Goal: Task Accomplishment & Management: Use online tool/utility

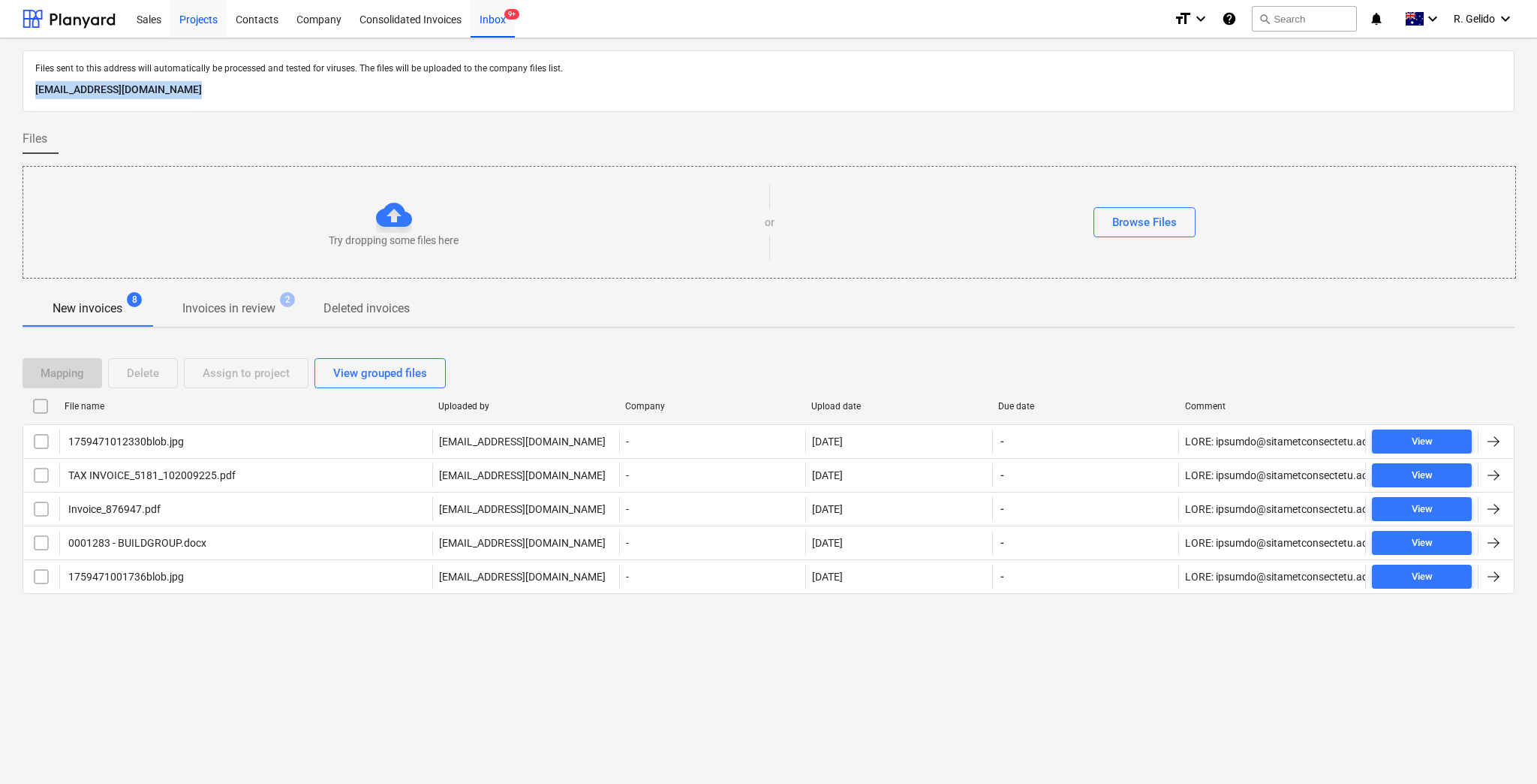
drag, startPoint x: 0, startPoint y: 0, endPoint x: 201, endPoint y: 15, distance: 201.6
click at [201, 15] on div "Projects" at bounding box center [198, 18] width 56 height 38
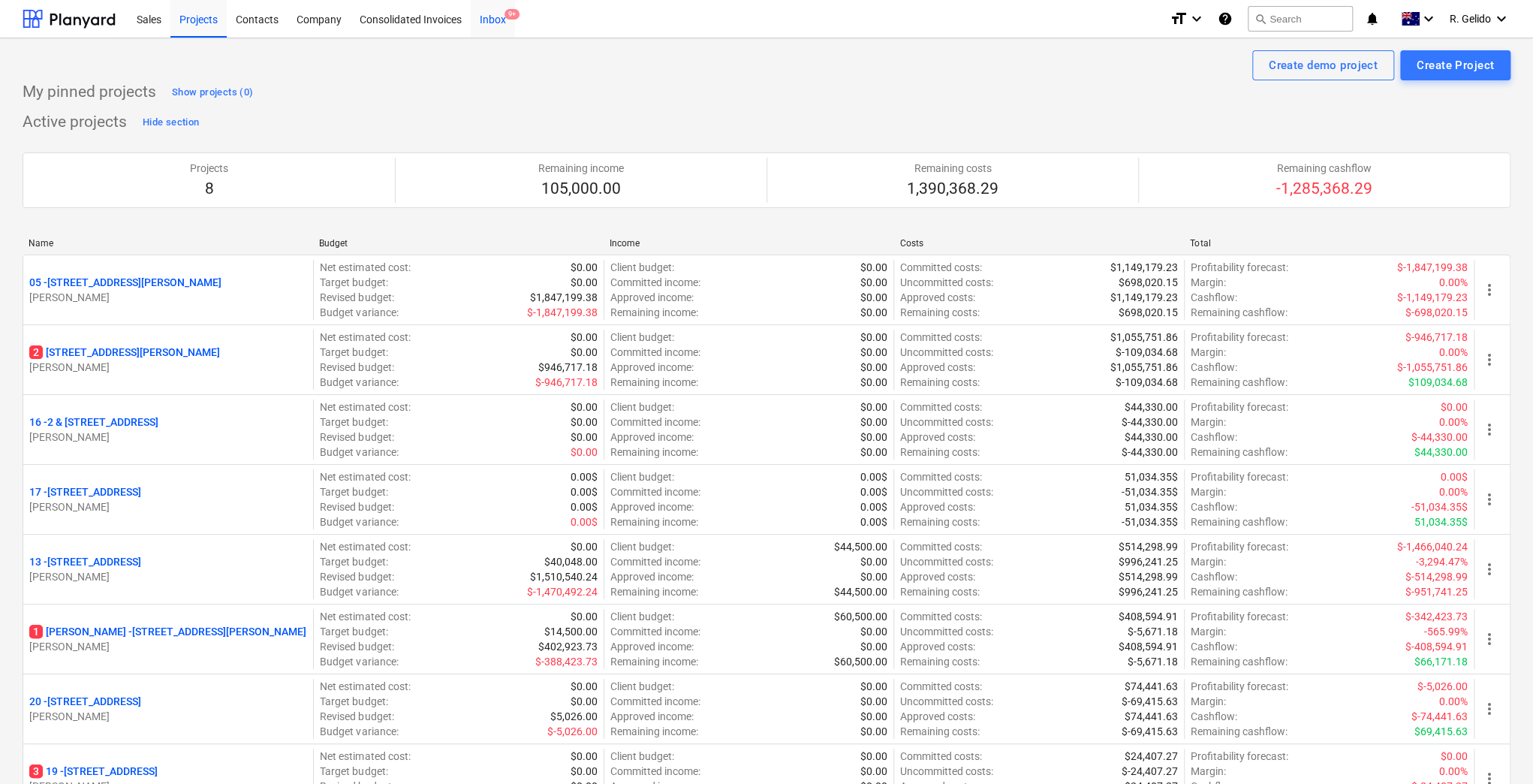
click at [510, 11] on span "9+" at bounding box center [512, 14] width 15 height 11
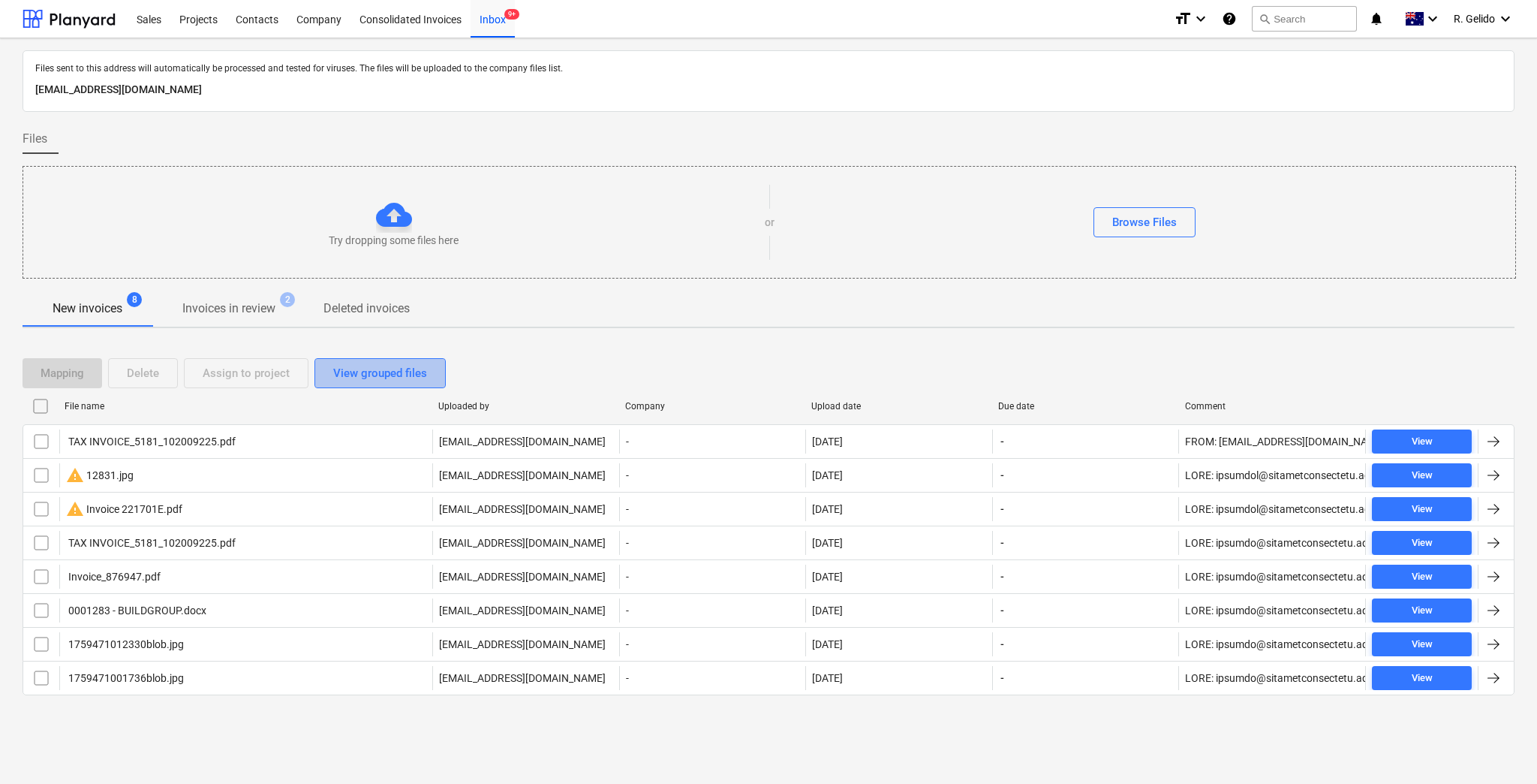
click at [375, 361] on button "View grouped files" at bounding box center [380, 373] width 131 height 30
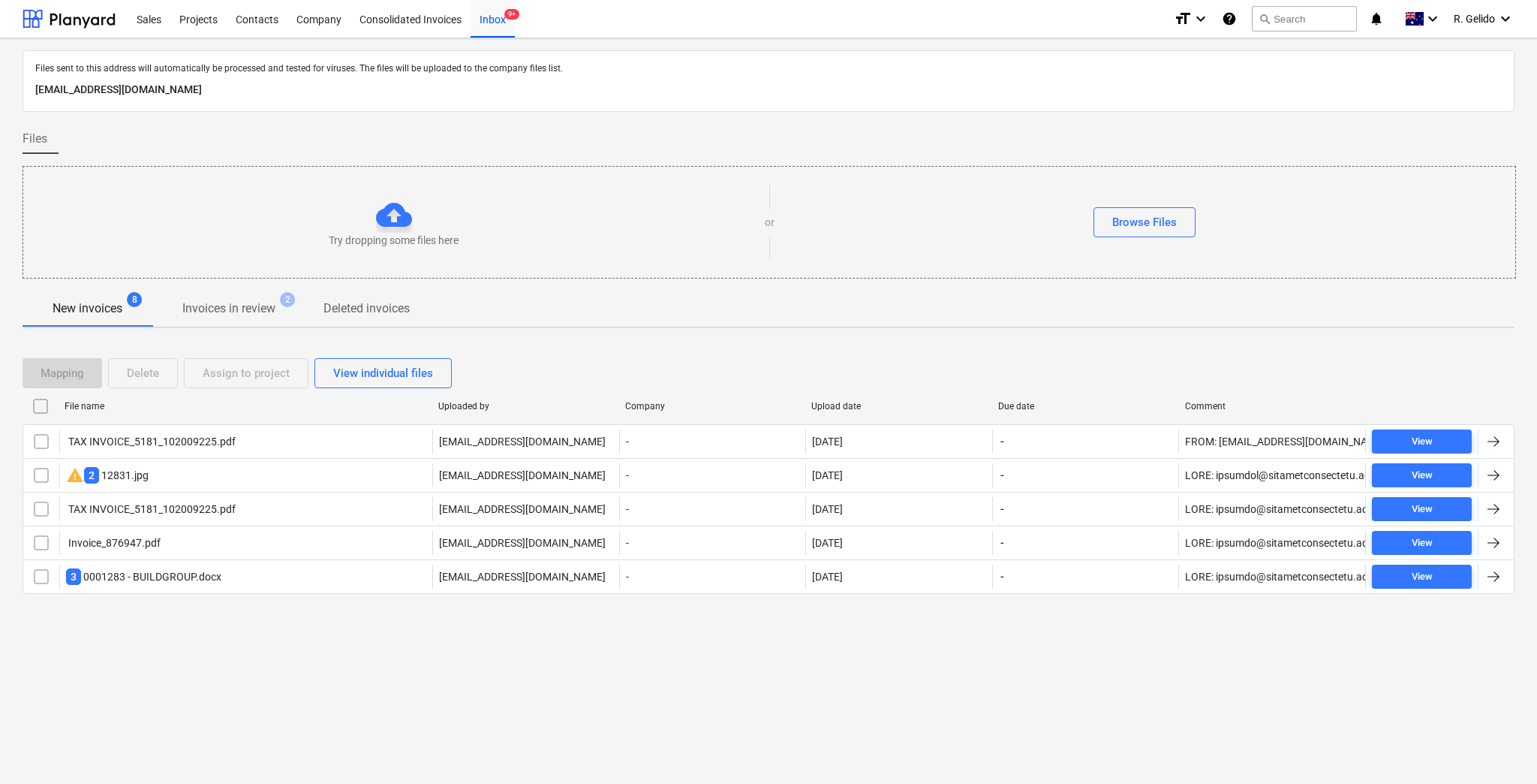
click at [493, 684] on div "Files sent to this address will automatically be processed and tested for virus…" at bounding box center [768, 411] width 1537 height 746
click at [400, 667] on div "Files sent to this address will automatically be processed and tested for virus…" at bounding box center [768, 411] width 1537 height 746
click at [729, 627] on div "Files sent to this address will automatically be processed and tested for virus…" at bounding box center [768, 411] width 1537 height 746
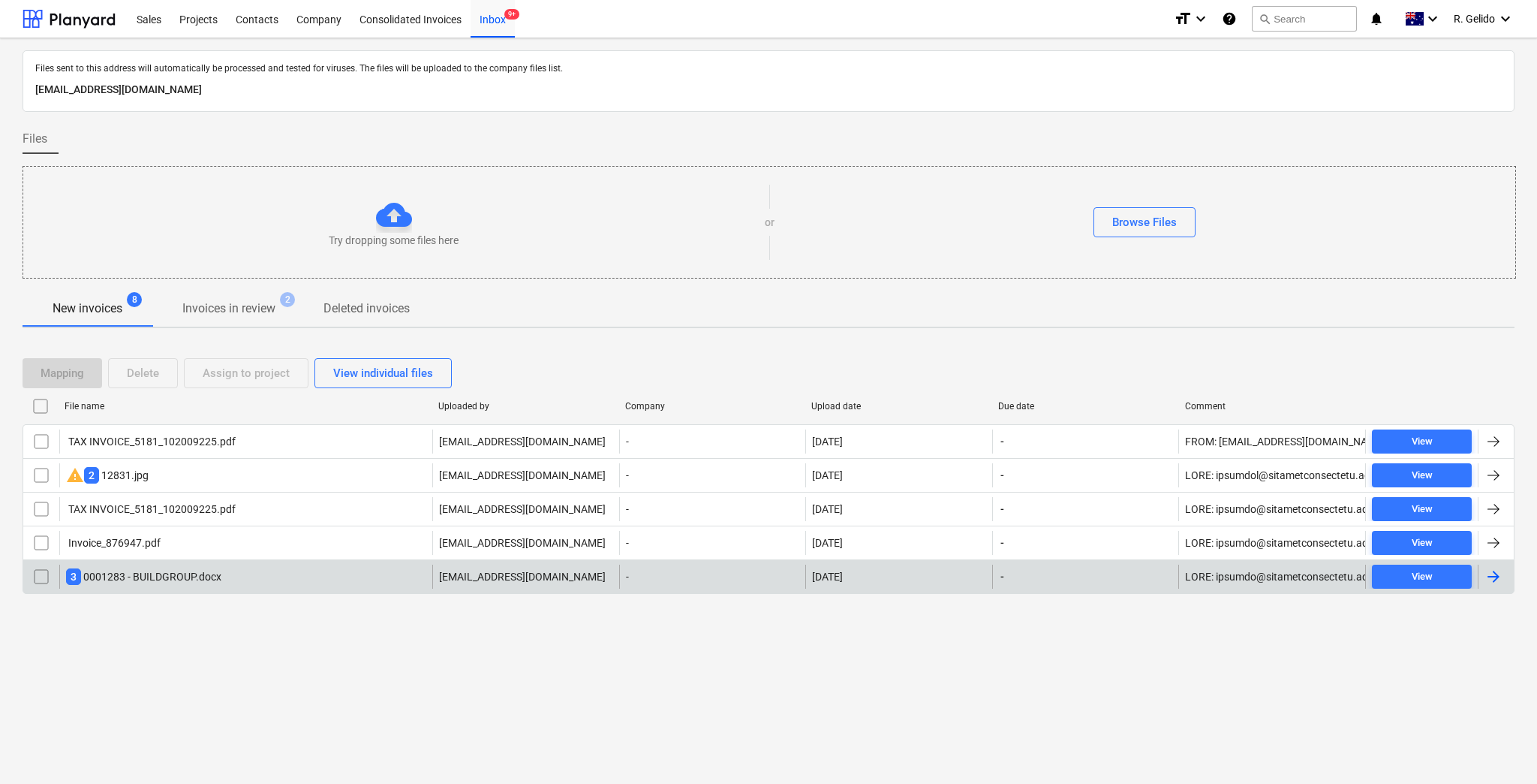
click at [249, 574] on div "3 0001283 - BUILDGROUP.docx" at bounding box center [246, 576] width 373 height 24
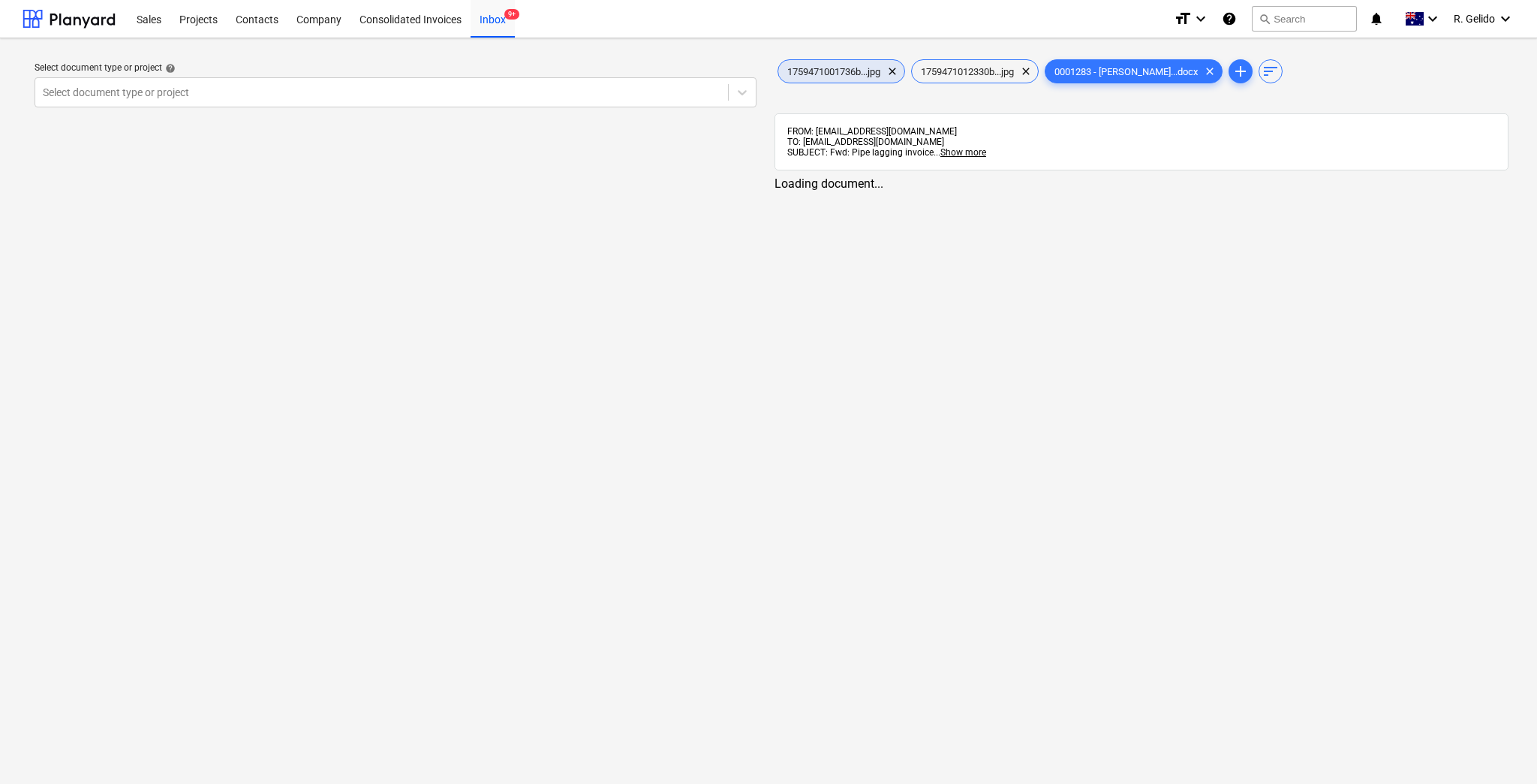
click at [843, 68] on span "1759471001736b...jpg" at bounding box center [834, 72] width 111 height 11
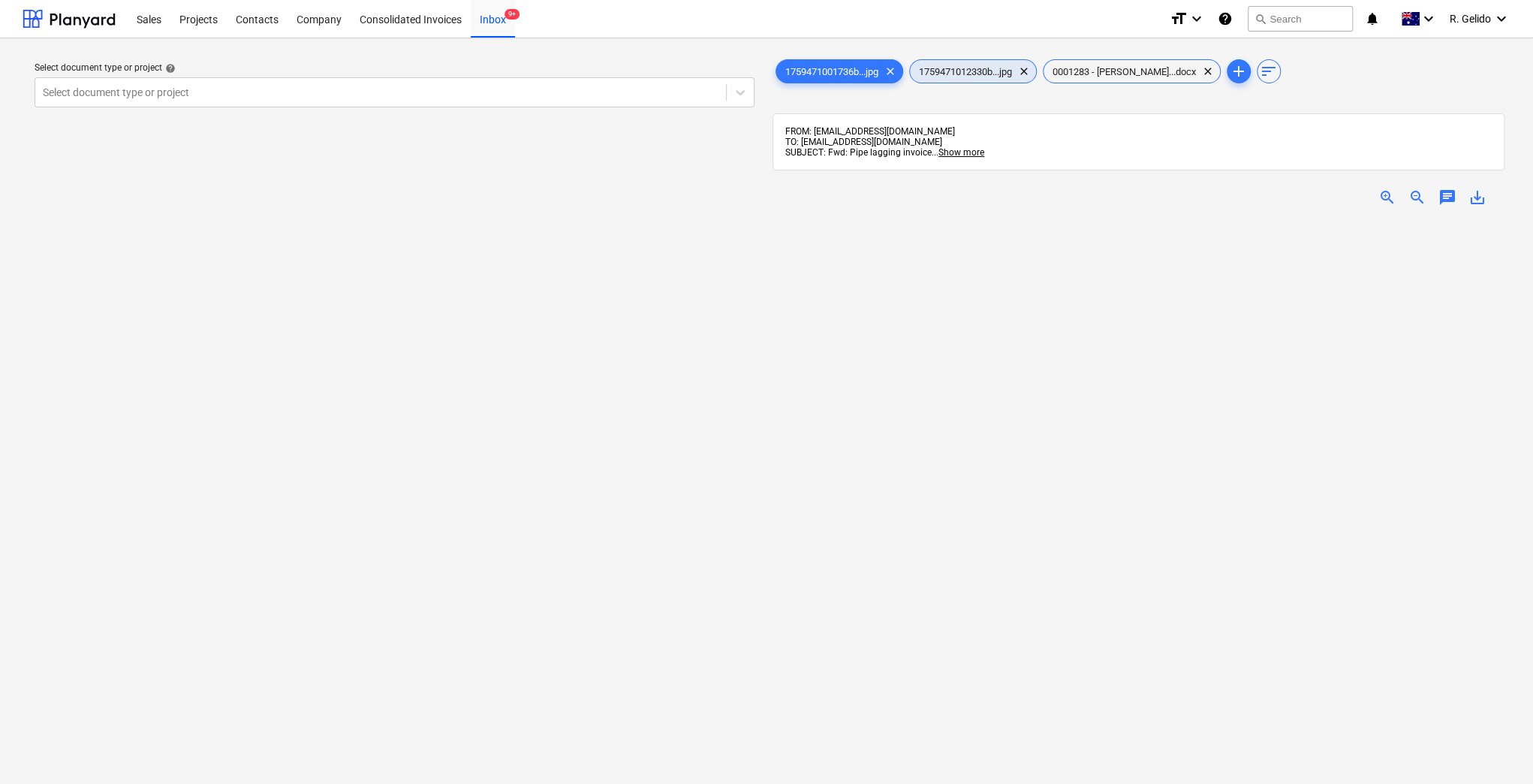
click at [964, 72] on span "1759471012330b...jpg" at bounding box center [965, 72] width 111 height 11
click at [1108, 73] on span "0001283 - [PERSON_NAME]...docx" at bounding box center [1124, 72] width 162 height 11
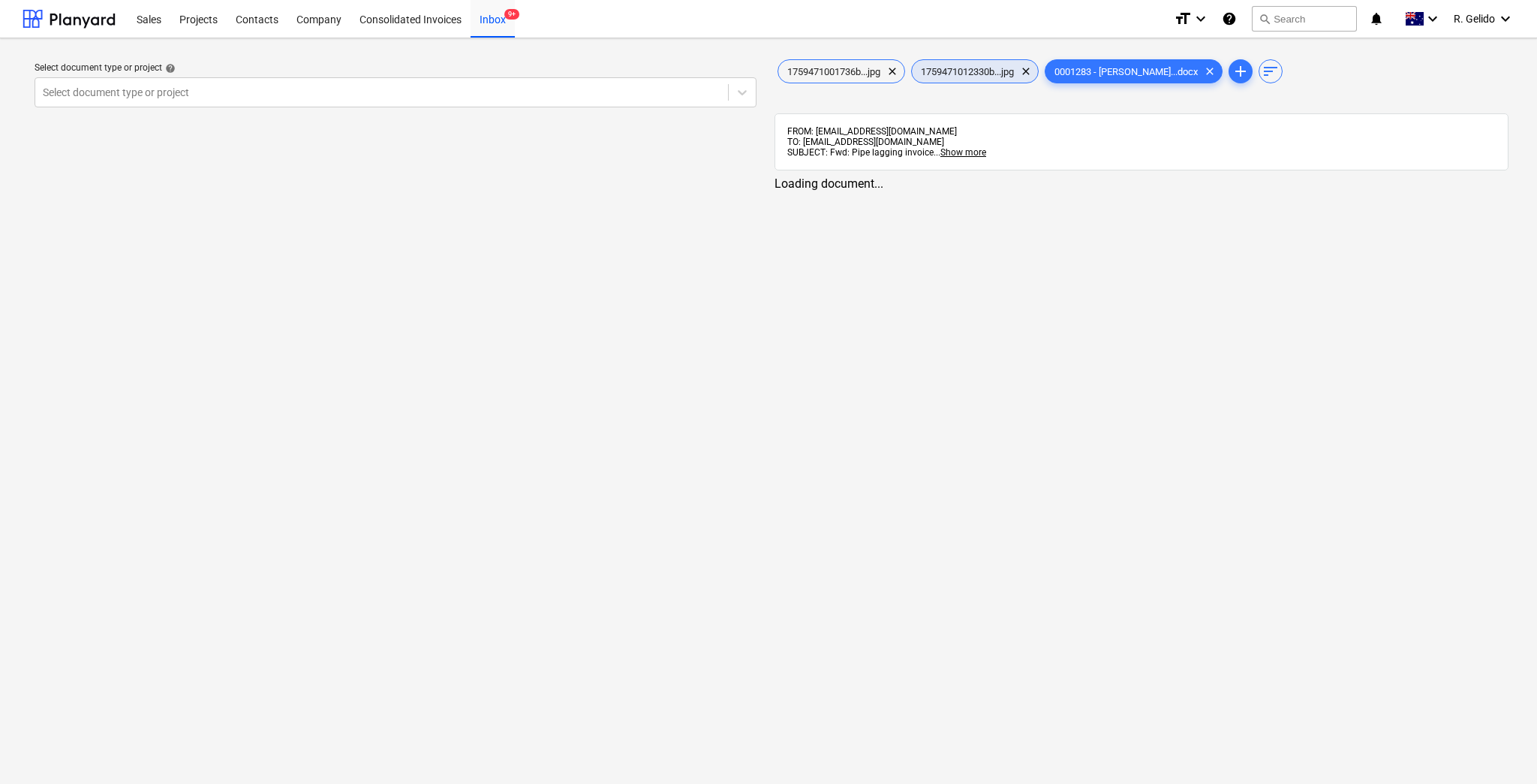
click at [982, 70] on span "1759471012330b...jpg" at bounding box center [968, 72] width 111 height 11
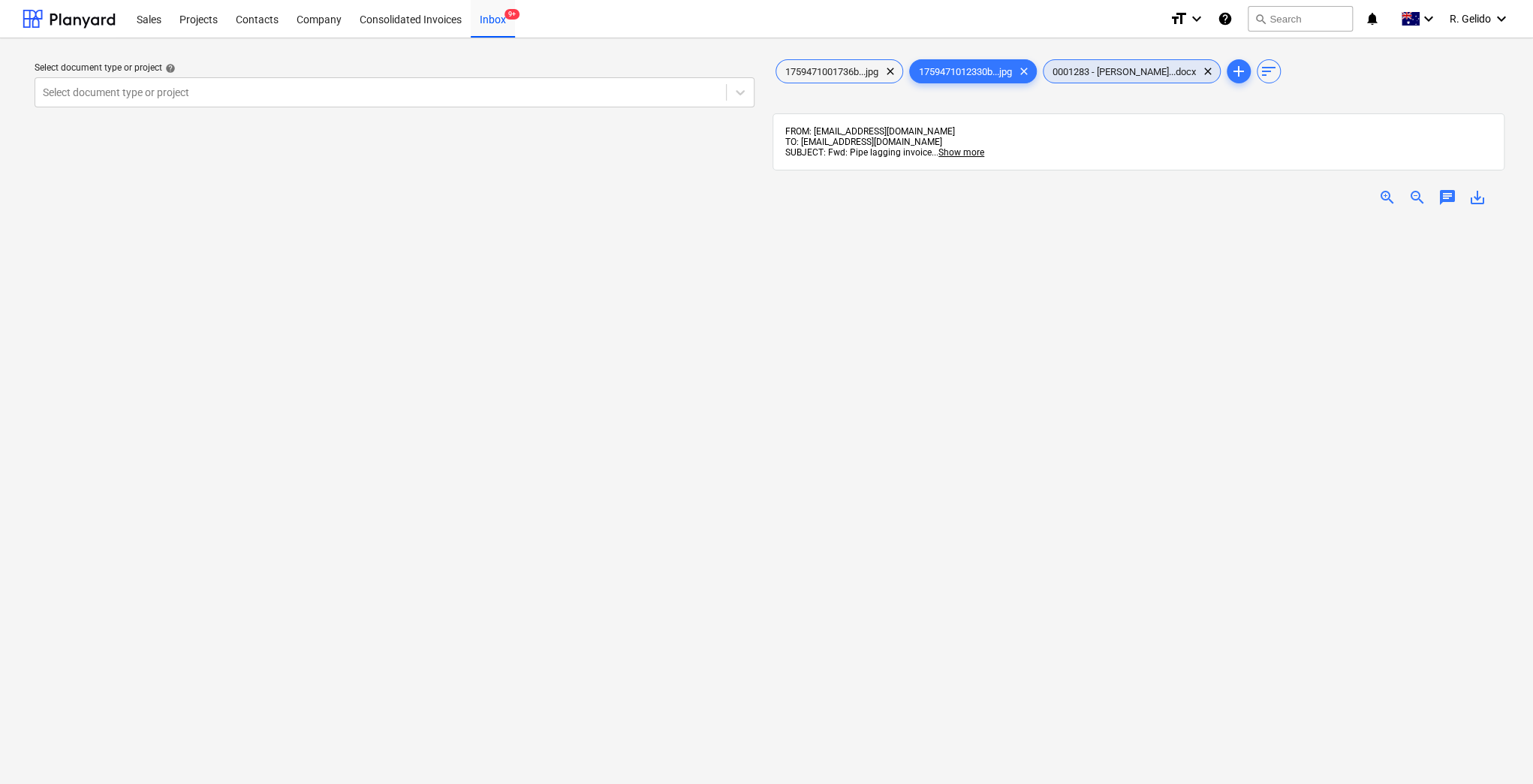
click at [1108, 64] on div "0001283 - [PERSON_NAME]...docx clear" at bounding box center [1132, 71] width 178 height 24
click at [204, 90] on div at bounding box center [380, 92] width 676 height 15
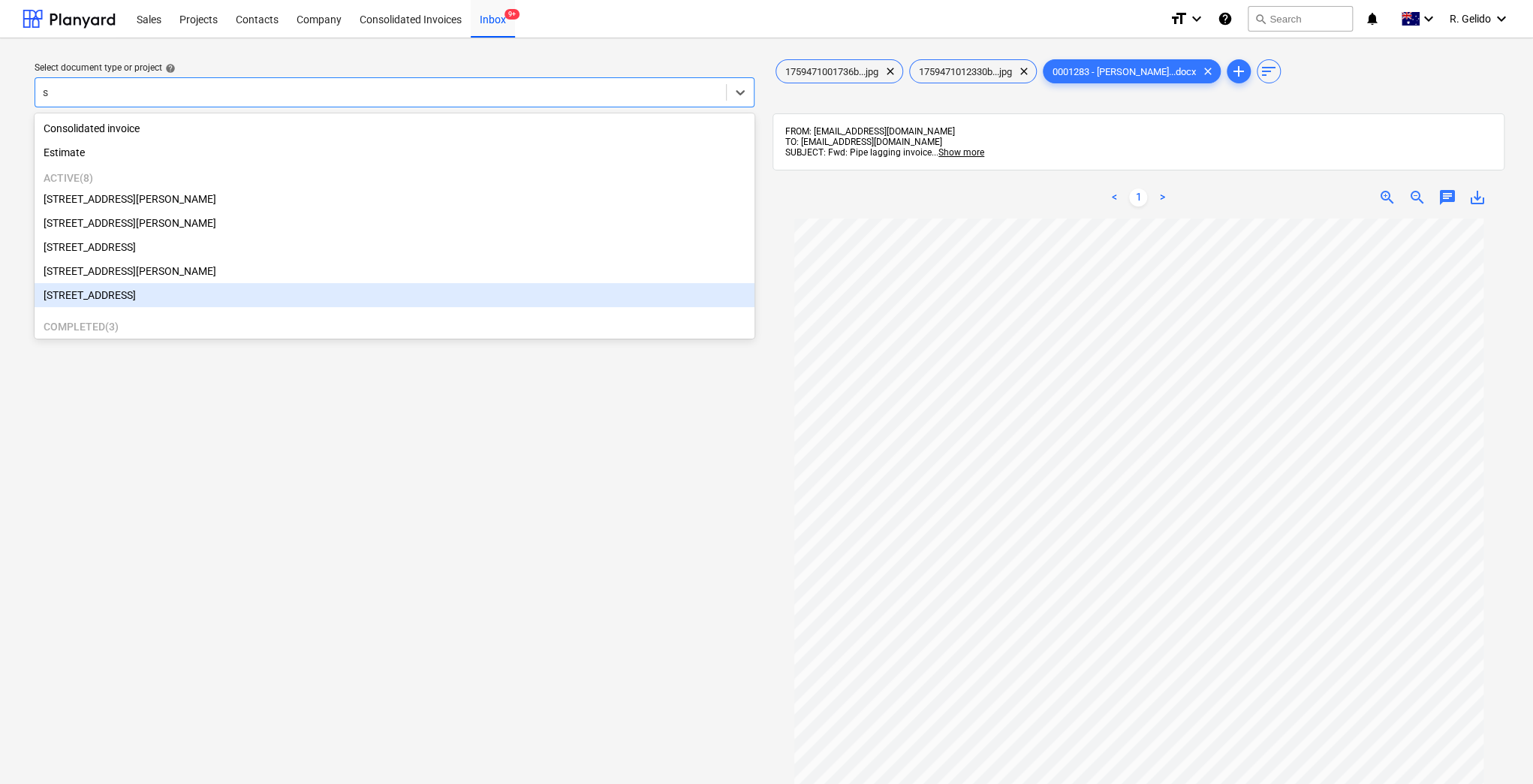
type input "s"
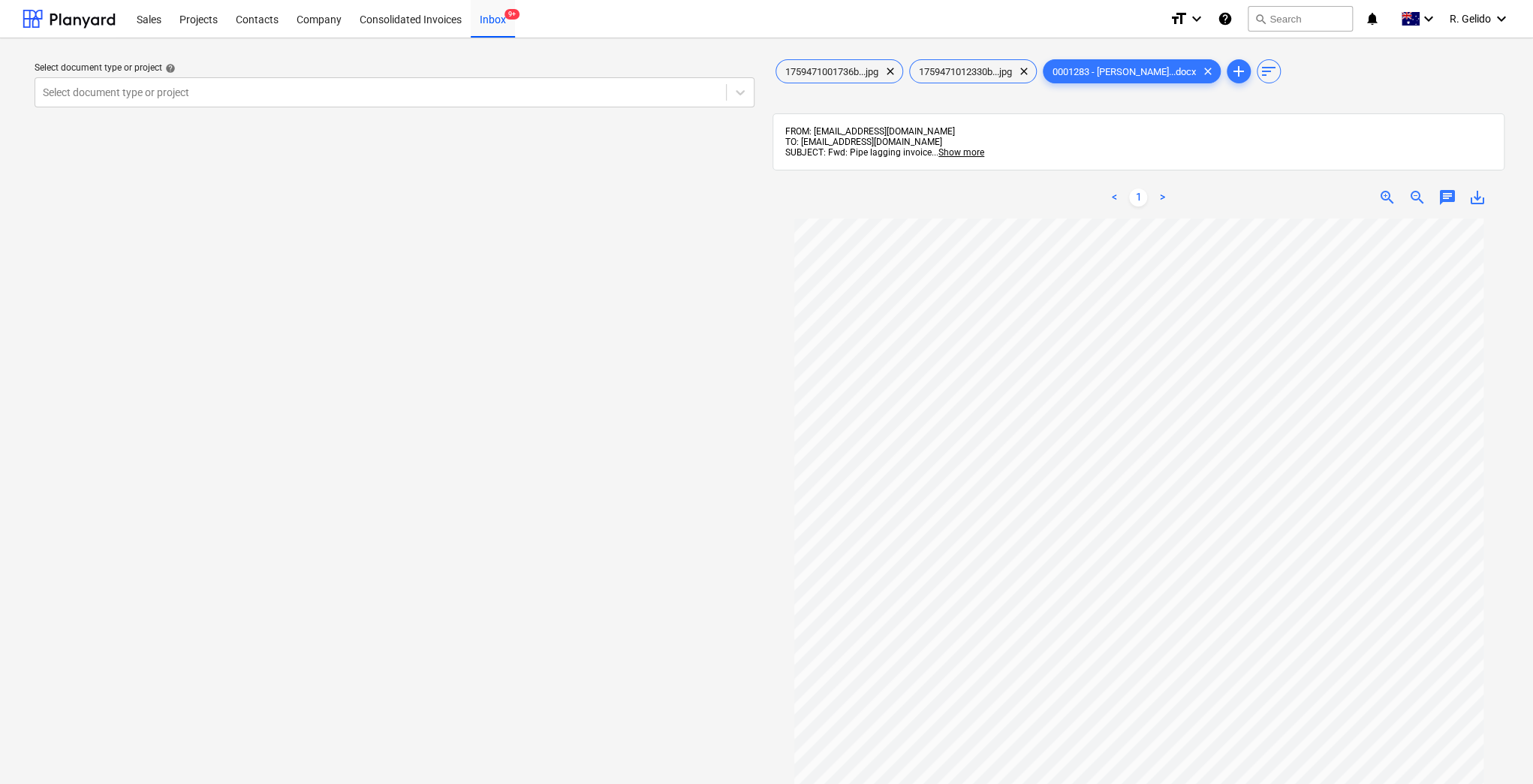
drag, startPoint x: 380, startPoint y: 497, endPoint x: 243, endPoint y: 299, distance: 240.8
click at [380, 497] on div "Select document type or project help Select document type or project" at bounding box center [395, 508] width 744 height 916
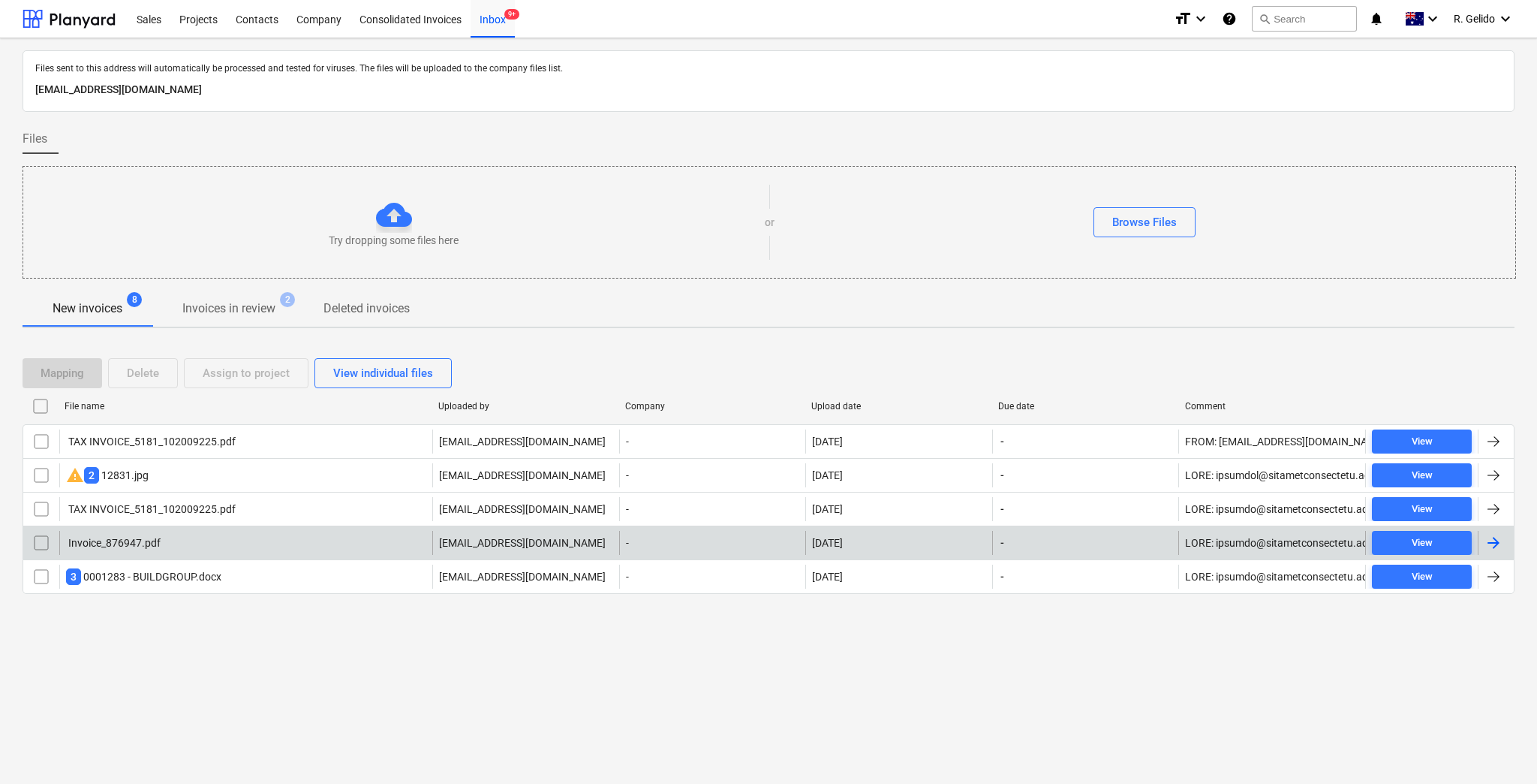
click at [190, 539] on div "Invoice_876947.pdf" at bounding box center [246, 543] width 373 height 24
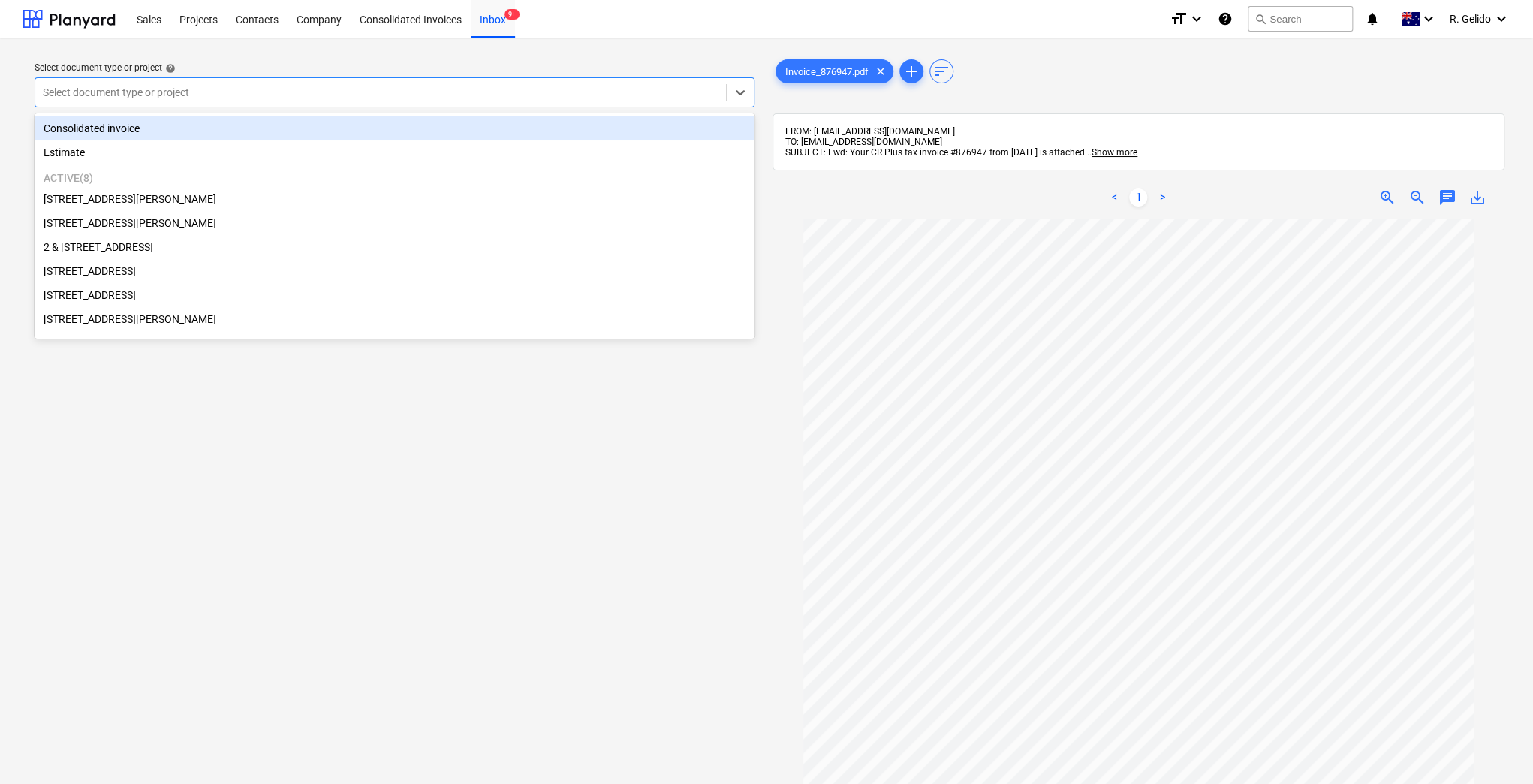
click at [490, 102] on div "Select document type or project" at bounding box center [380, 92] width 690 height 21
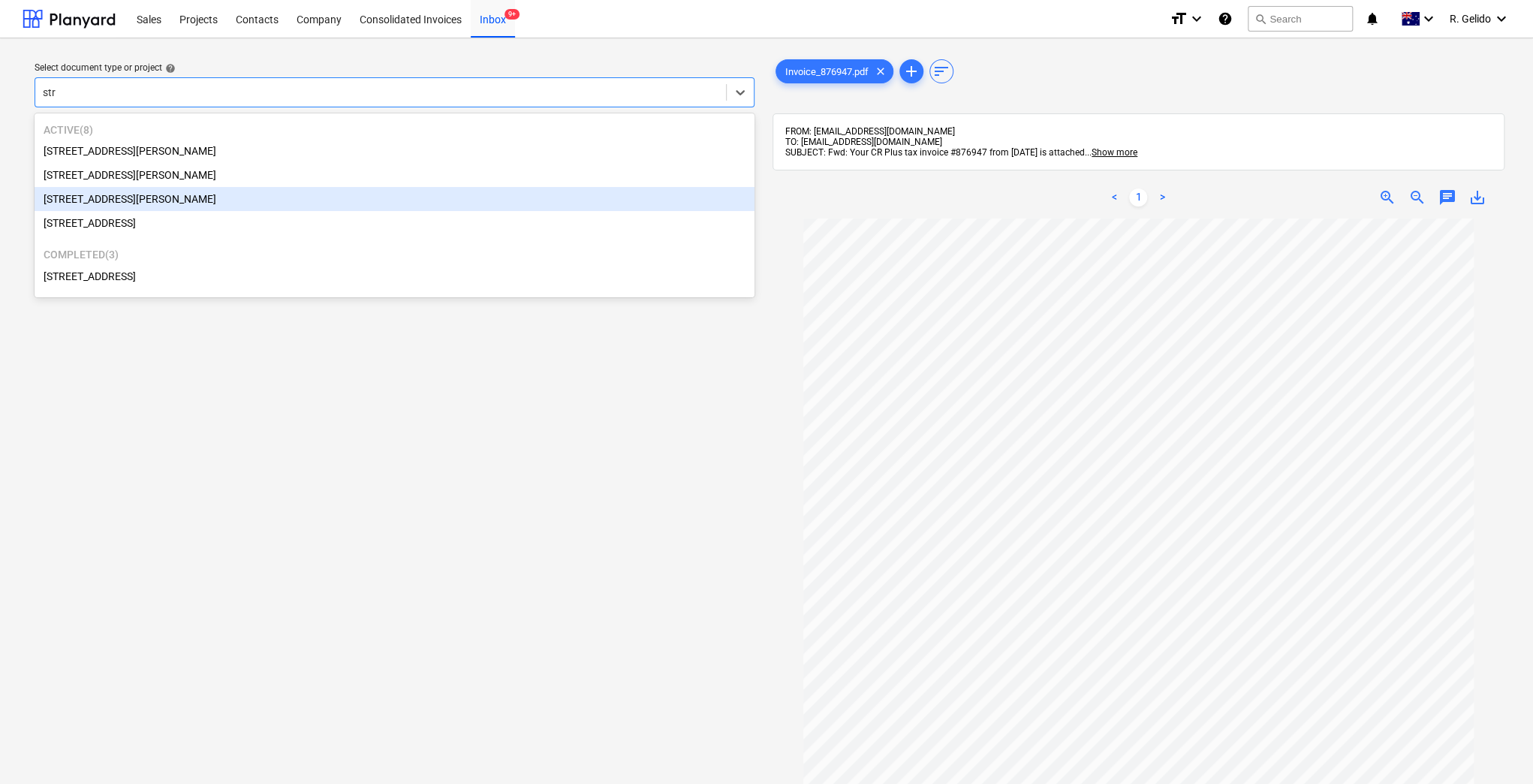
type input "stra"
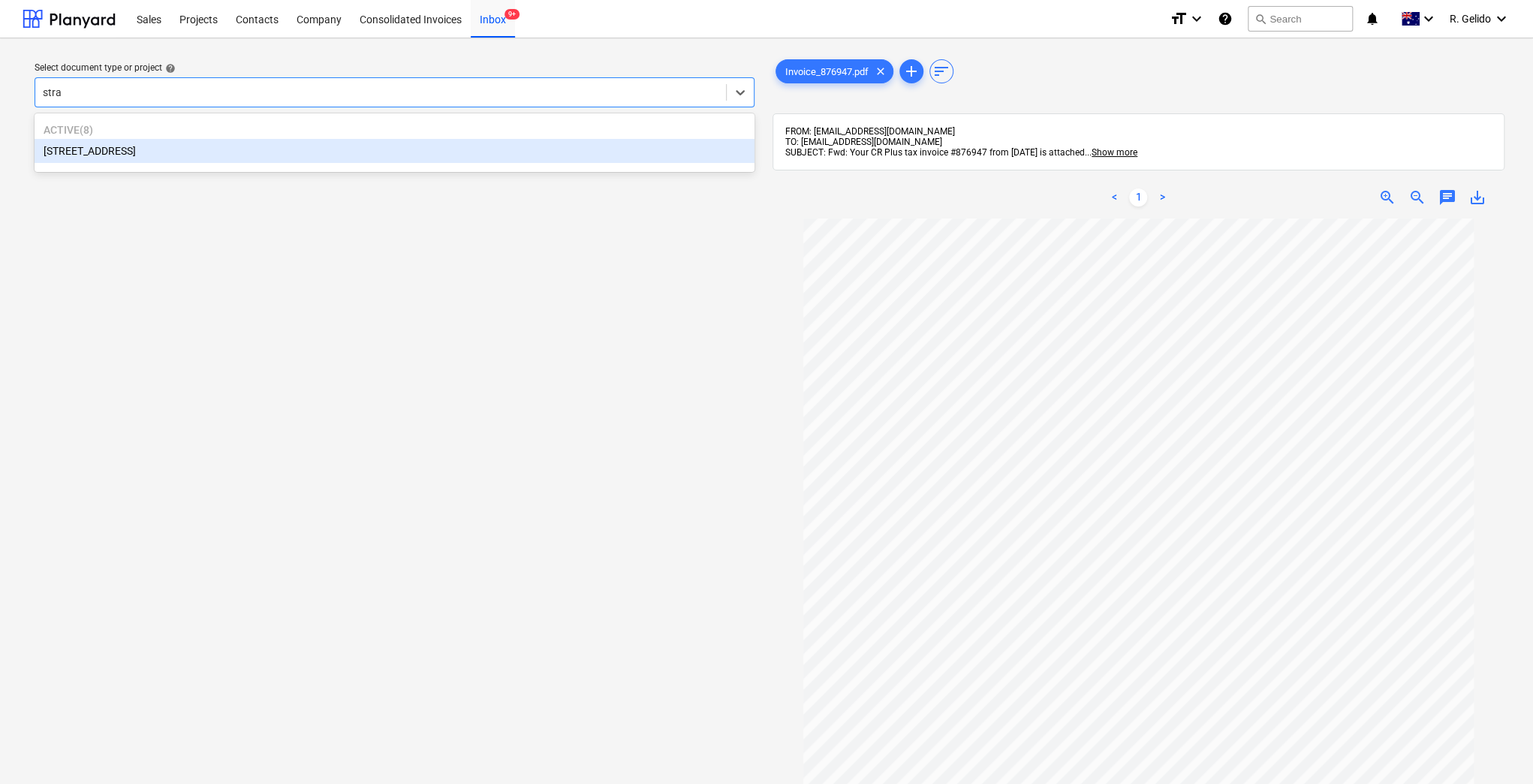
click at [297, 157] on div "[STREET_ADDRESS]" at bounding box center [394, 150] width 720 height 24
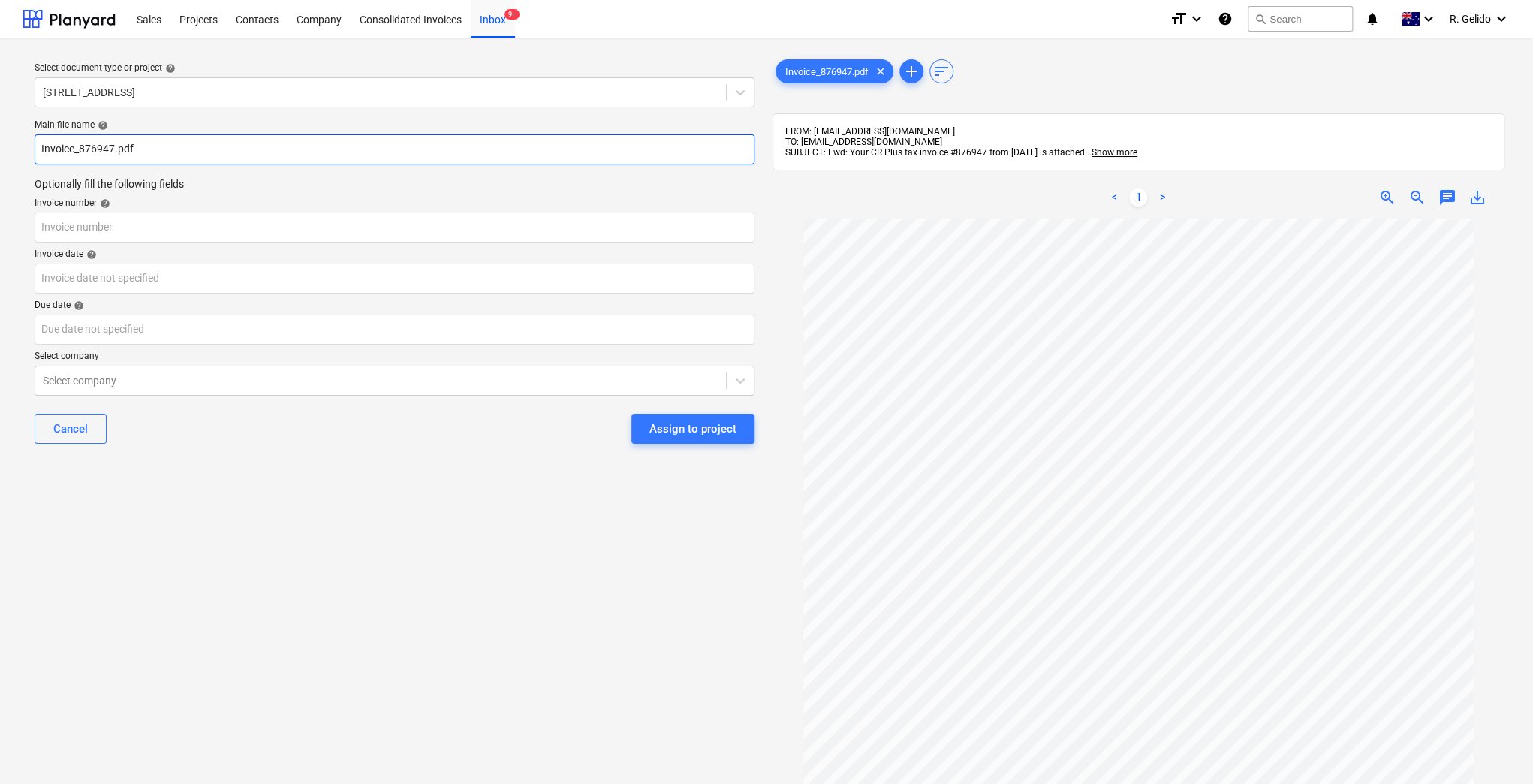
click at [42, 145] on input "Invoice_876947.pdf" at bounding box center [394, 149] width 720 height 30
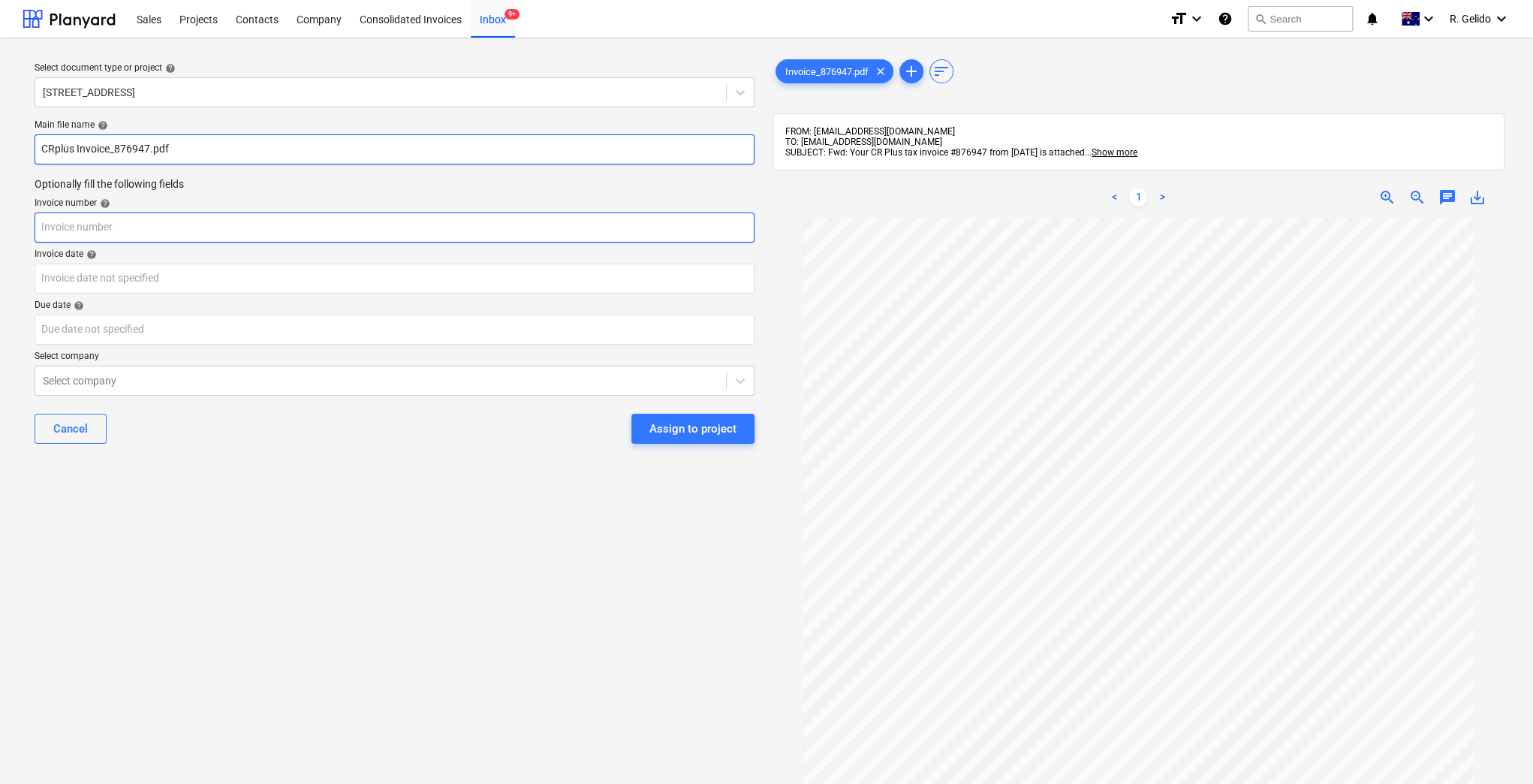
type input "CRplus Invoice_876947.pdf"
click at [69, 231] on input "text" at bounding box center [394, 227] width 720 height 30
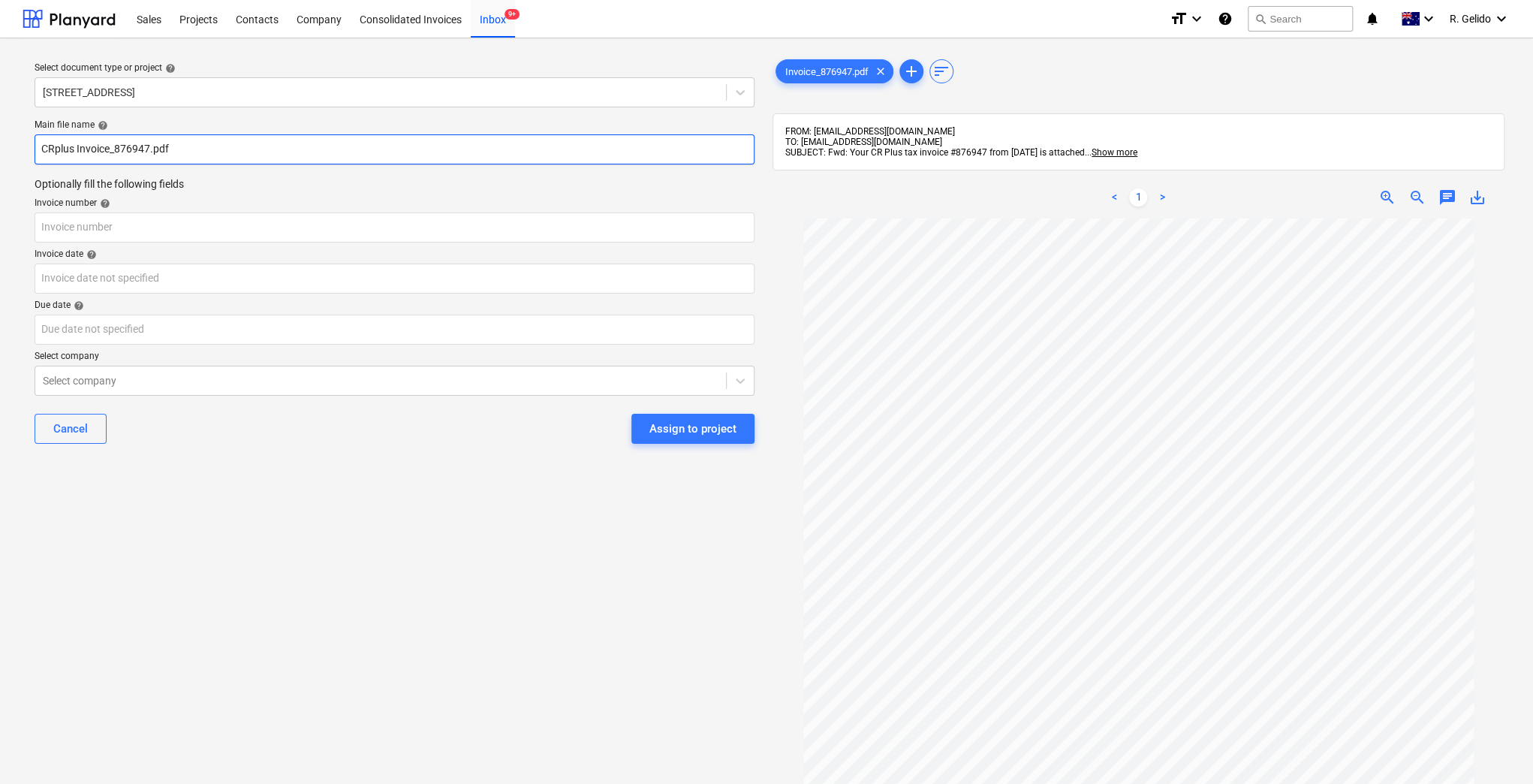
click at [121, 155] on input "CRplus Invoice_876947.pdf" at bounding box center [394, 149] width 720 height 30
click at [121, 153] on input "CRplus Invoice_876947.pdf" at bounding box center [394, 149] width 720 height 30
click at [115, 150] on input "CRplus Invoice_876947.pdf" at bounding box center [394, 149] width 720 height 30
click at [145, 153] on input "CRplus Invoice_876947.pdf" at bounding box center [394, 149] width 720 height 30
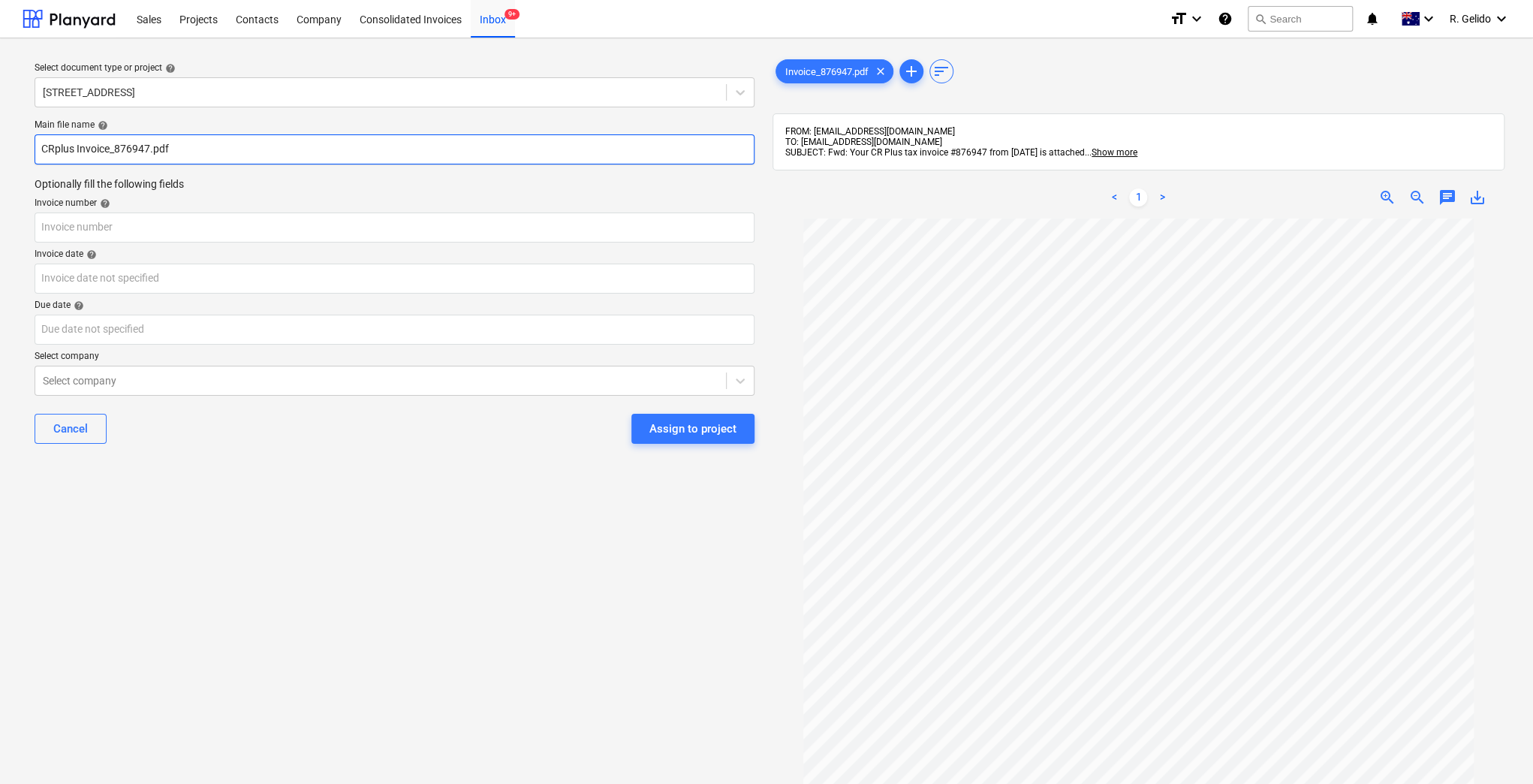
click at [148, 151] on input "CRplus Invoice_876947.pdf" at bounding box center [394, 149] width 720 height 30
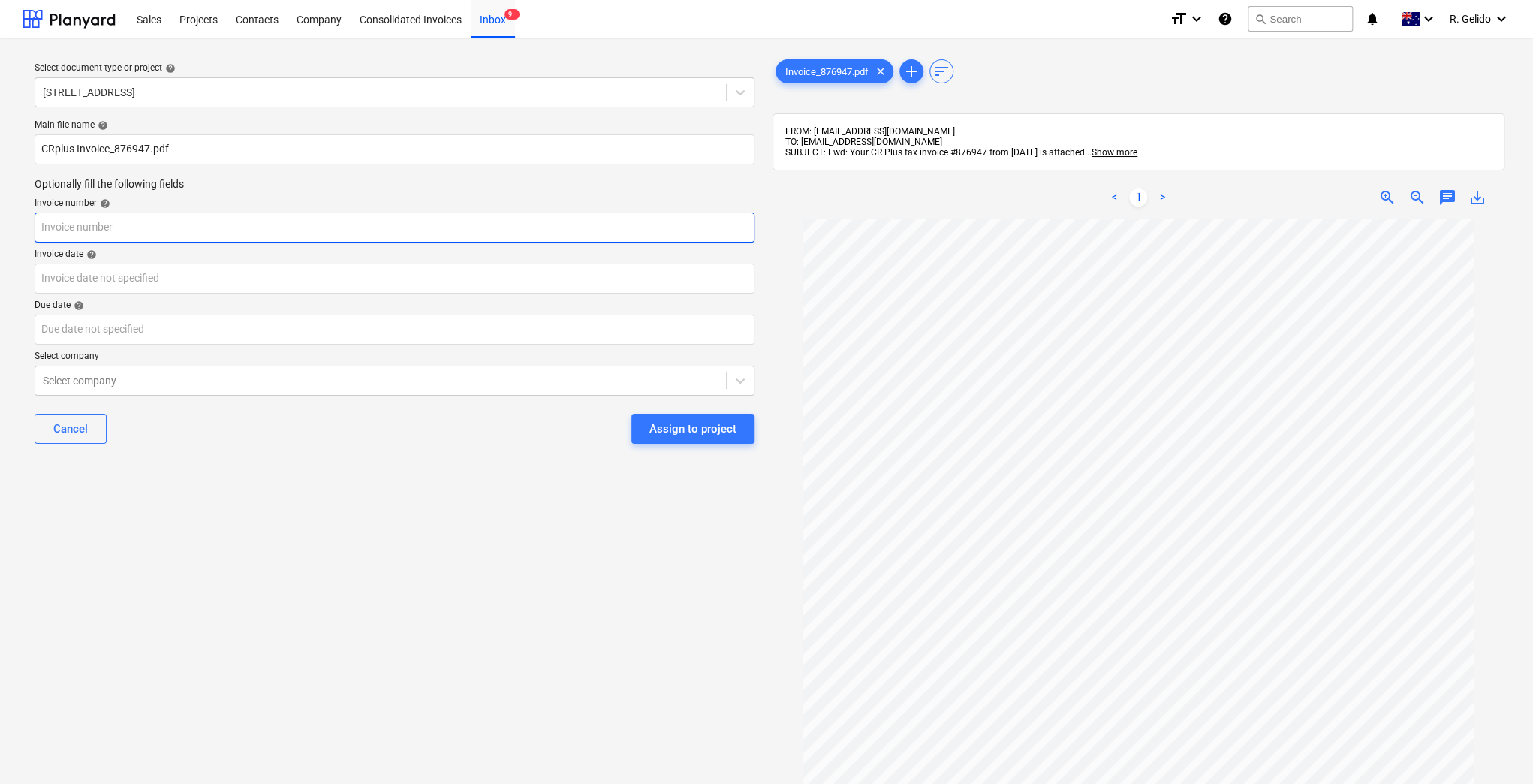
click at [74, 223] on input "text" at bounding box center [394, 227] width 720 height 30
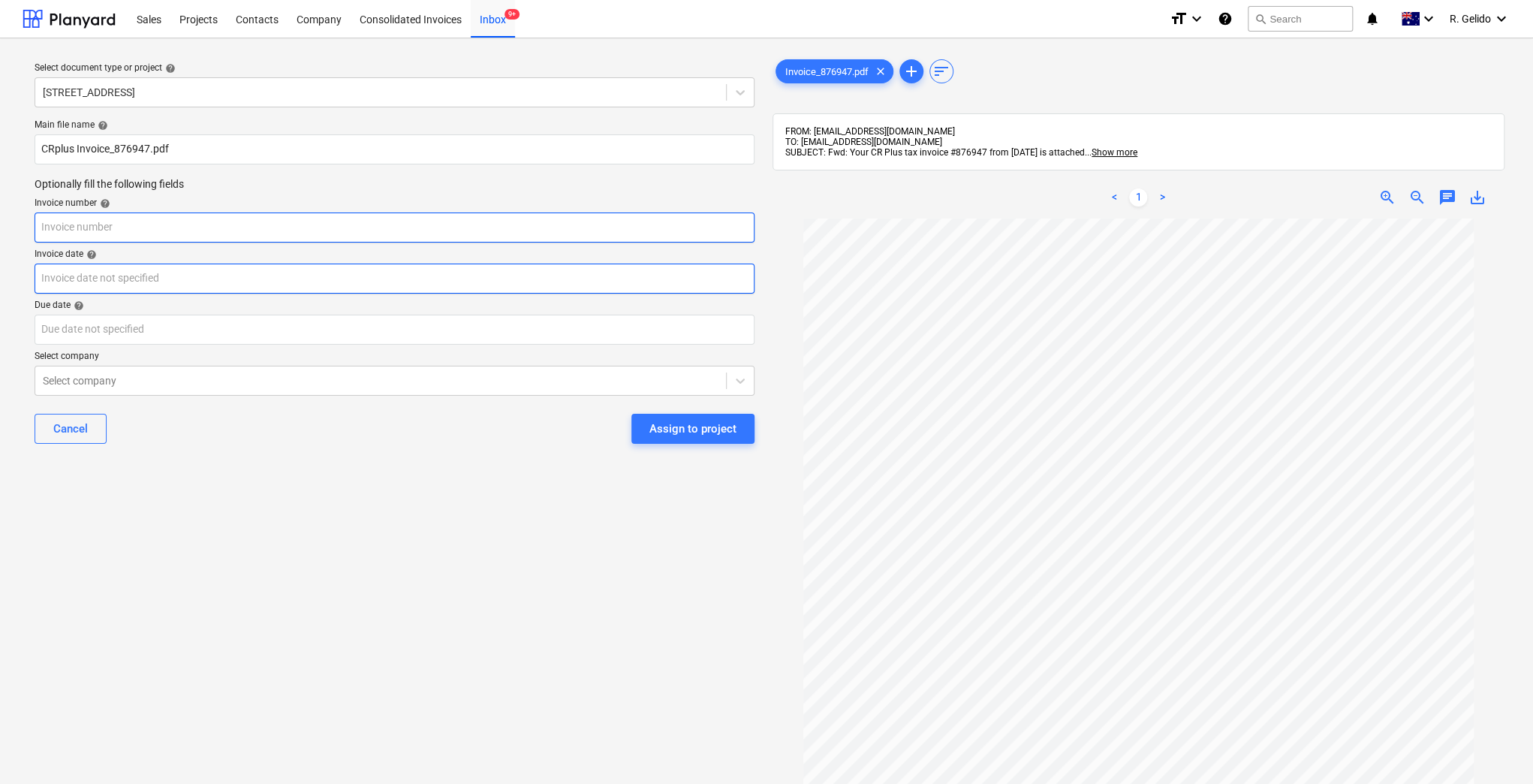
paste input "876947"
type input "876947"
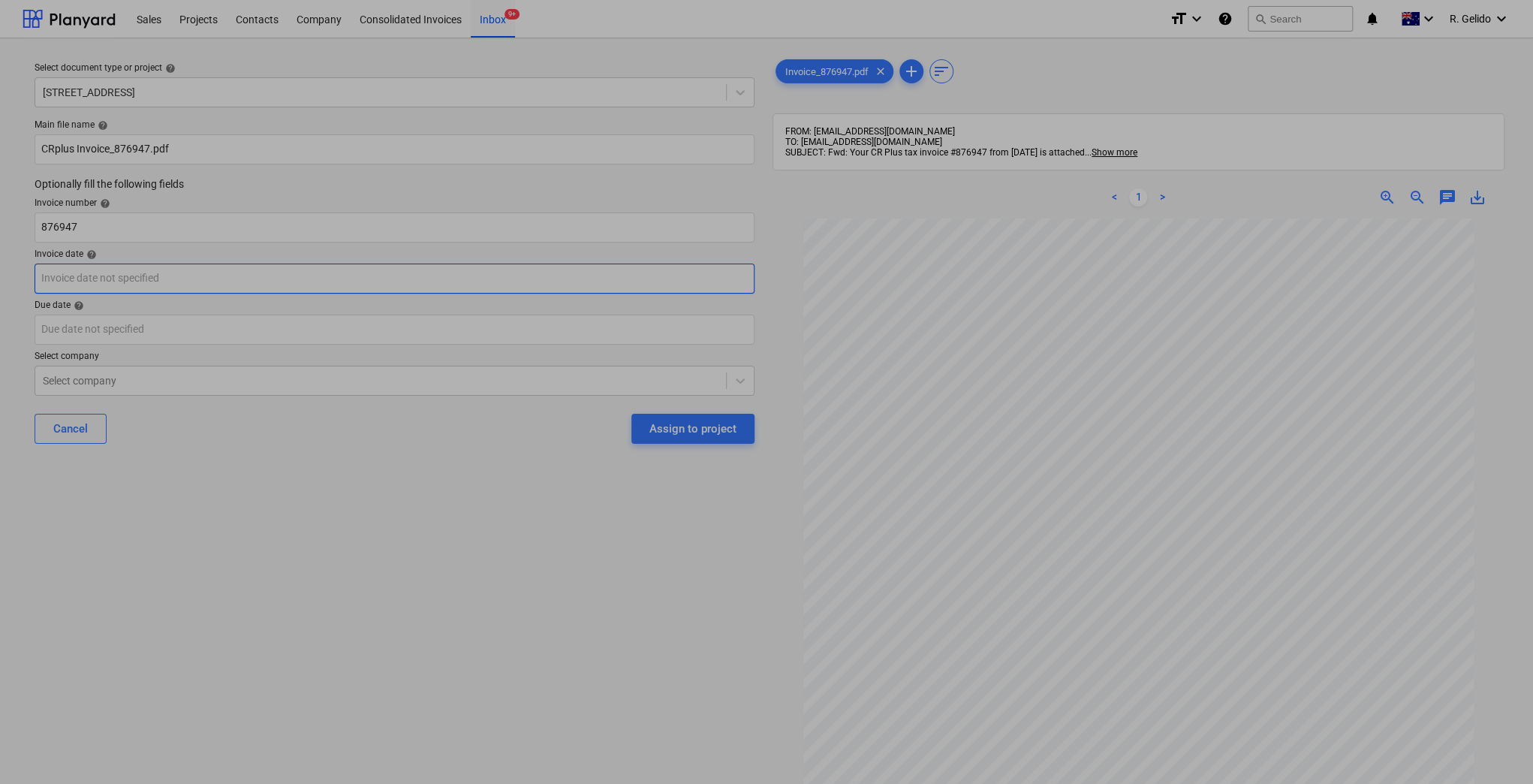
click at [102, 279] on body "Sales Projects Contacts Company Consolidated Invoices Inbox 9+ format_size keyb…" at bounding box center [766, 392] width 1533 height 784
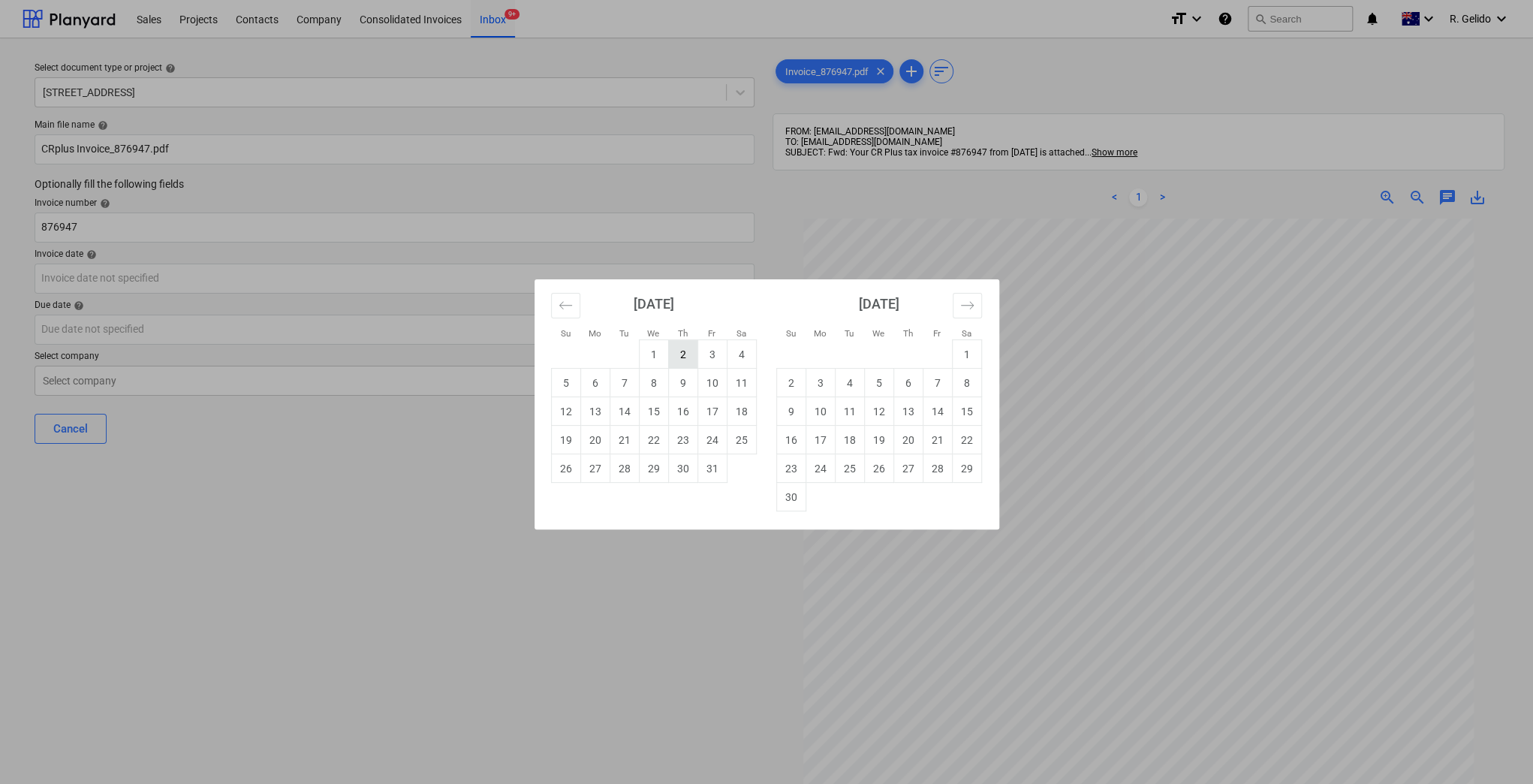
click at [681, 348] on td "2" at bounding box center [683, 354] width 29 height 29
type input "[DATE]"
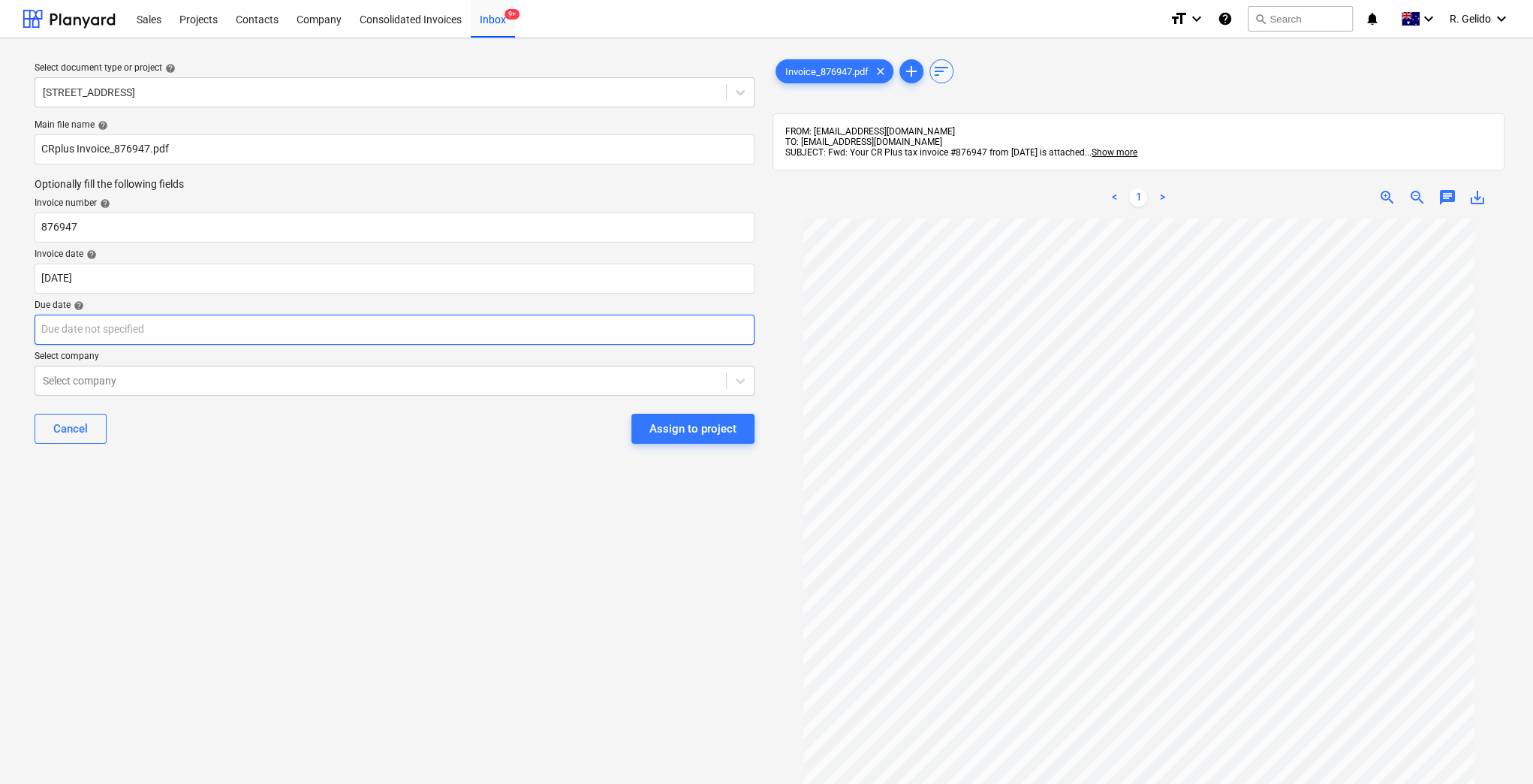
click at [268, 324] on body "Sales Projects Contacts Company Consolidated Invoices Inbox 9+ format_size keyb…" at bounding box center [766, 392] width 1533 height 784
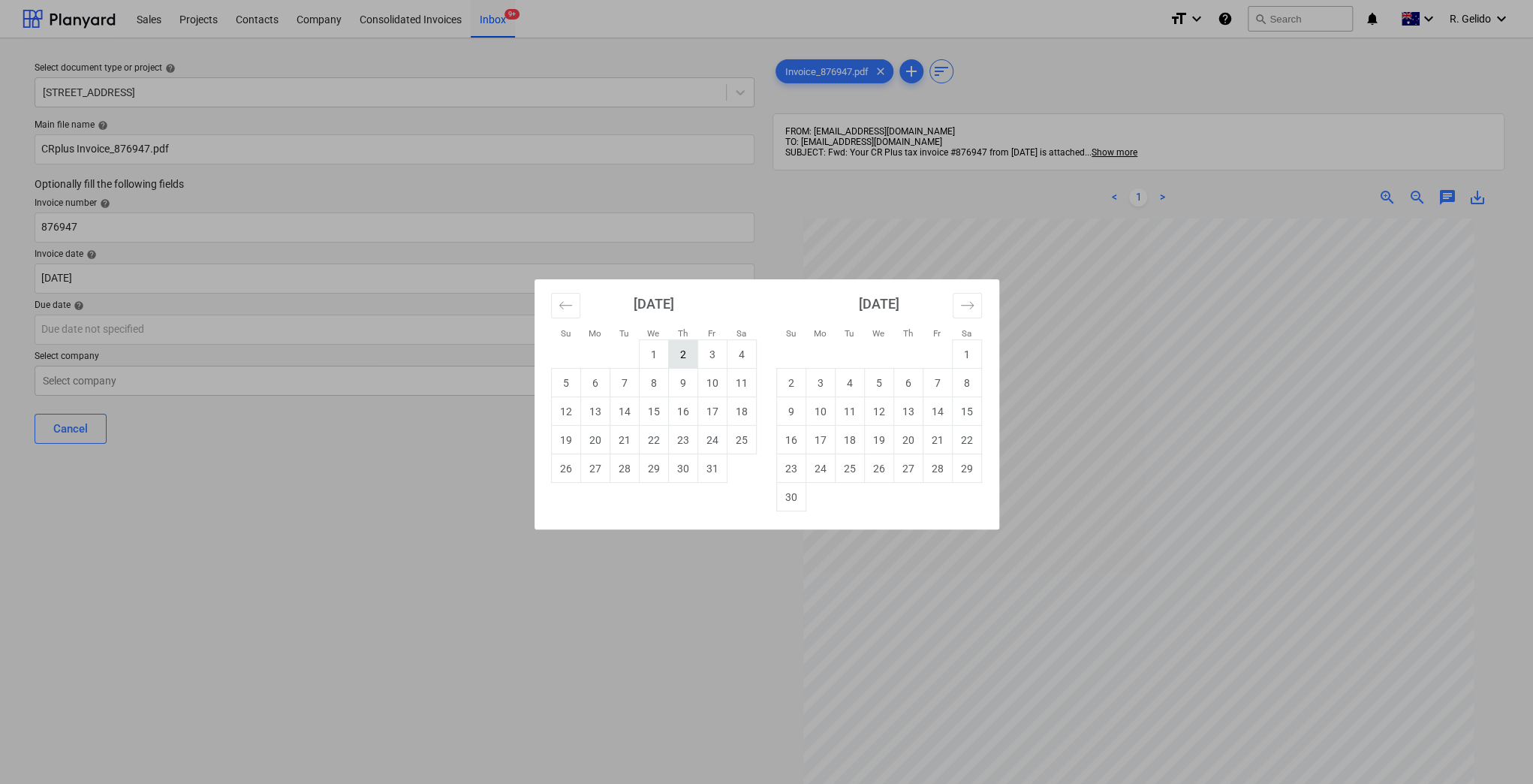
click at [686, 353] on td "2" at bounding box center [683, 354] width 29 height 29
type input "[DATE]"
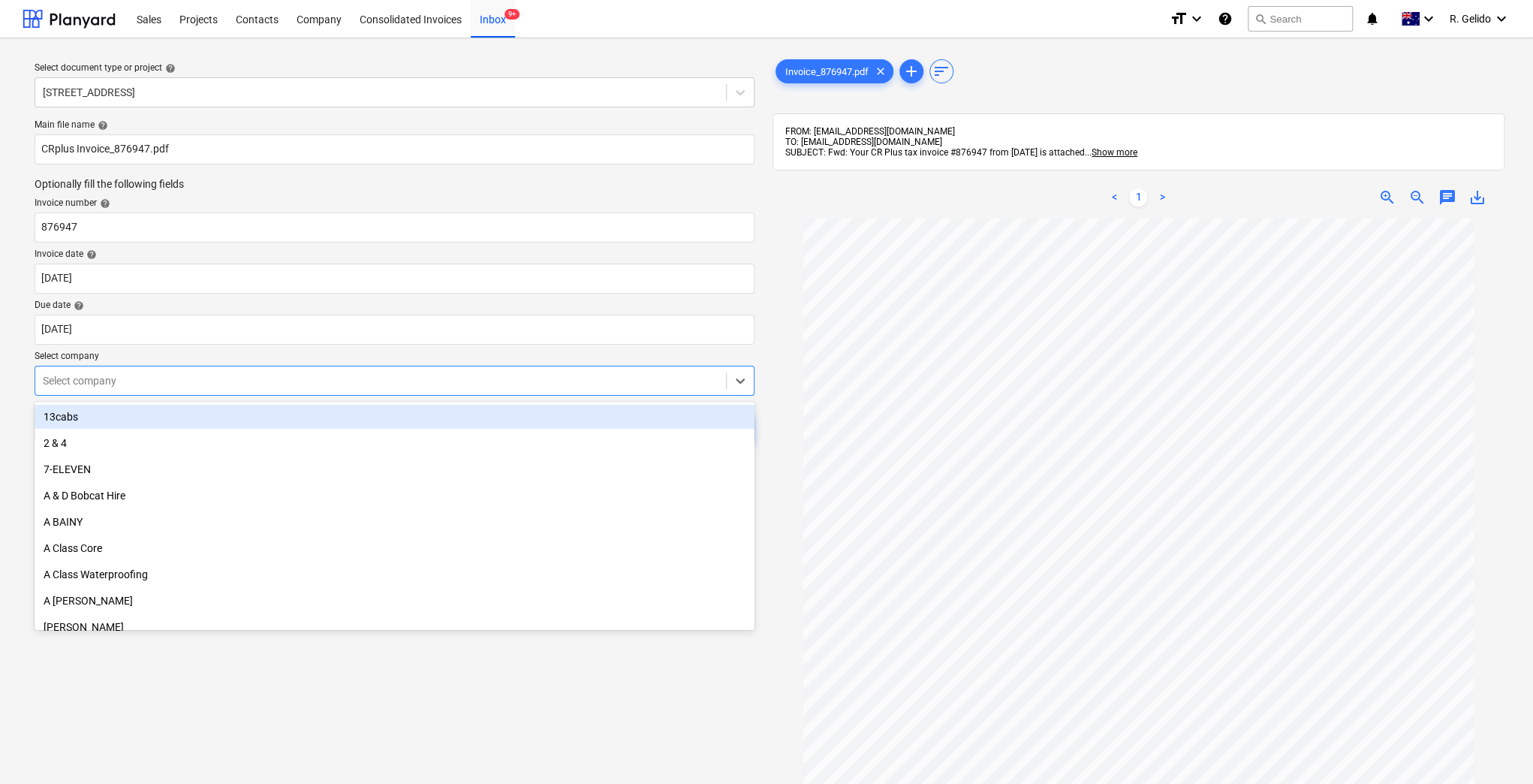
click at [219, 389] on div "Select company" at bounding box center [380, 381] width 690 height 21
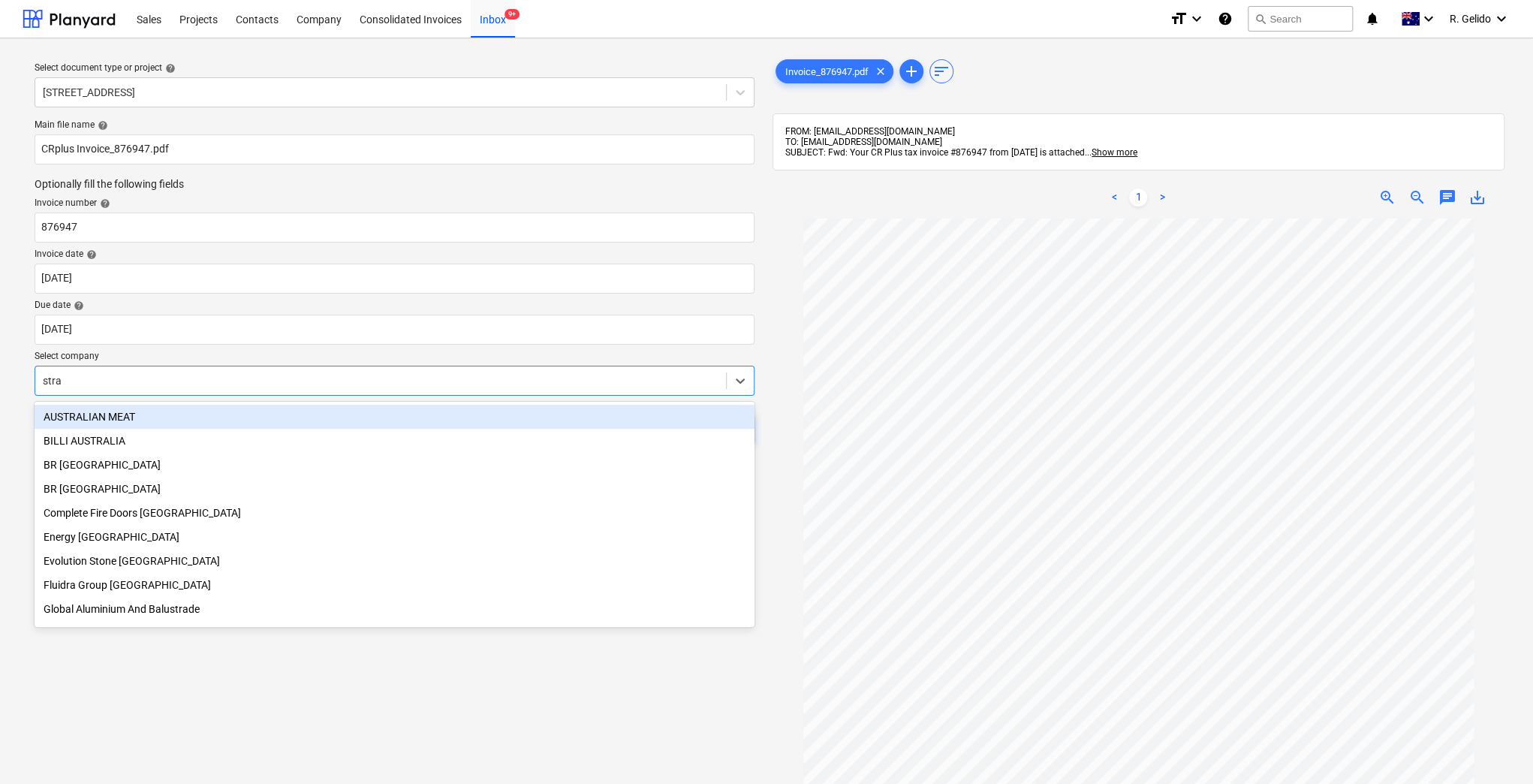
type input "strat"
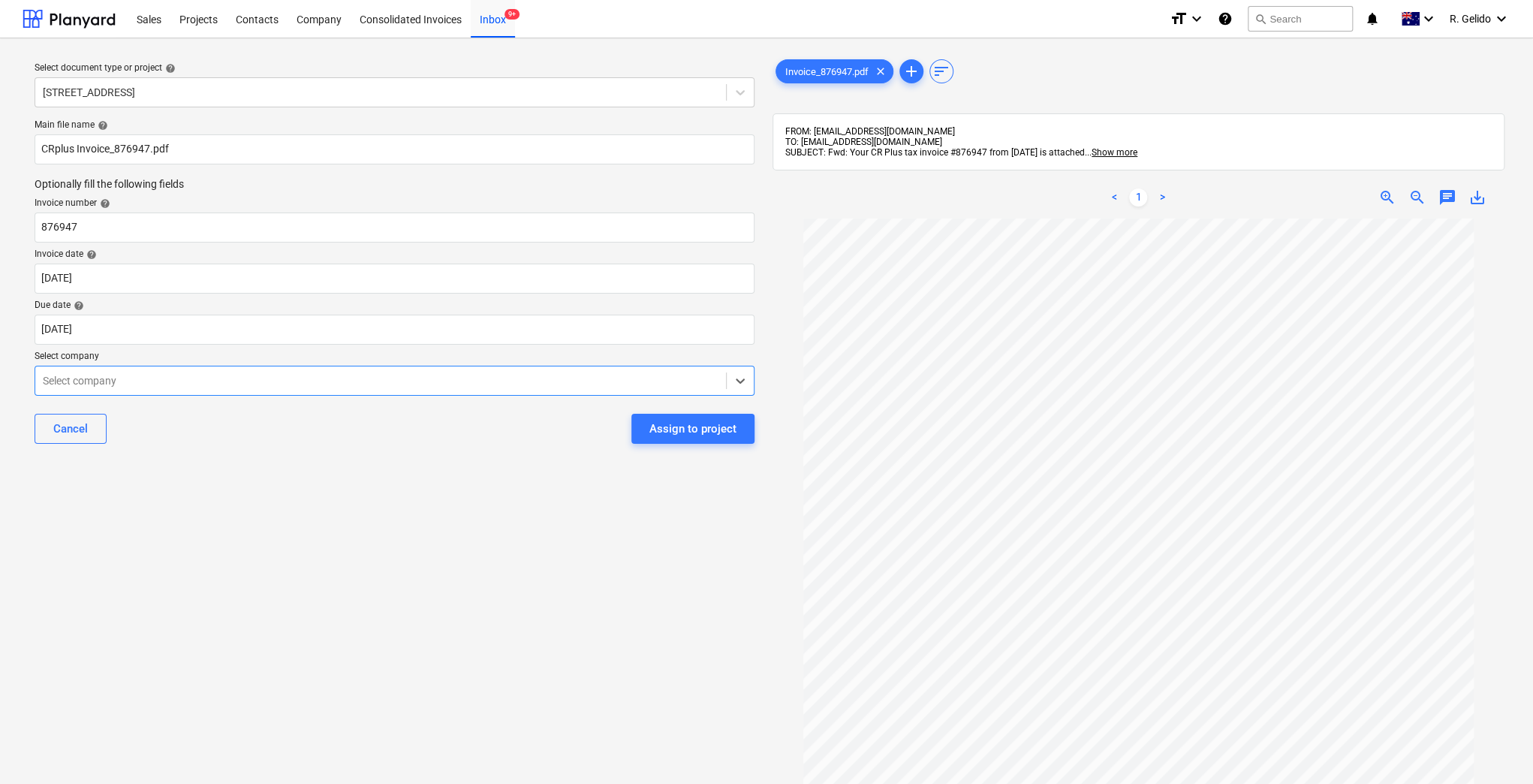
click at [243, 380] on div at bounding box center [380, 380] width 676 height 15
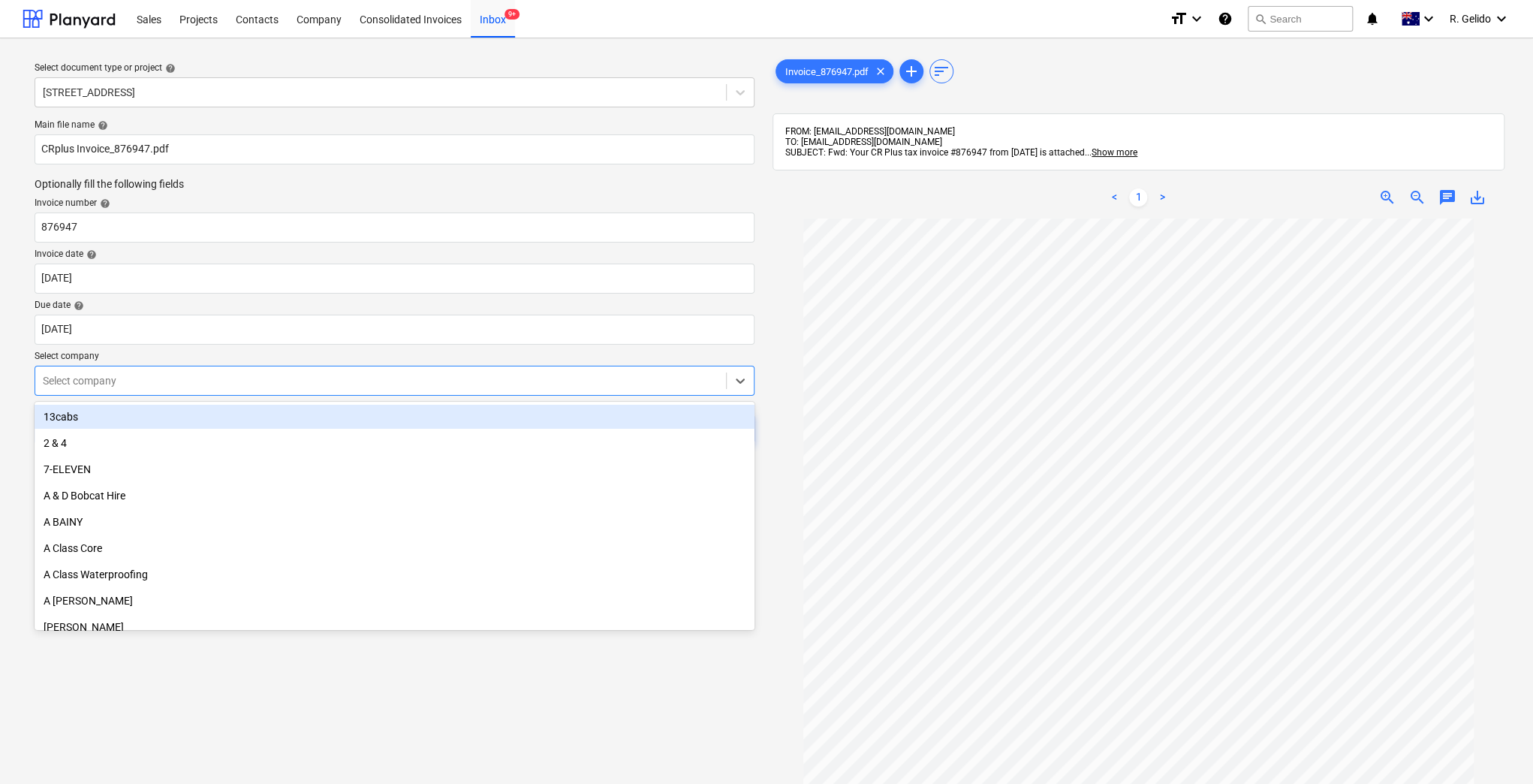
click at [243, 380] on div at bounding box center [380, 380] width 676 height 15
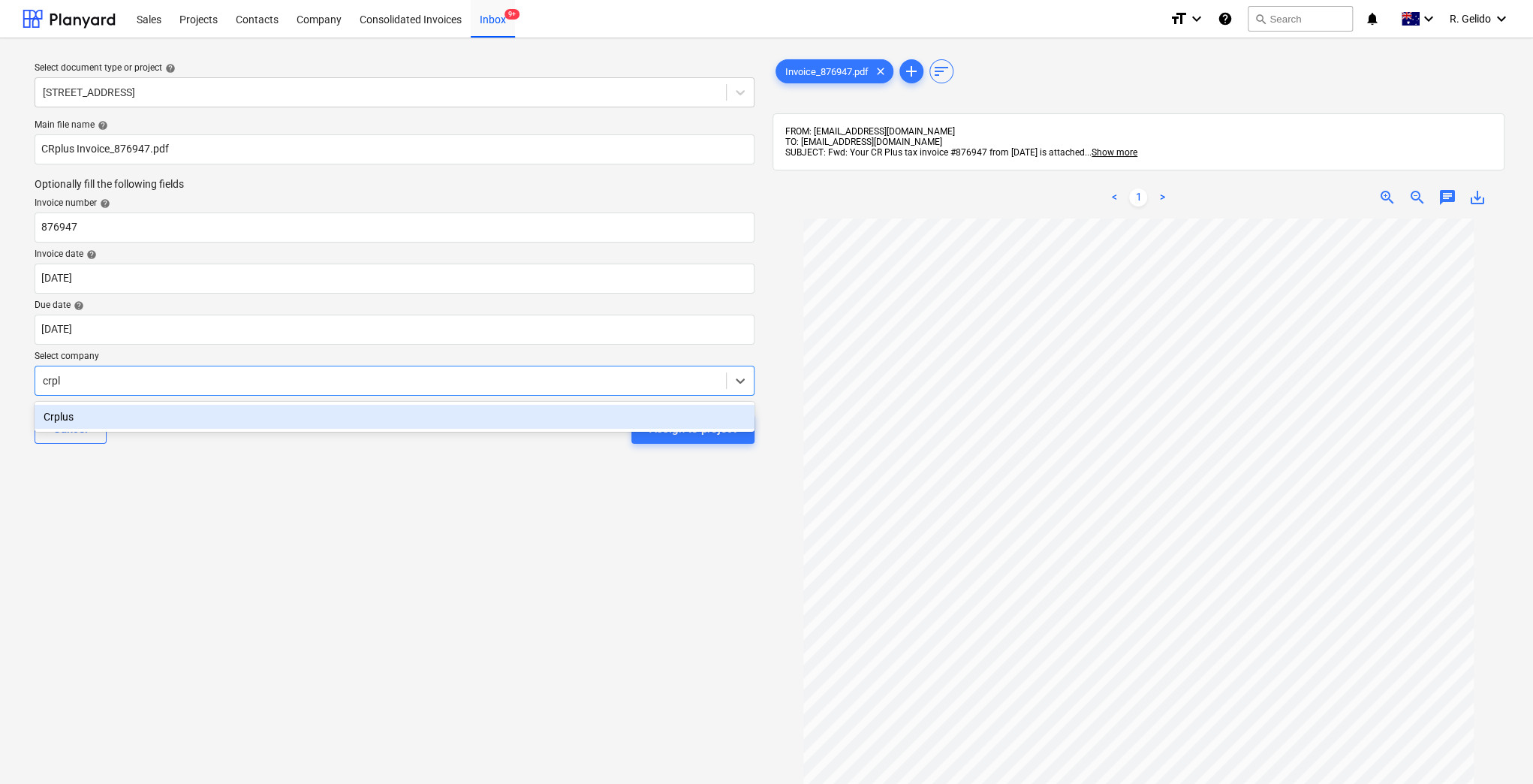
type input "crplu"
click at [225, 419] on div "Crplus" at bounding box center [394, 416] width 720 height 24
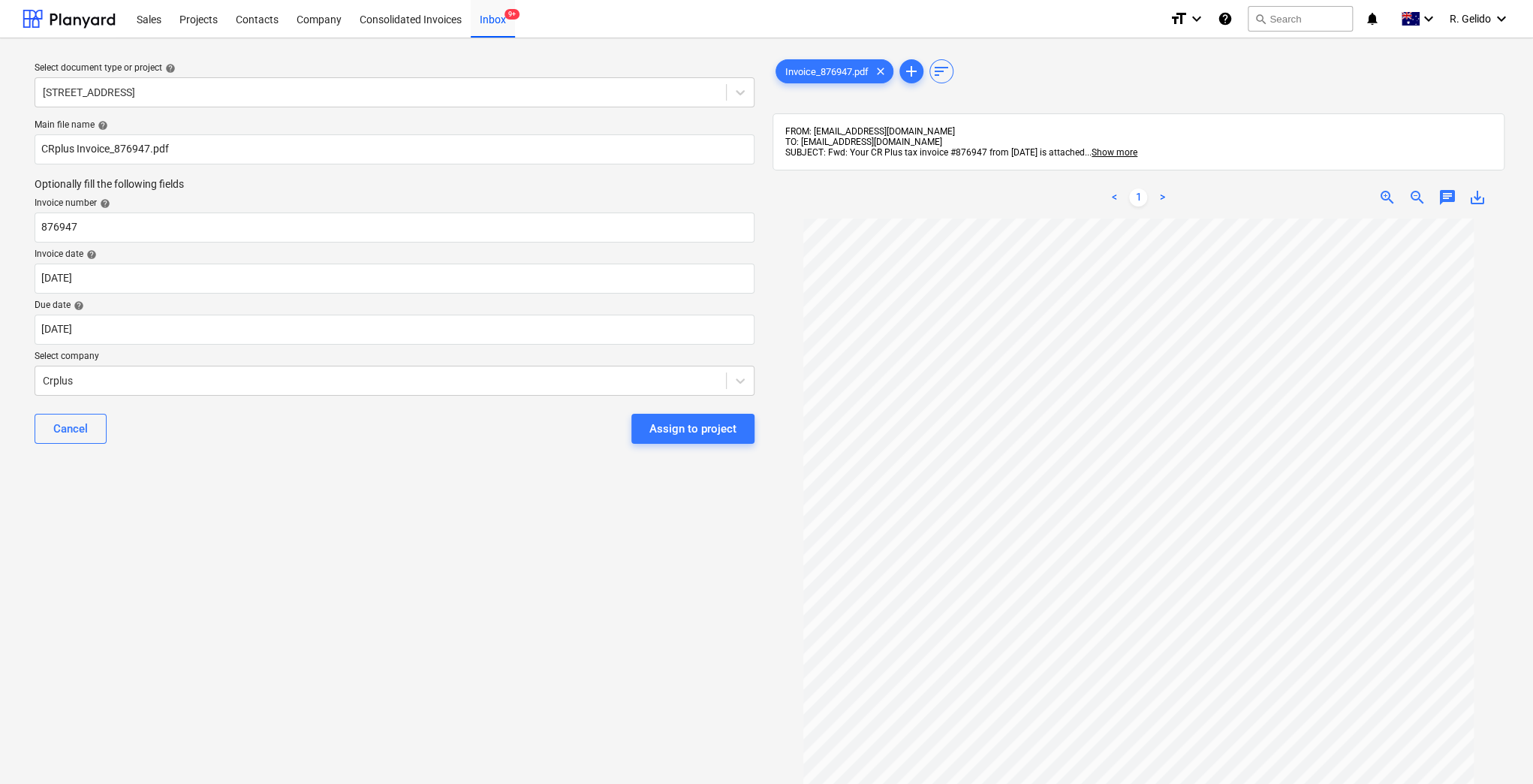
click at [337, 507] on div "Select document type or project help [STREET_ADDRESS] file name help CRplus Inv…" at bounding box center [395, 508] width 744 height 916
click at [481, 519] on div "Select document type or project help [STREET_ADDRESS] file name help CRplus Inv…" at bounding box center [395, 508] width 744 height 916
click at [114, 142] on input "CRplus Invoice_876947.pdf" at bounding box center [394, 149] width 720 height 30
type input "CRplus Invoice 876947.pdf"
click at [661, 436] on div "Assign to project" at bounding box center [693, 428] width 87 height 20
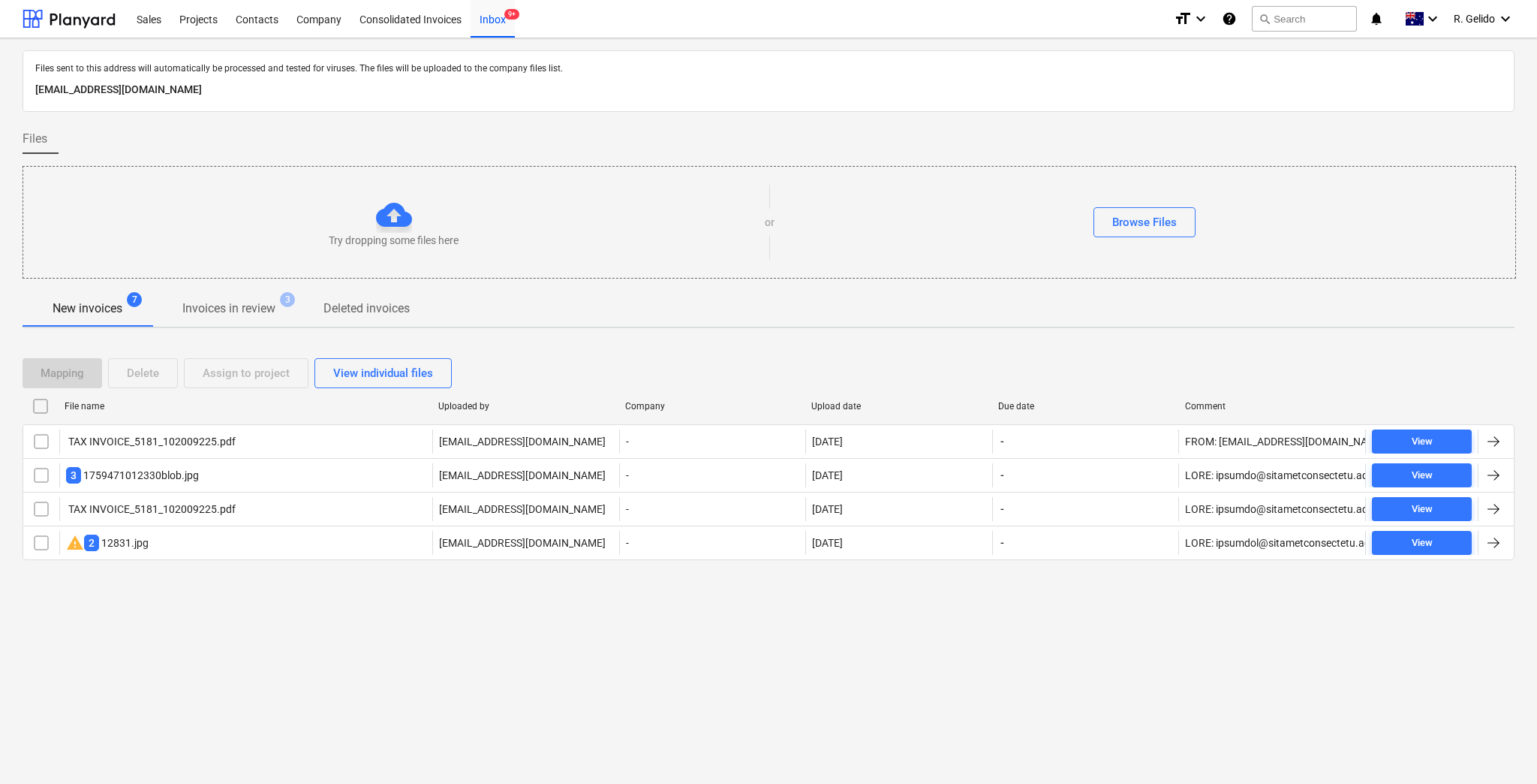
click at [791, 690] on div "Files sent to this address will automatically be processed and tested for virus…" at bounding box center [768, 411] width 1537 height 746
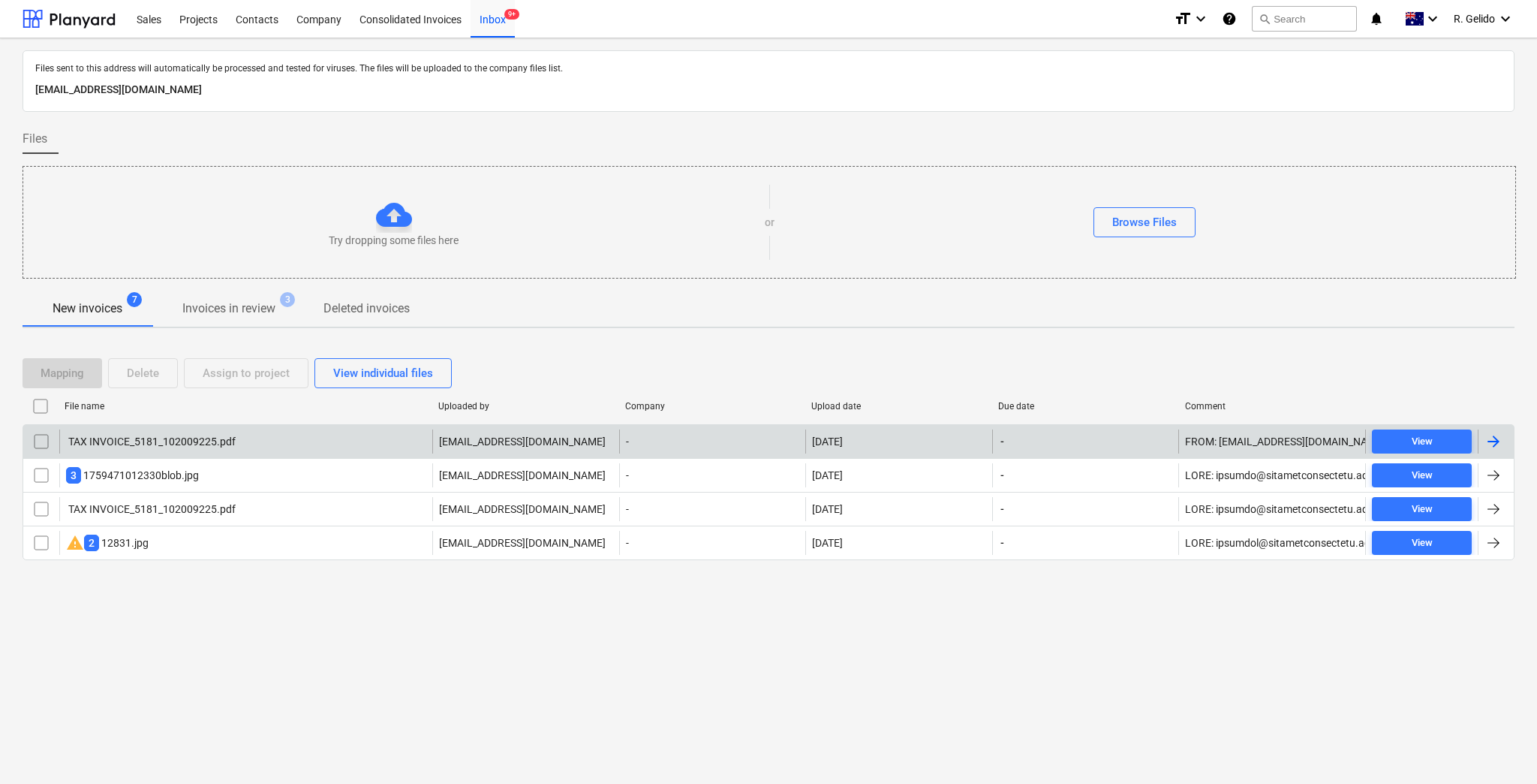
click at [248, 445] on div "TAX INVOICE_5181_102009225.pdf" at bounding box center [246, 441] width 373 height 24
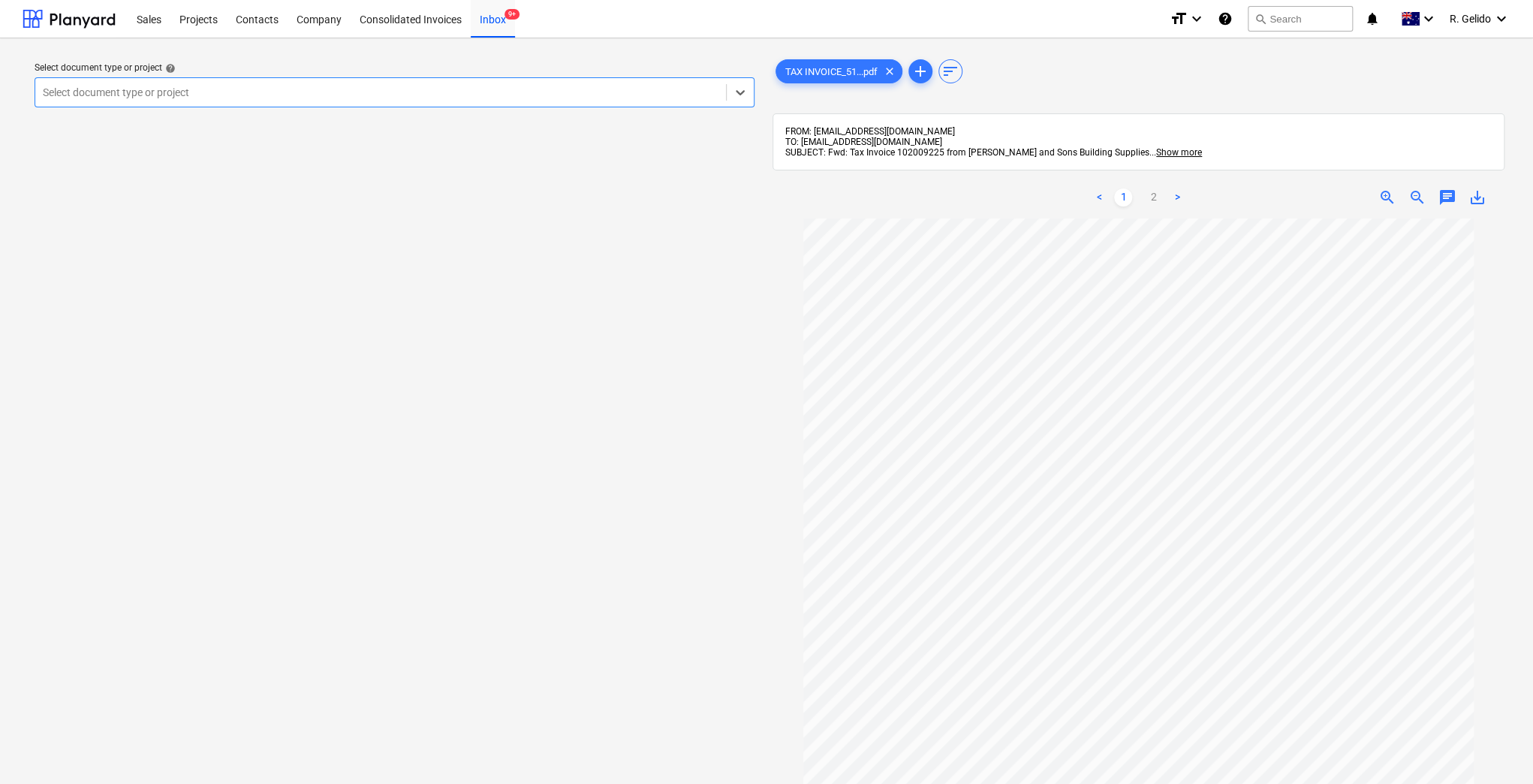
scroll to position [209, 0]
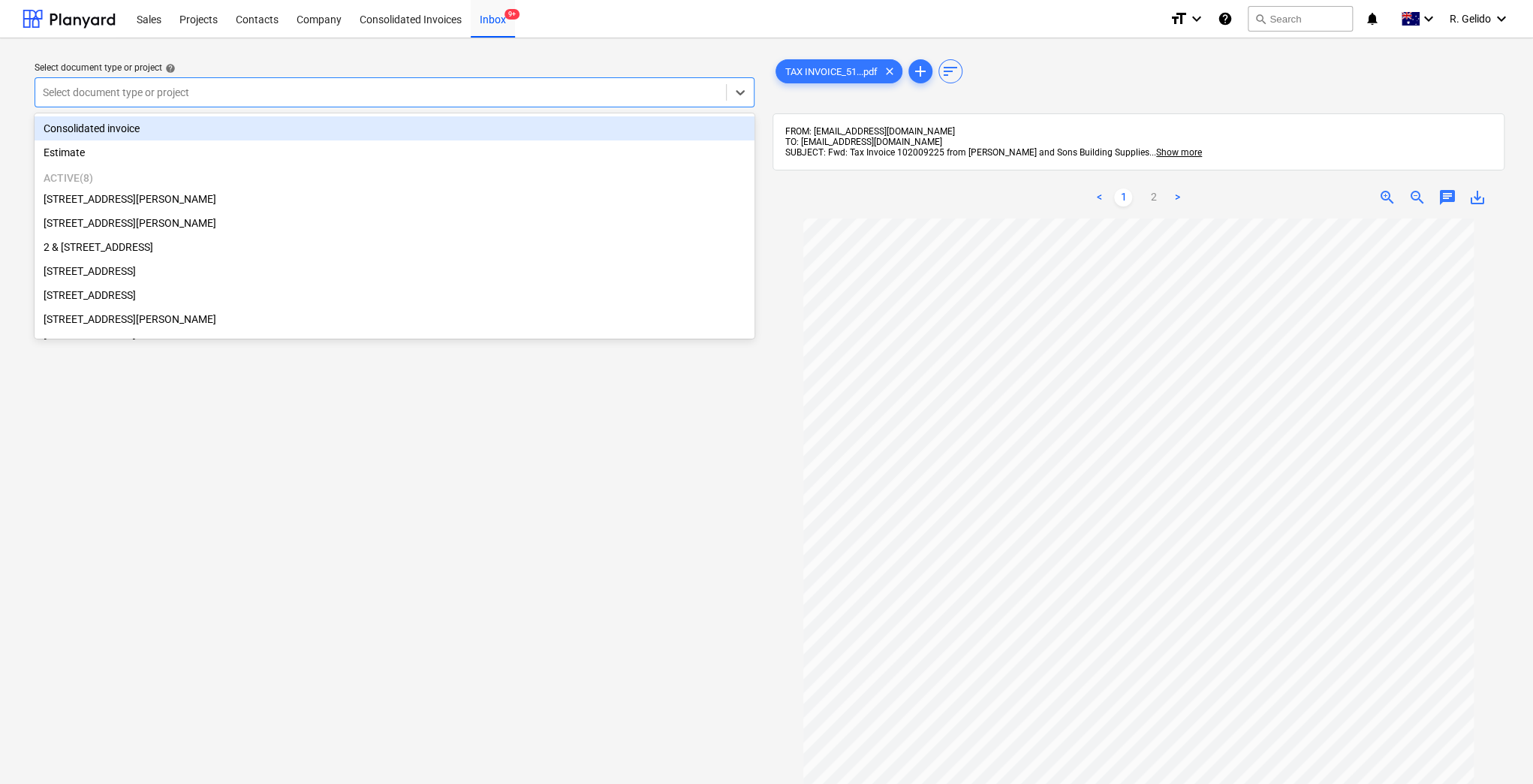
click at [409, 90] on div at bounding box center [380, 92] width 676 height 15
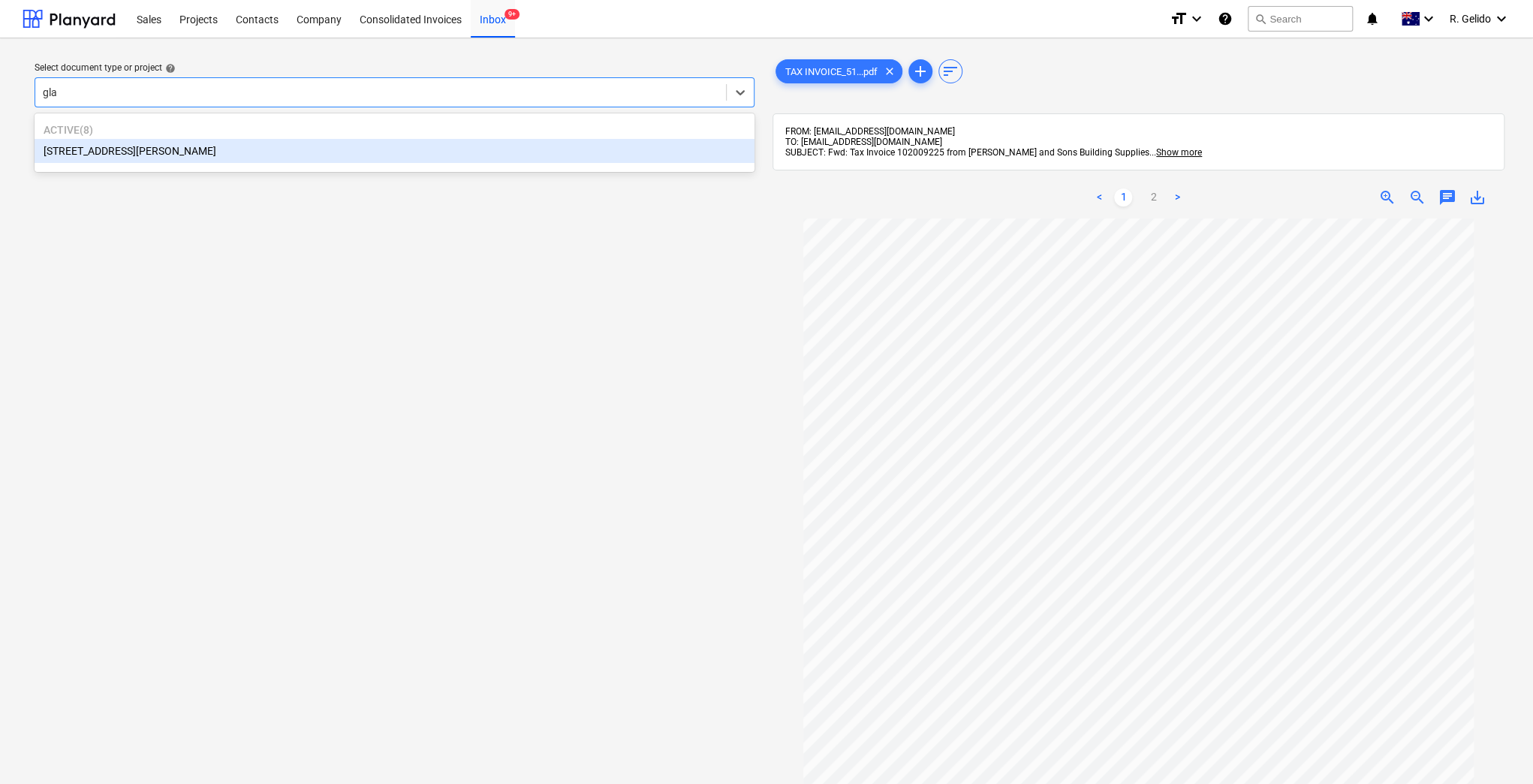
type input "glad"
click at [305, 157] on div "[STREET_ADDRESS][PERSON_NAME]" at bounding box center [394, 150] width 720 height 24
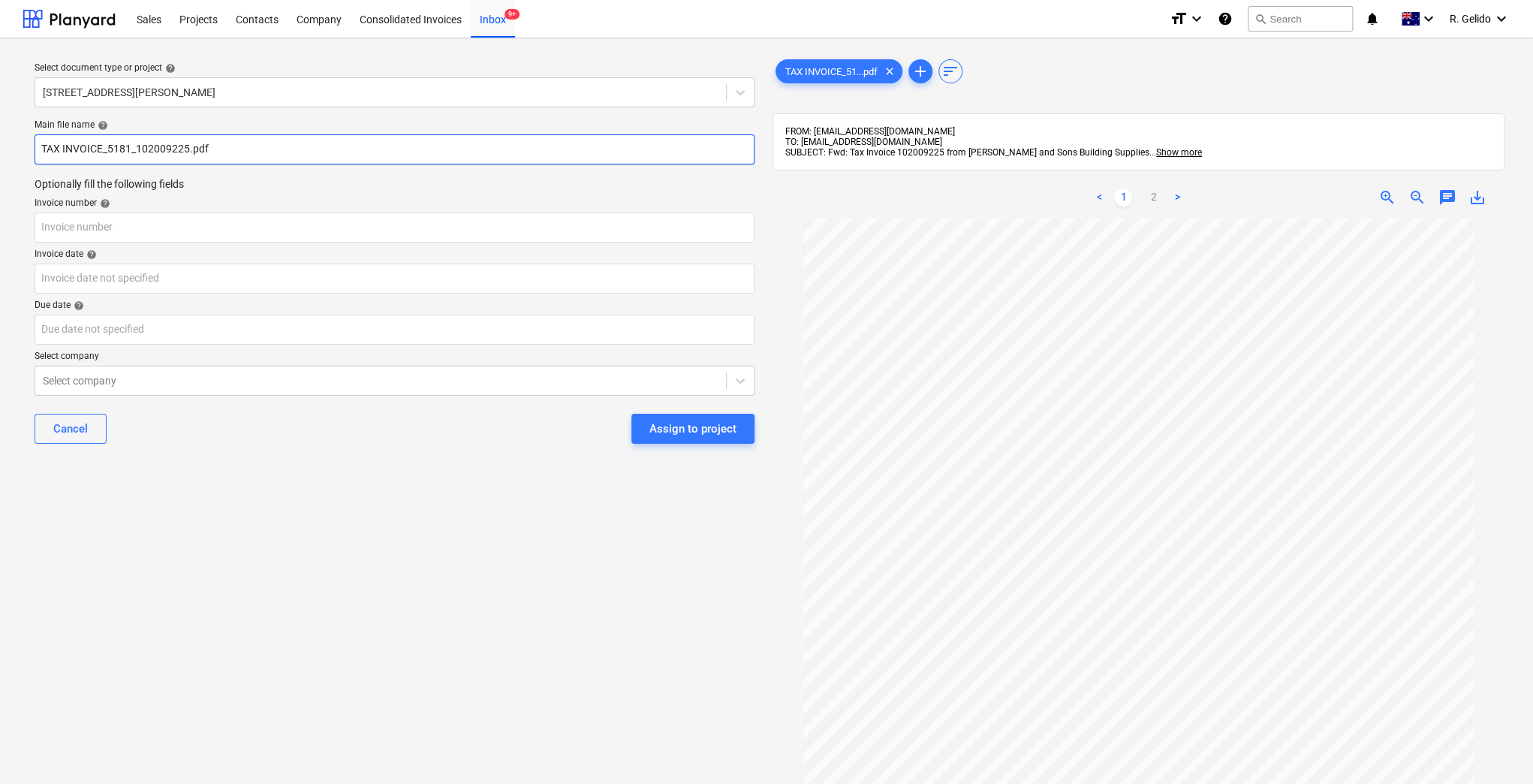
drag, startPoint x: 133, startPoint y: 141, endPoint x: 42, endPoint y: 146, distance: 91.1
click at [42, 146] on input "TAX INVOICE_5181_102009225.pdf" at bounding box center [394, 149] width 720 height 30
click at [162, 145] on input "[PERSON_NAME] and Sons Inv 102009225.pdf" at bounding box center [394, 149] width 720 height 30
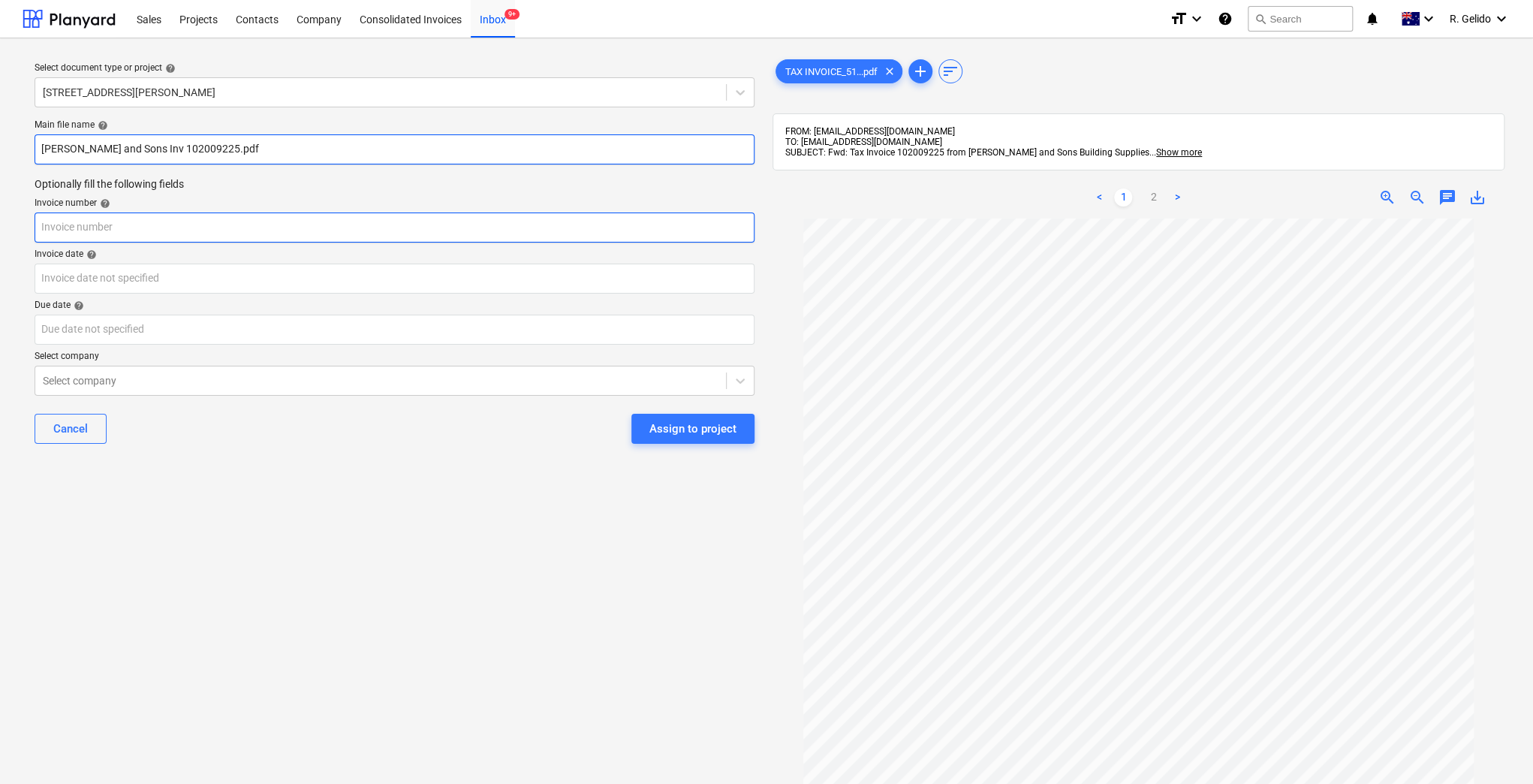
type input "[PERSON_NAME] and Sons Inv 102009225.pdf"
click at [115, 232] on input "text" at bounding box center [394, 227] width 720 height 30
paste input "102009225"
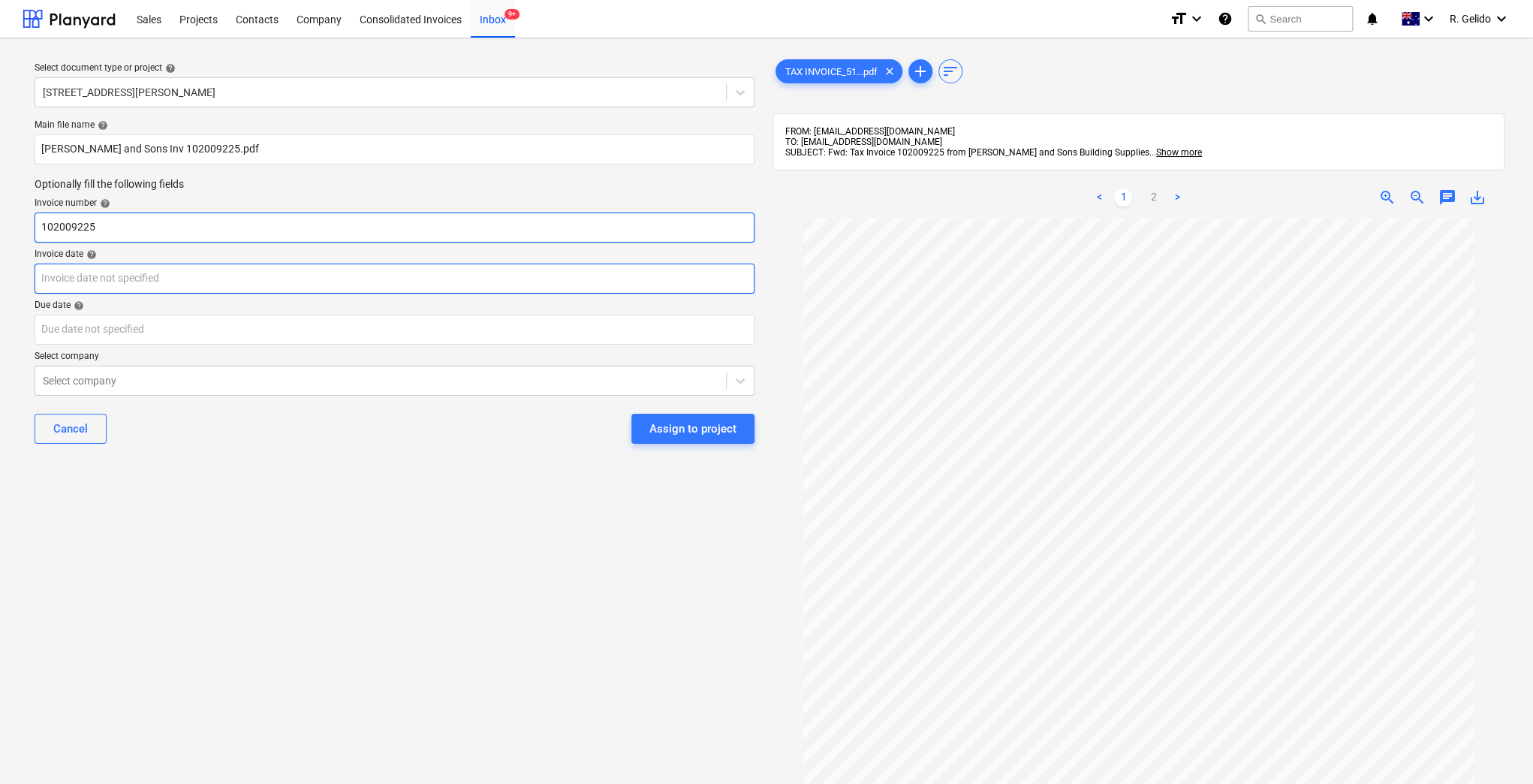
type input "102009225"
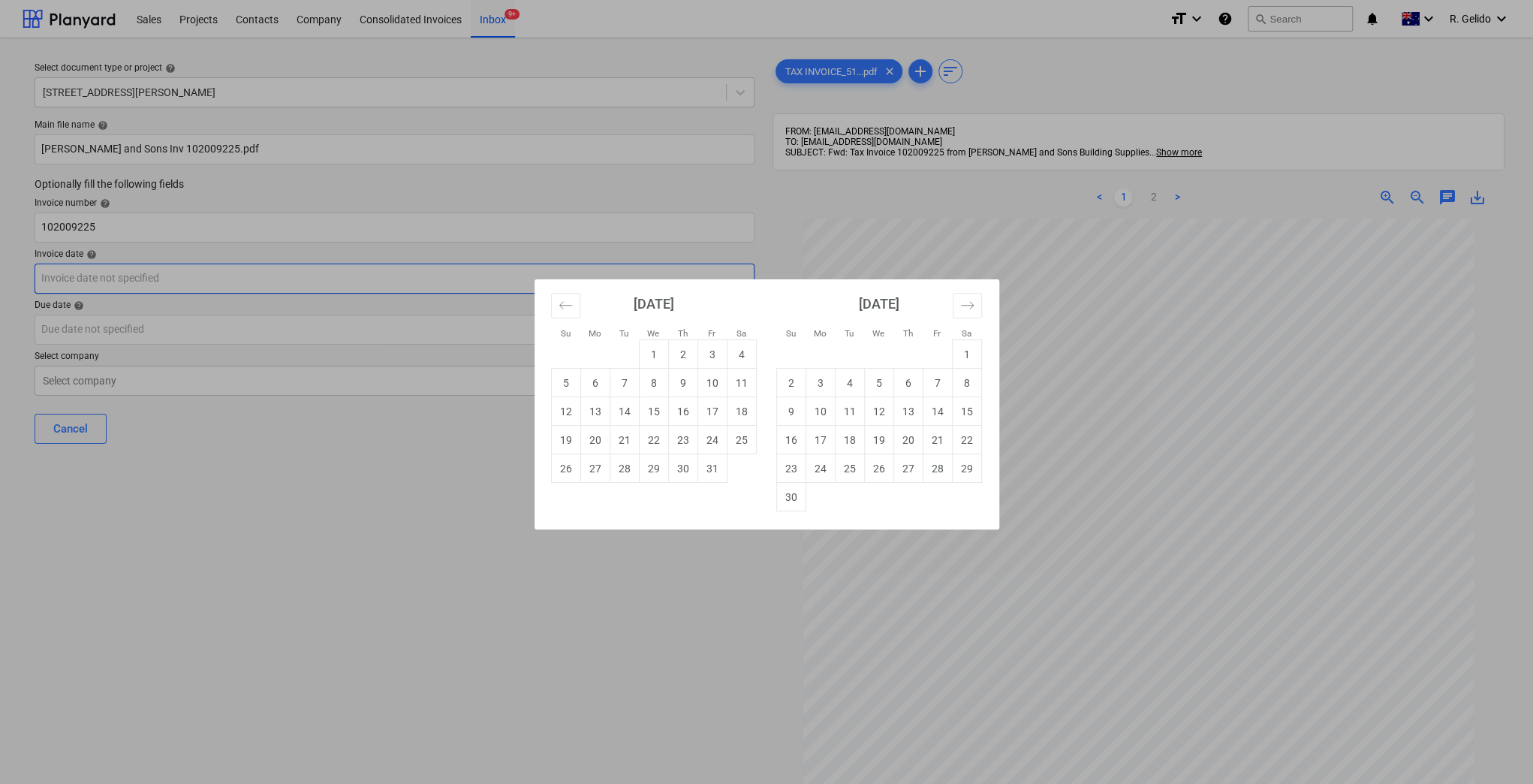
click at [117, 287] on body "Sales Projects Contacts Company Consolidated Invoices Inbox 9+ format_size keyb…" at bounding box center [766, 392] width 1533 height 784
click at [627, 380] on td "7" at bounding box center [624, 383] width 29 height 29
type input "[DATE]"
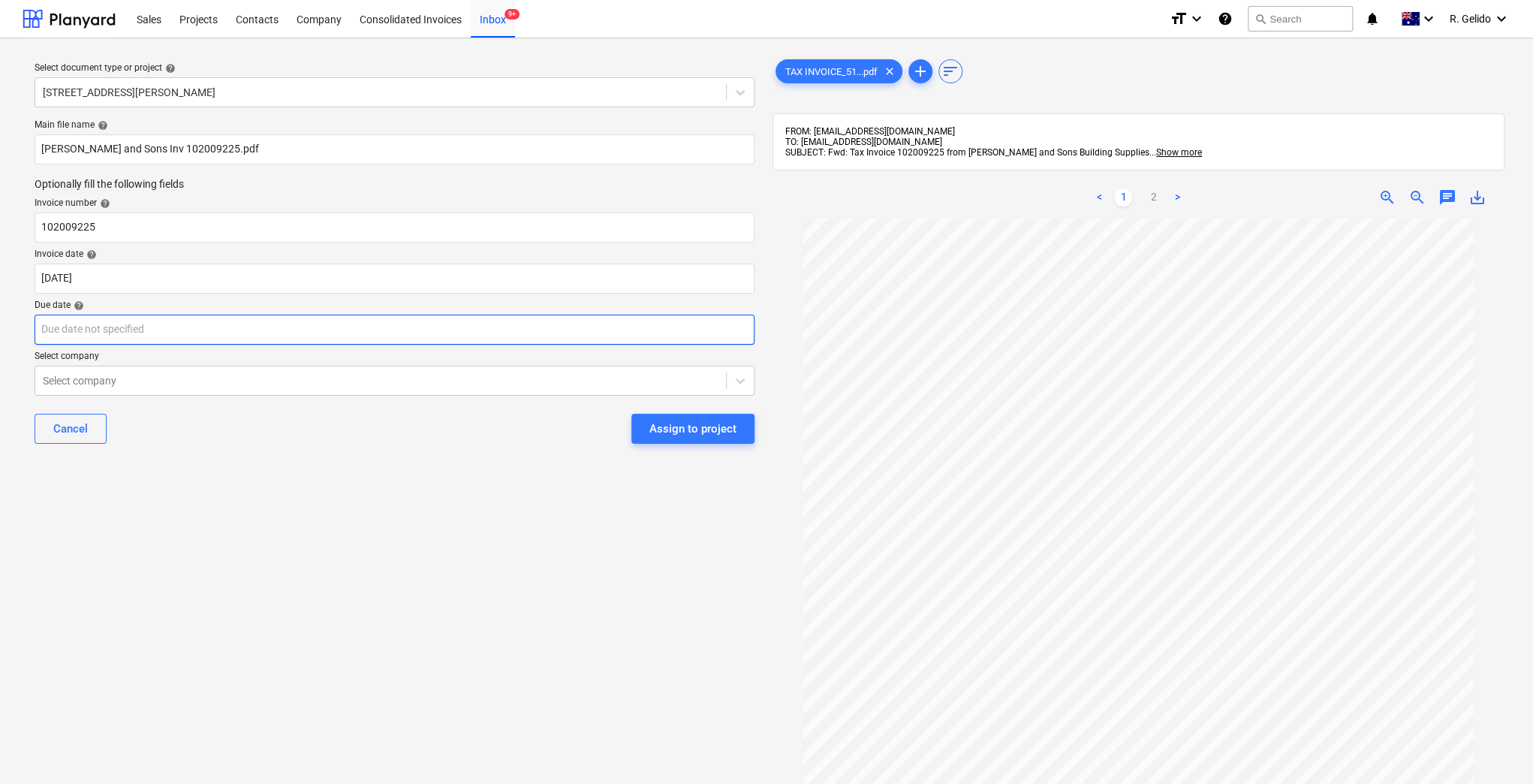
click at [95, 321] on body "Sales Projects Contacts Company Consolidated Invoices Inbox 9+ format_size keyb…" at bounding box center [766, 392] width 1533 height 784
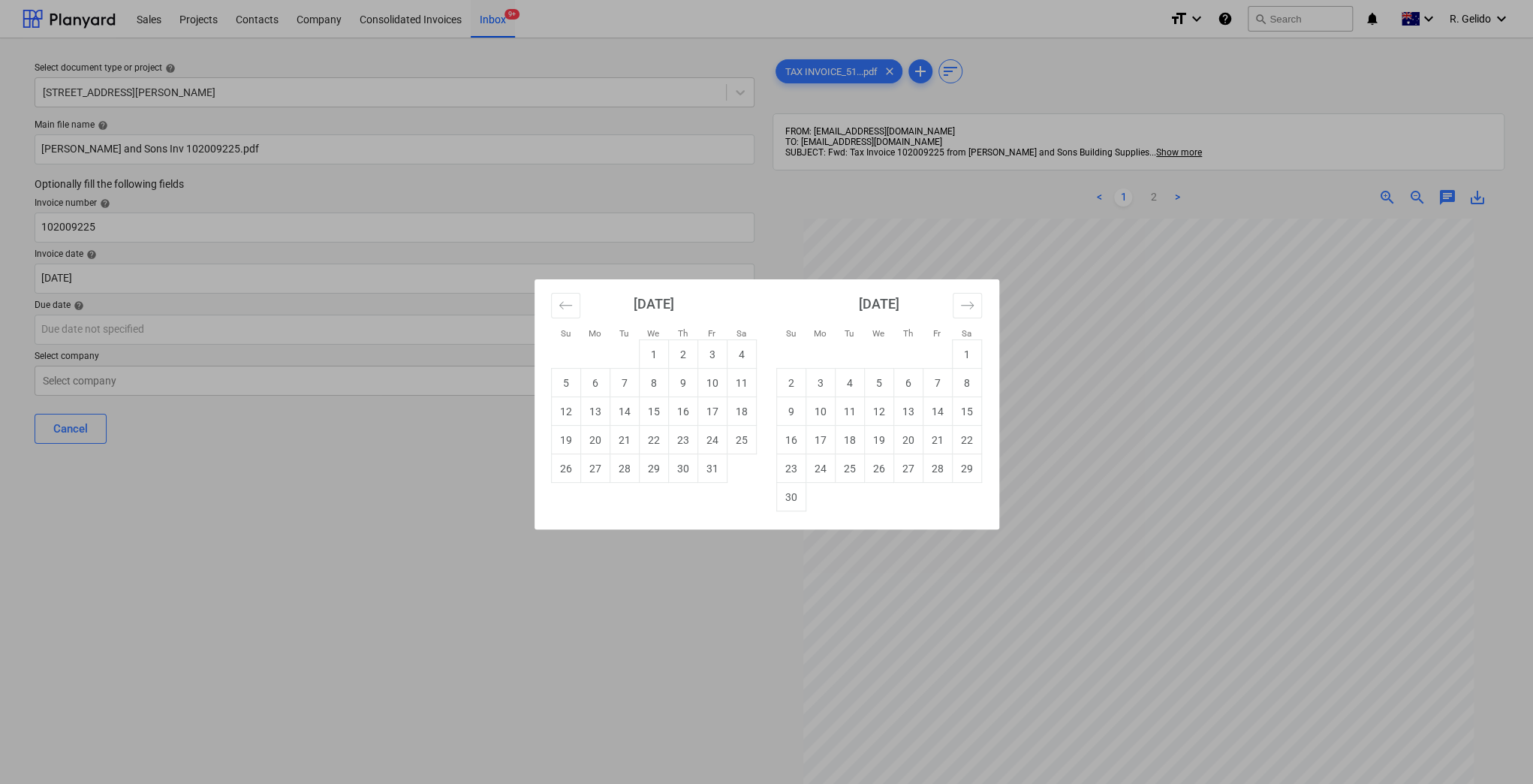
click at [793, 489] on td "30" at bounding box center [791, 497] width 29 height 29
type input "[DATE]"
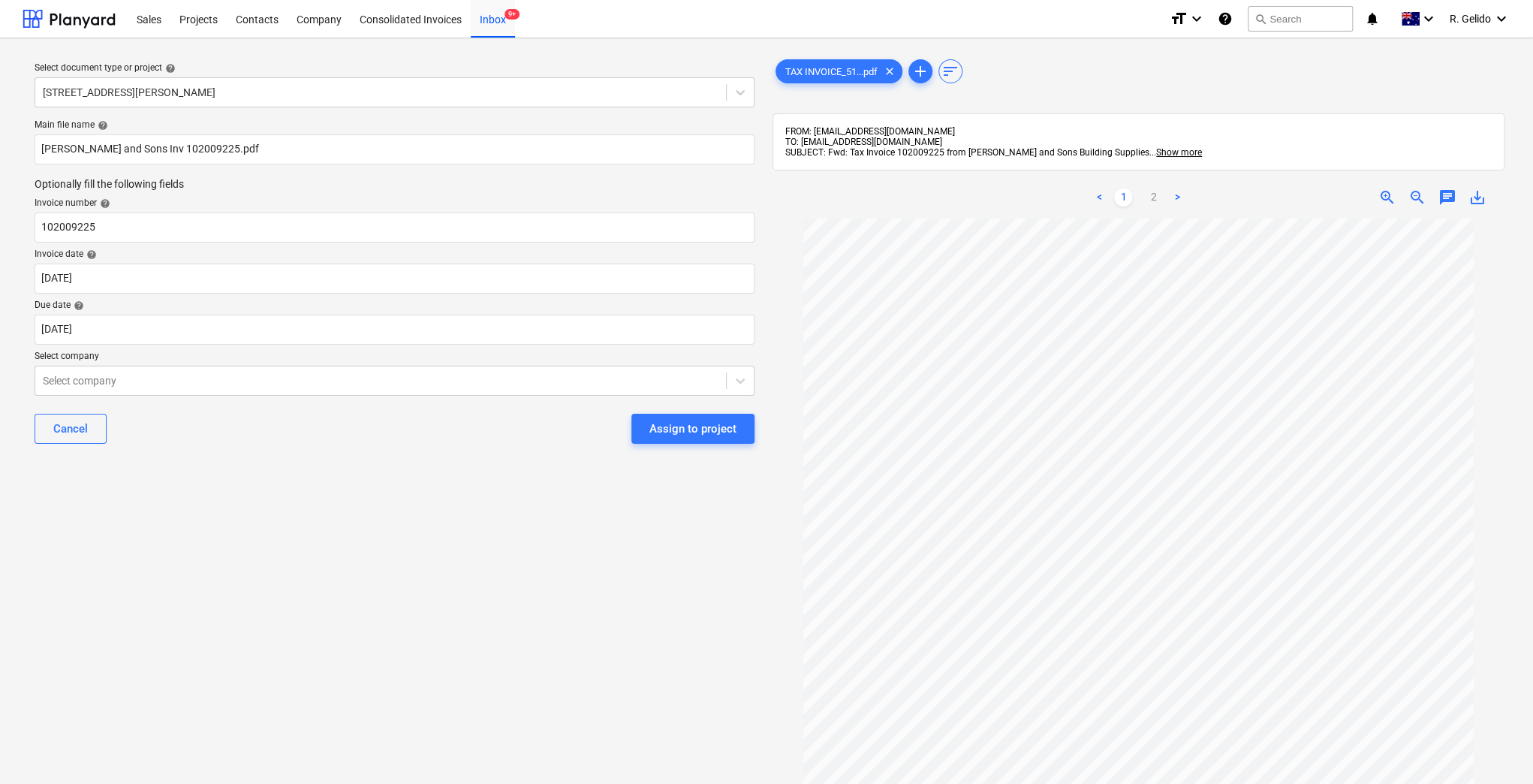
drag, startPoint x: 192, startPoint y: 485, endPoint x: 163, endPoint y: 427, distance: 64.8
click at [185, 484] on div "Select document type or project help [STREET_ADDRESS][PERSON_NAME] file name he…" at bounding box center [395, 508] width 744 height 916
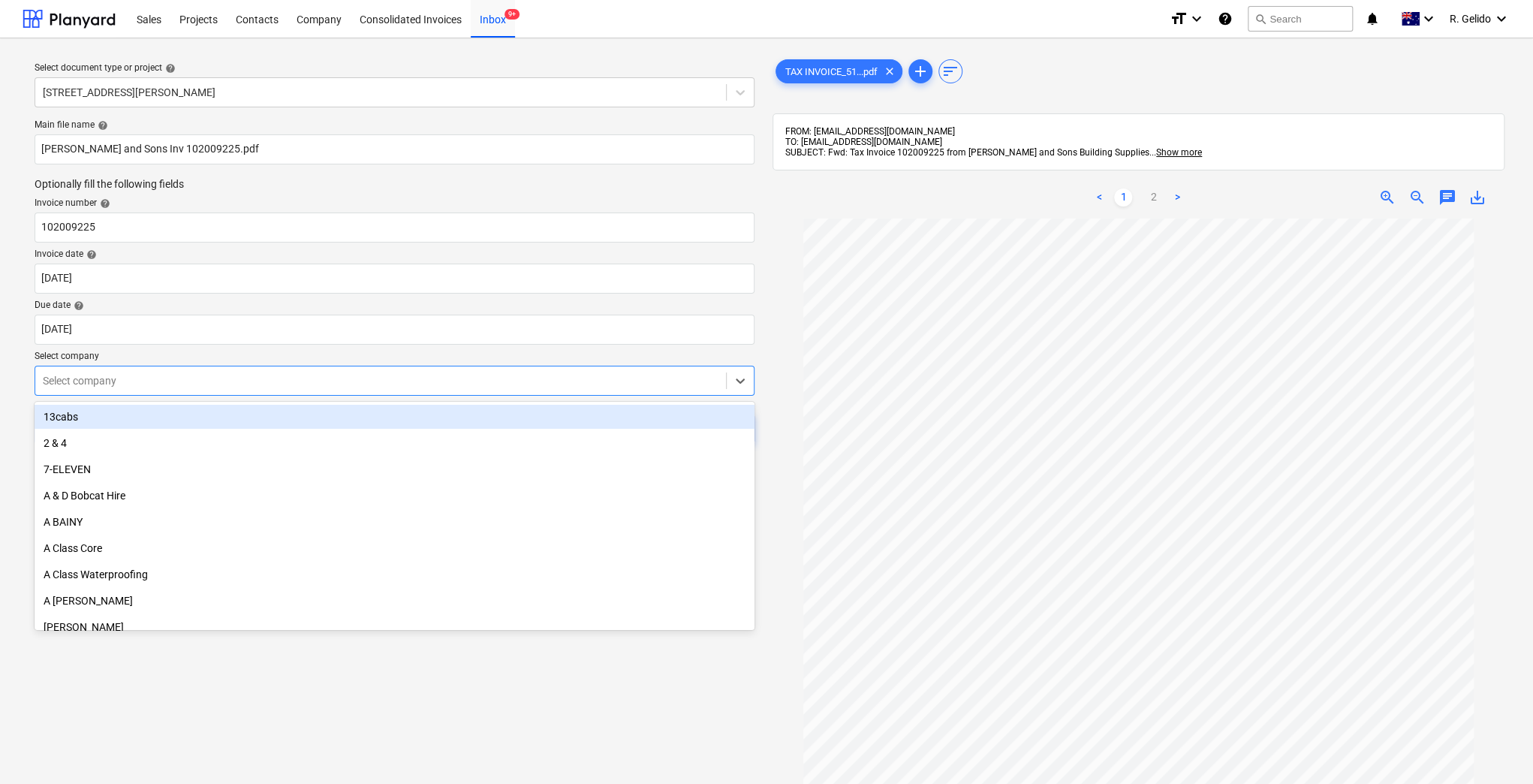
click at [163, 386] on div at bounding box center [380, 380] width 676 height 15
type input "[PERSON_NAME]"
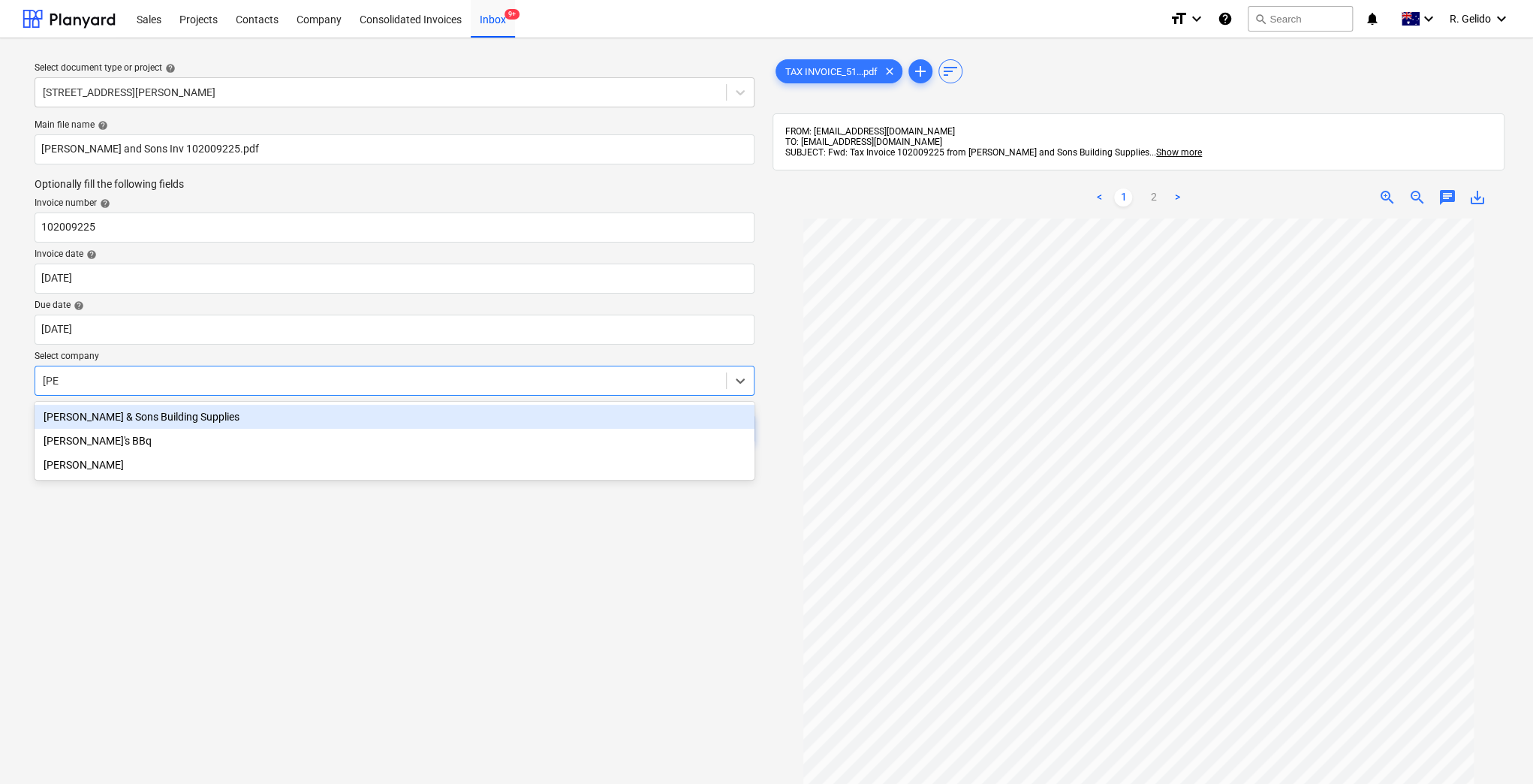
click at [130, 419] on div "[PERSON_NAME] & Sons Building Supplies" at bounding box center [394, 416] width 720 height 24
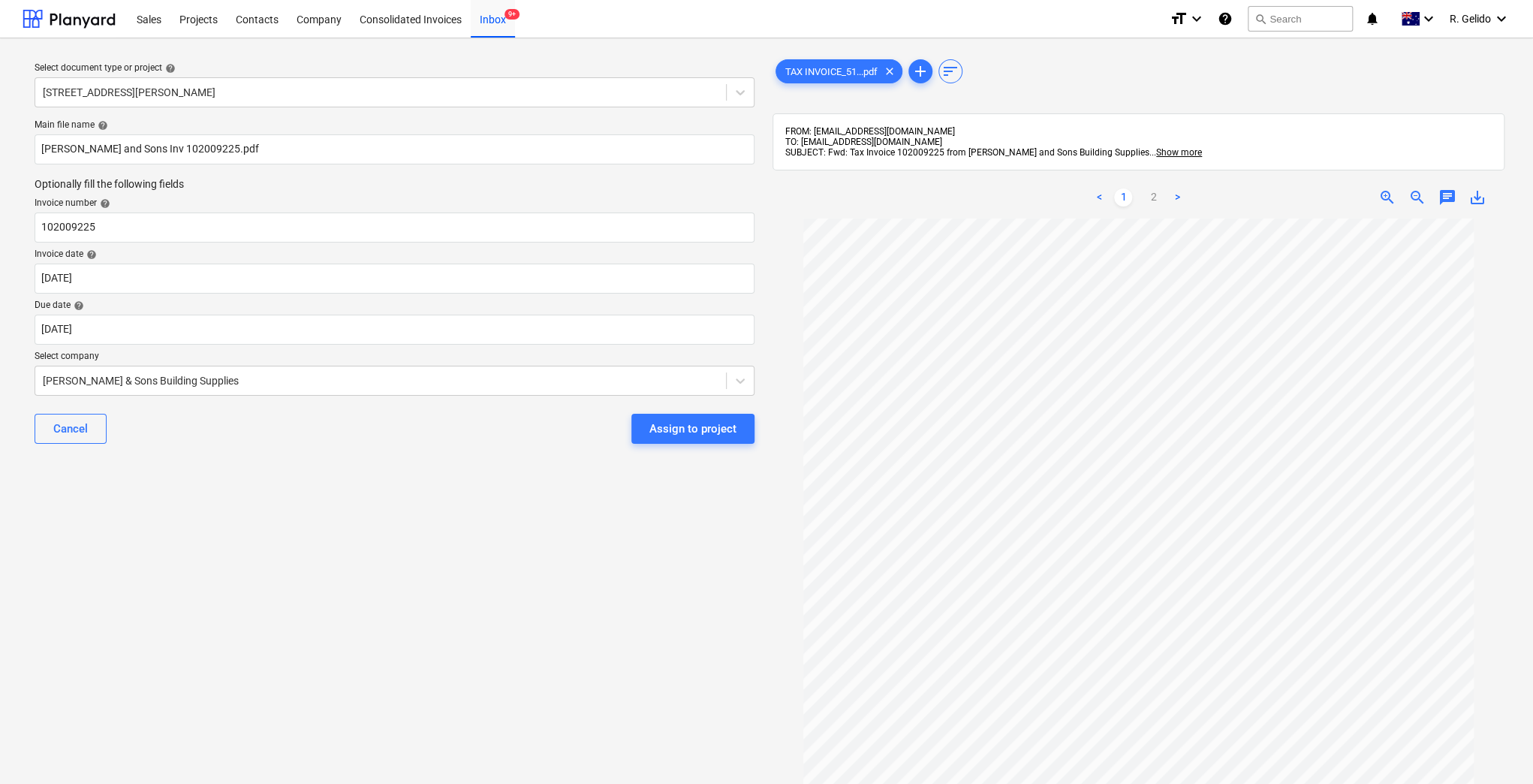
click at [164, 472] on div "Select document type or project help [STREET_ADDRESS][PERSON_NAME] file name he…" at bounding box center [395, 508] width 744 height 916
click at [363, 545] on div "Select document type or project help [STREET_ADDRESS][PERSON_NAME] file name he…" at bounding box center [395, 508] width 744 height 916
click at [683, 440] on button "Assign to project" at bounding box center [693, 428] width 123 height 30
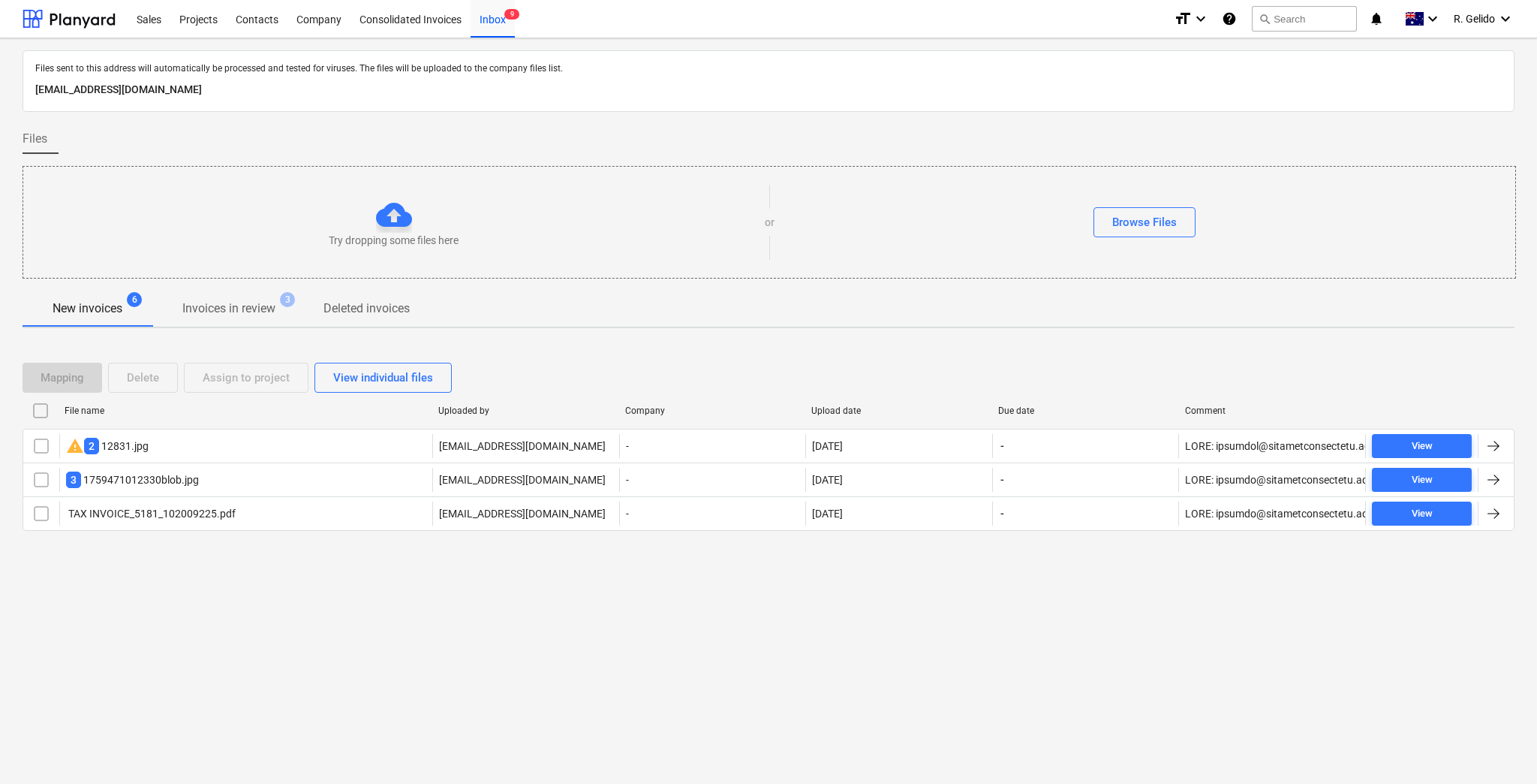
drag, startPoint x: 684, startPoint y: 667, endPoint x: 611, endPoint y: 534, distance: 151.7
click at [682, 667] on div "Files sent to this address will automatically be processed and tested for virus…" at bounding box center [768, 411] width 1537 height 746
click at [493, 677] on div "Files sent to this address will automatically be processed and tested for virus…" at bounding box center [768, 411] width 1537 height 746
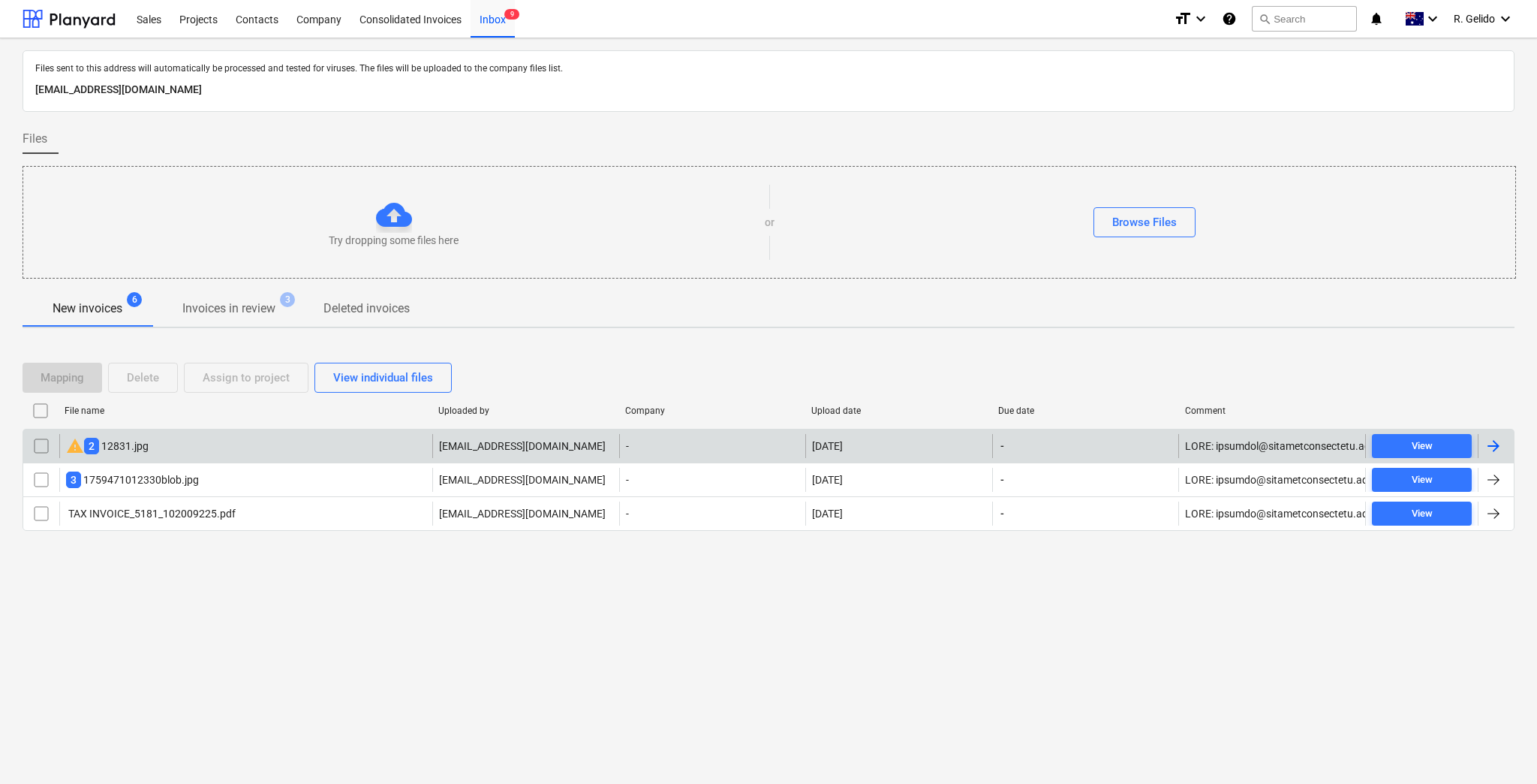
click at [250, 445] on div "warning 2 12831.jpg" at bounding box center [246, 445] width 373 height 24
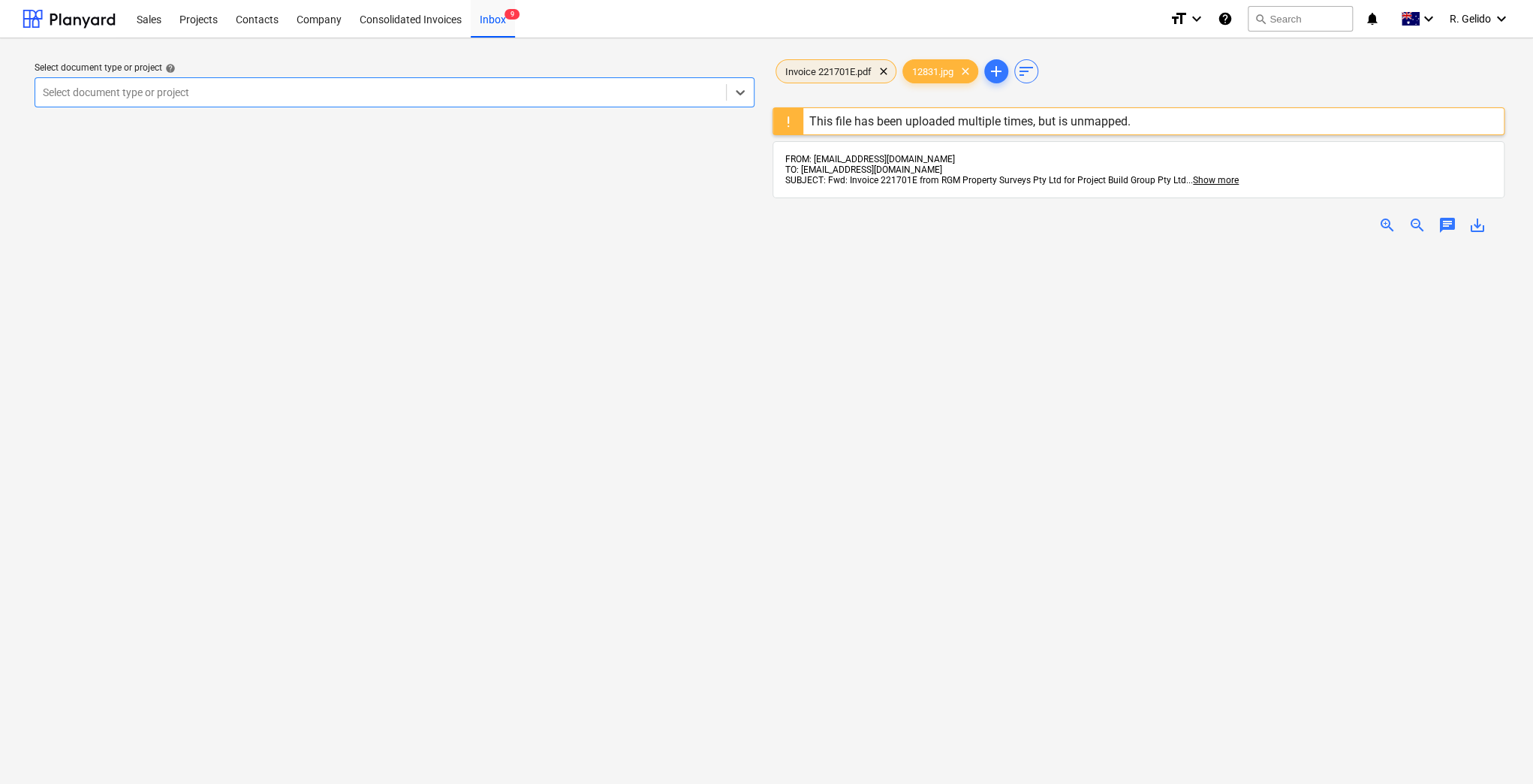
click at [839, 63] on div "Invoice 221701E.pdf clear" at bounding box center [835, 71] width 121 height 24
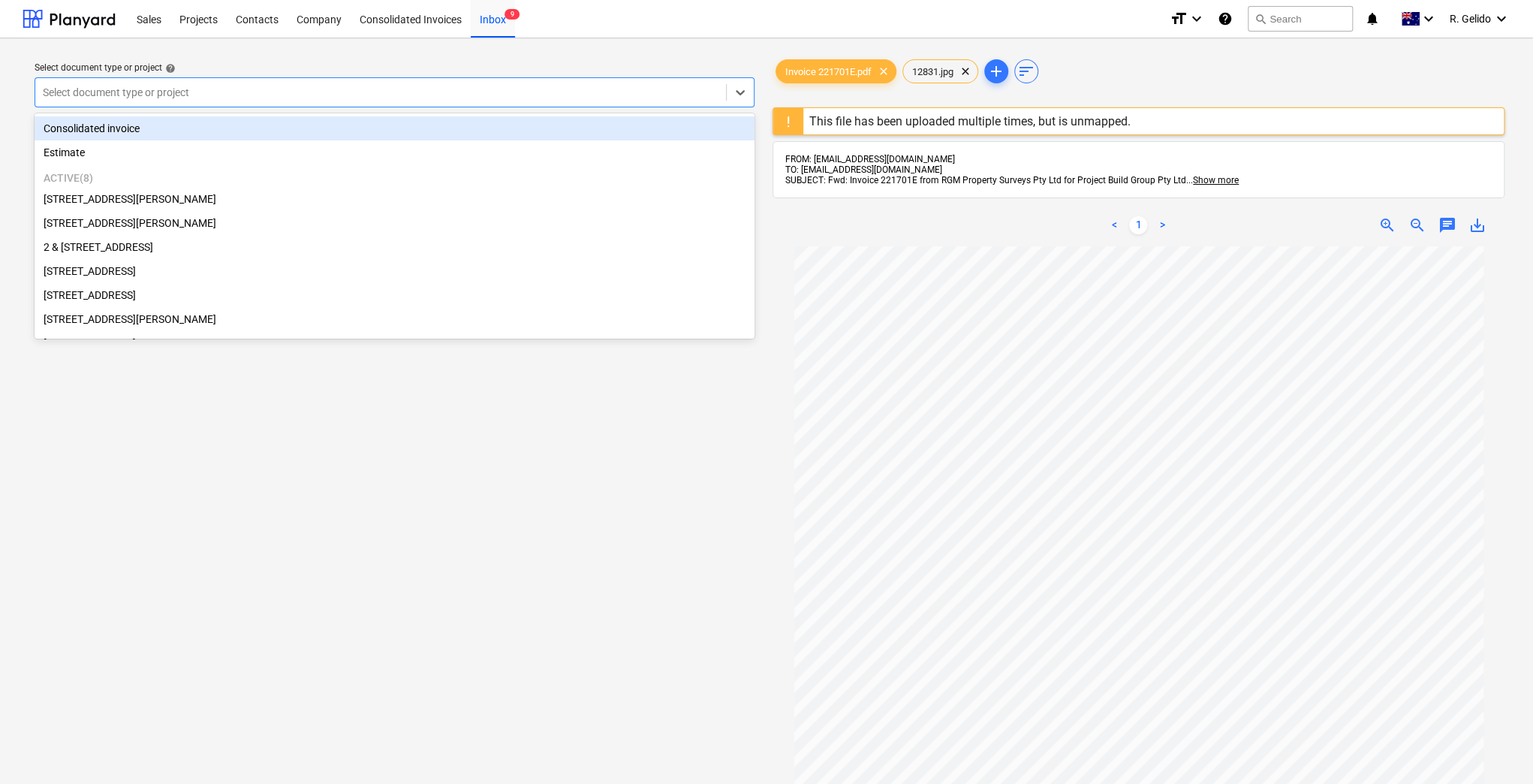
click at [434, 98] on div at bounding box center [380, 92] width 676 height 15
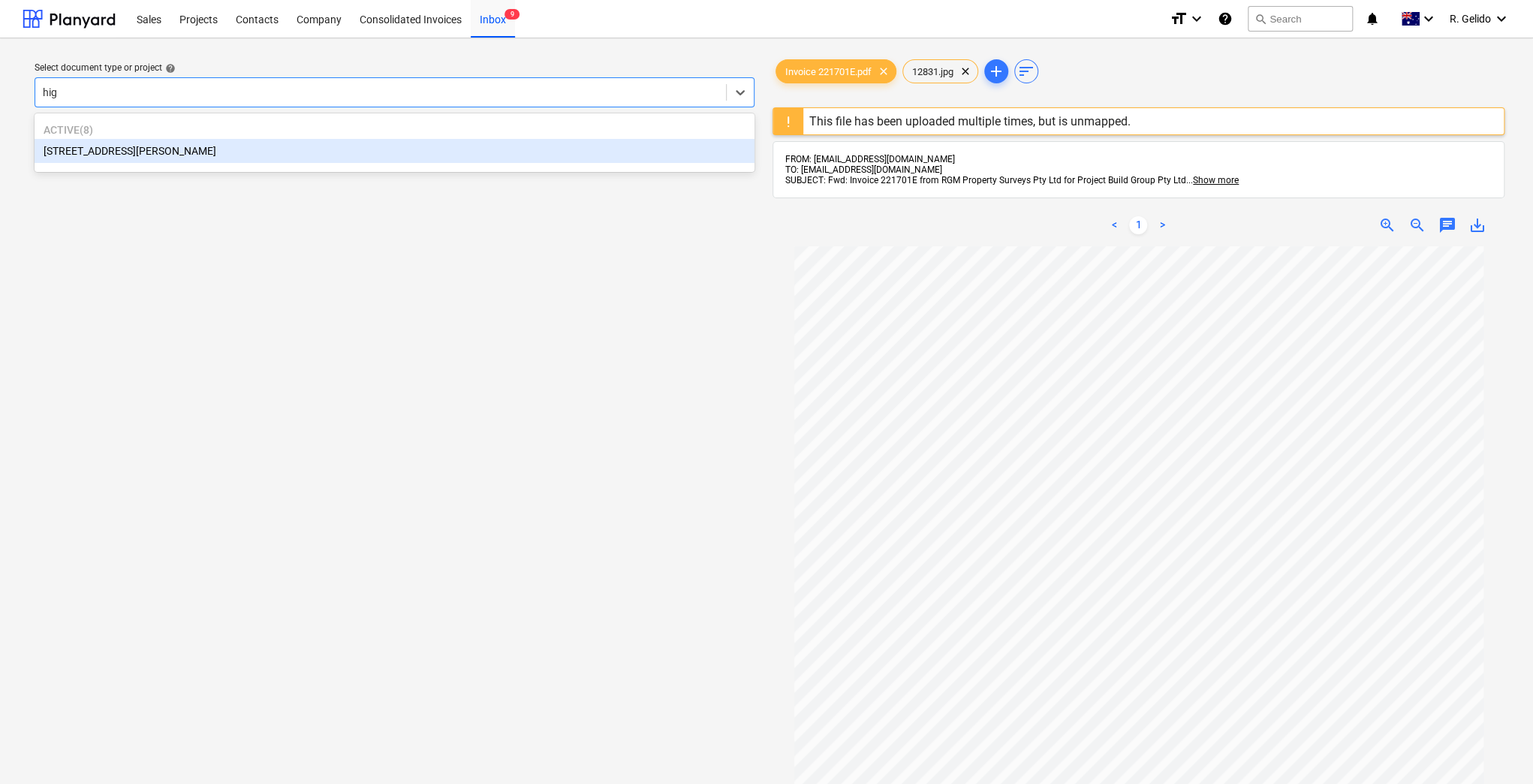
type input "high"
click at [287, 164] on div "Active ( [STREET_ADDRESS][PERSON_NAME]" at bounding box center [394, 143] width 720 height 53
click at [257, 153] on div "[STREET_ADDRESS][PERSON_NAME]" at bounding box center [394, 150] width 720 height 24
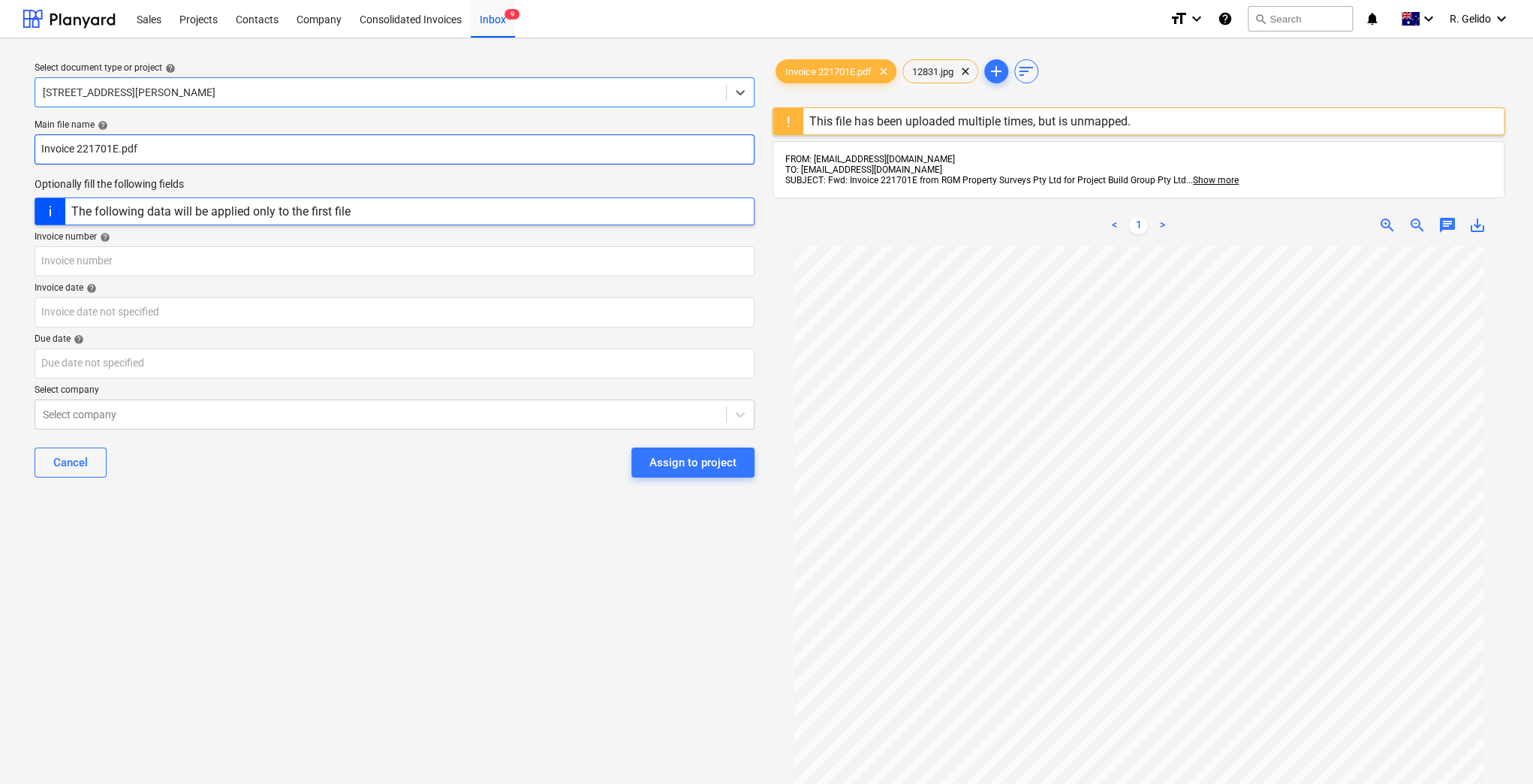
click at [35, 160] on input "Invoice 221701E.pdf" at bounding box center [394, 149] width 720 height 30
type input "RGM Property Invoice 221701E.pdf"
click at [168, 266] on input "text" at bounding box center [394, 261] width 720 height 30
click at [168, 156] on input "RGM Property Invoice 221701E.pdf" at bounding box center [394, 149] width 720 height 30
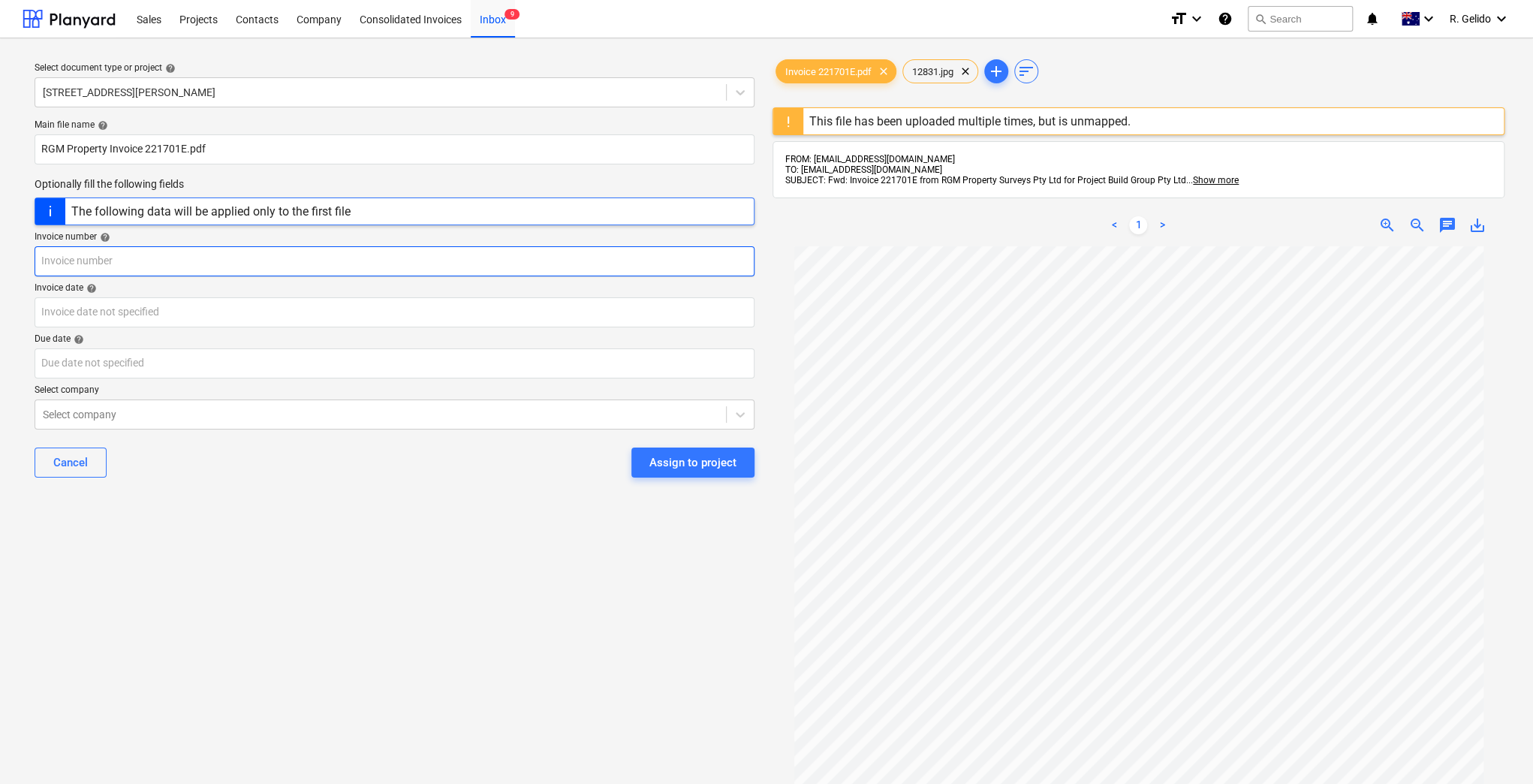
click at [117, 259] on input "text" at bounding box center [394, 261] width 720 height 30
paste input "221701E"
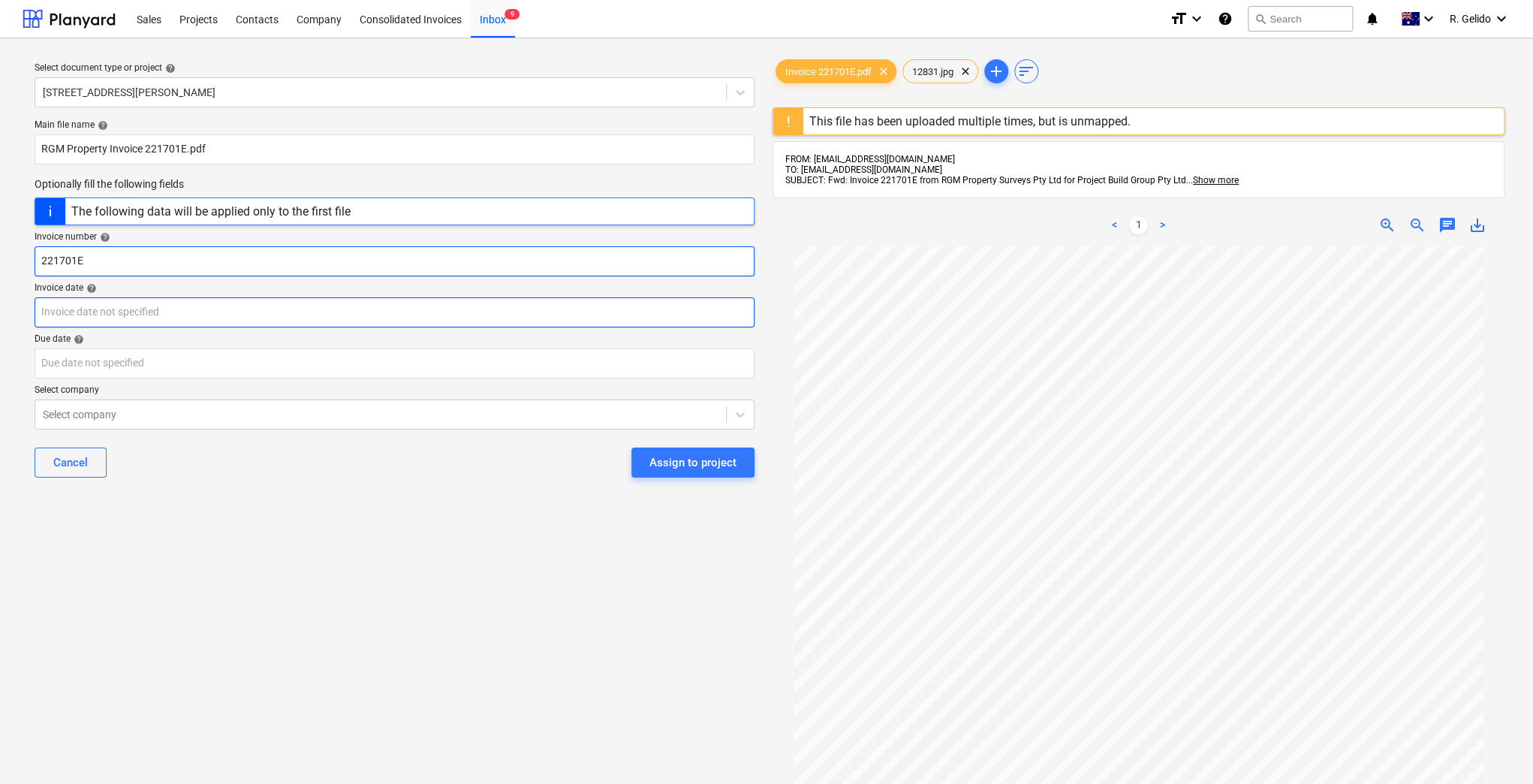
type input "221701E"
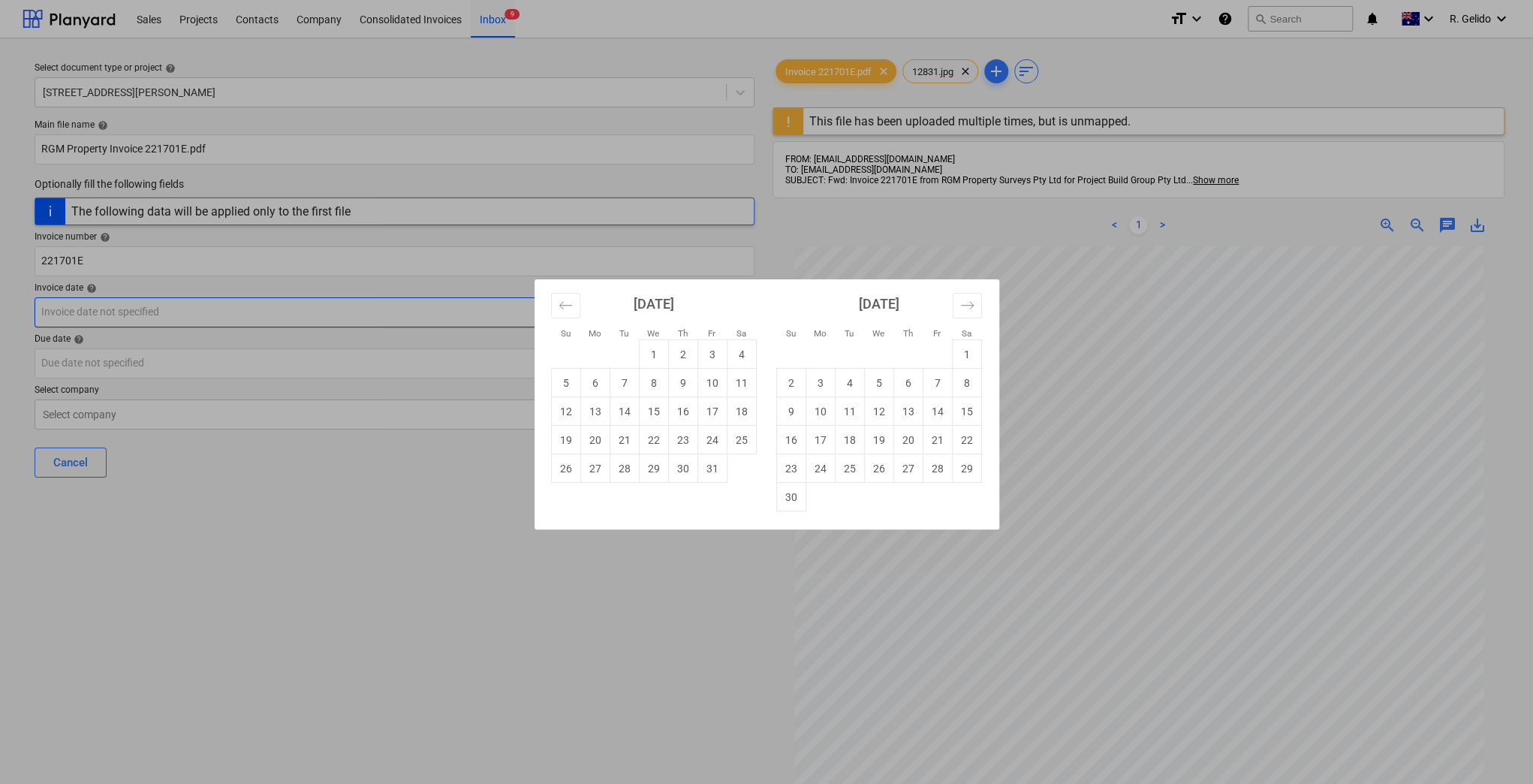
click at [120, 320] on body "Sales Projects Contacts Company Consolidated Invoices Inbox 9 format_size keybo…" at bounding box center [766, 392] width 1533 height 784
click at [1078, 357] on div "Su Mo Tu We Th Fr Sa Su Mo Tu We Th Fr Sa [DATE] 1 2 3 4 5 6 7 8 9 10 11 12 13 …" at bounding box center [766, 392] width 1533 height 784
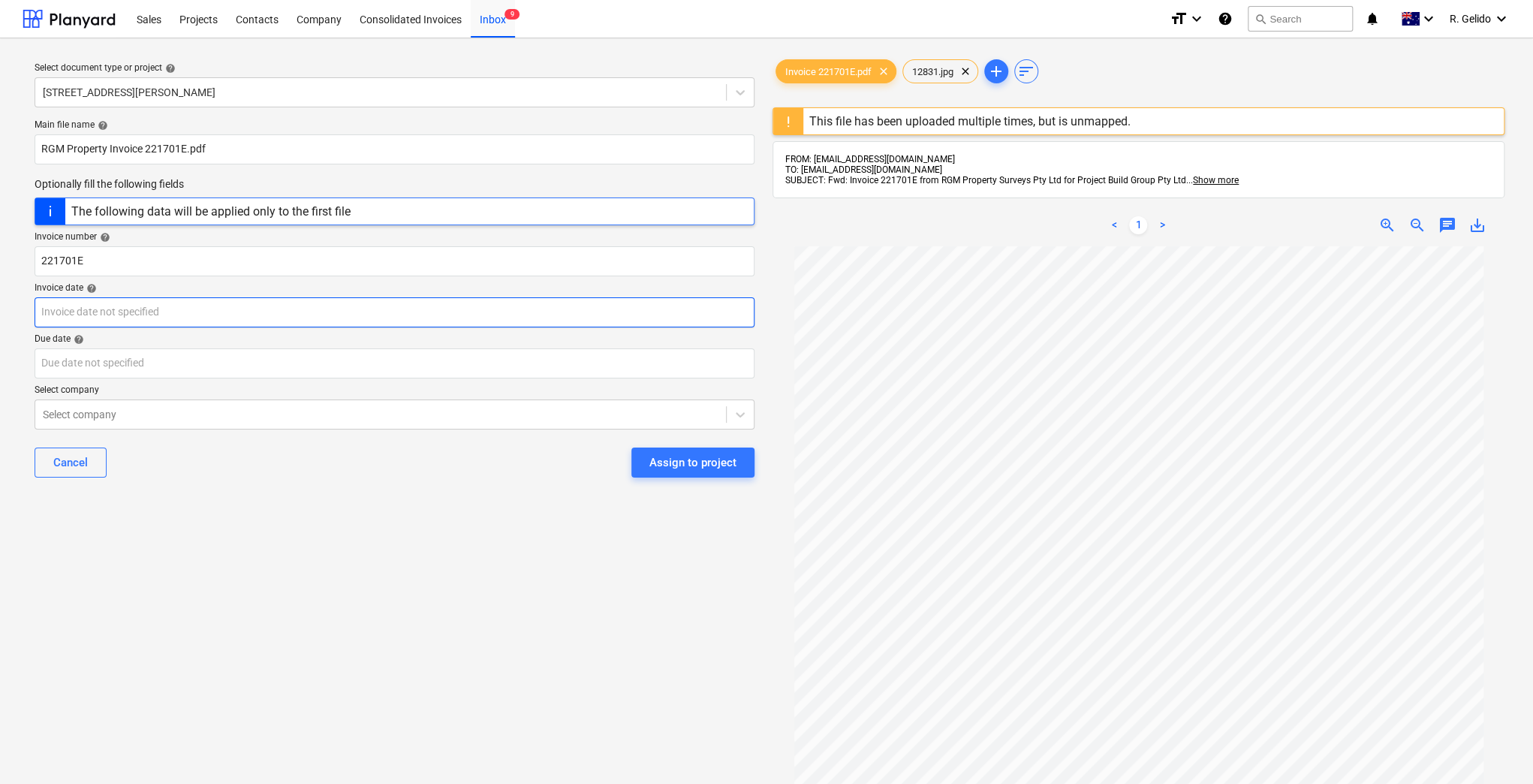
click at [192, 308] on body "Sales Projects Contacts Company Consolidated Invoices Inbox 9 format_size keybo…" at bounding box center [766, 392] width 1533 height 784
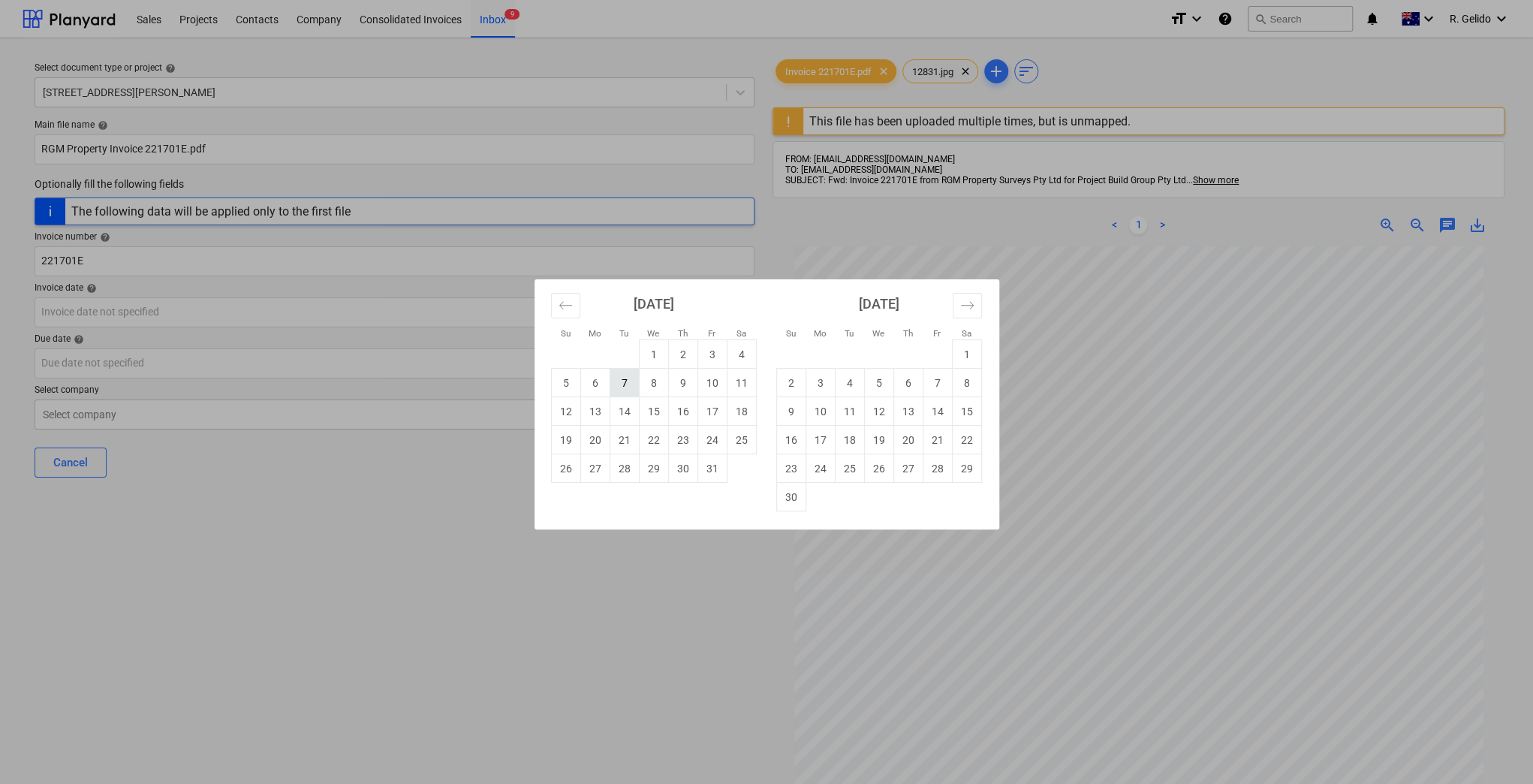
click at [636, 384] on td "7" at bounding box center [624, 383] width 29 height 29
type input "[DATE]"
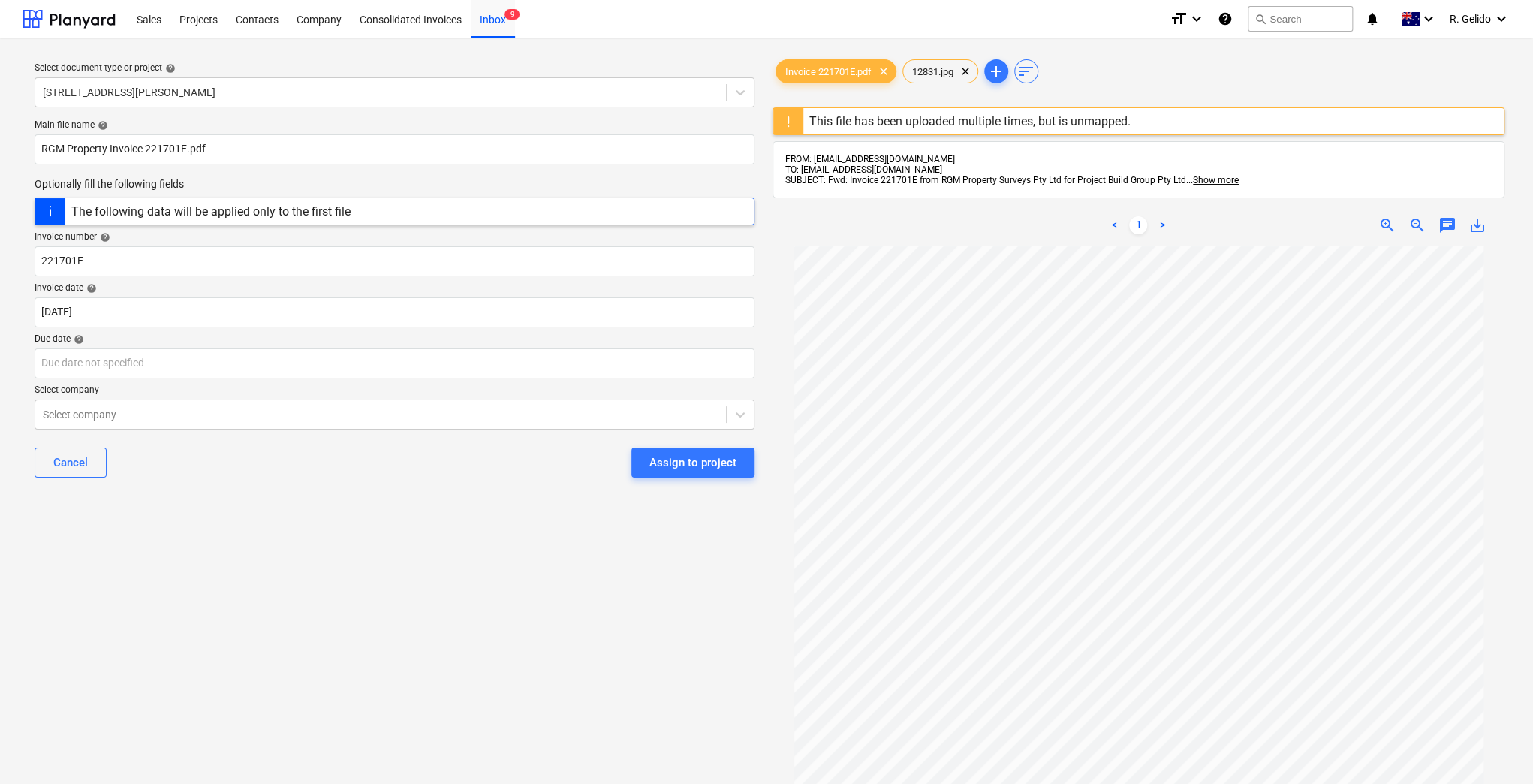
click at [561, 588] on div "Select document type or project help [STREET_ADDRESS][PERSON_NAME] file name he…" at bounding box center [395, 522] width 744 height 944
click at [151, 363] on body "Sales Projects Contacts Company Consolidated Invoices Inbox 9 format_size keybo…" at bounding box center [766, 392] width 1533 height 784
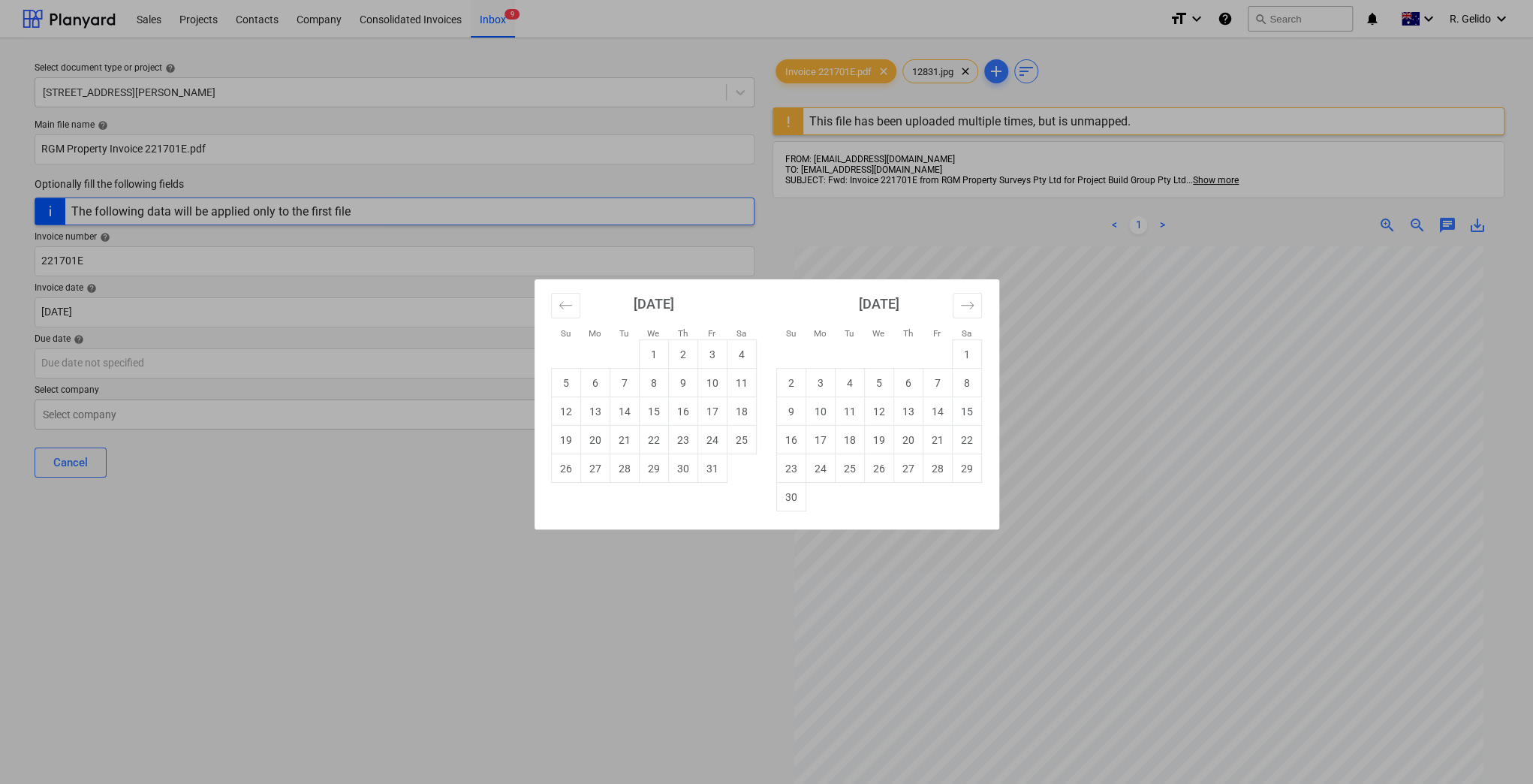
click at [1141, 375] on div "Su Mo Tu We Th Fr Sa Su Mo Tu We Th Fr Sa [DATE] 1 2 3 4 5 6 7 8 9 10 11 12 13 …" at bounding box center [766, 392] width 1533 height 784
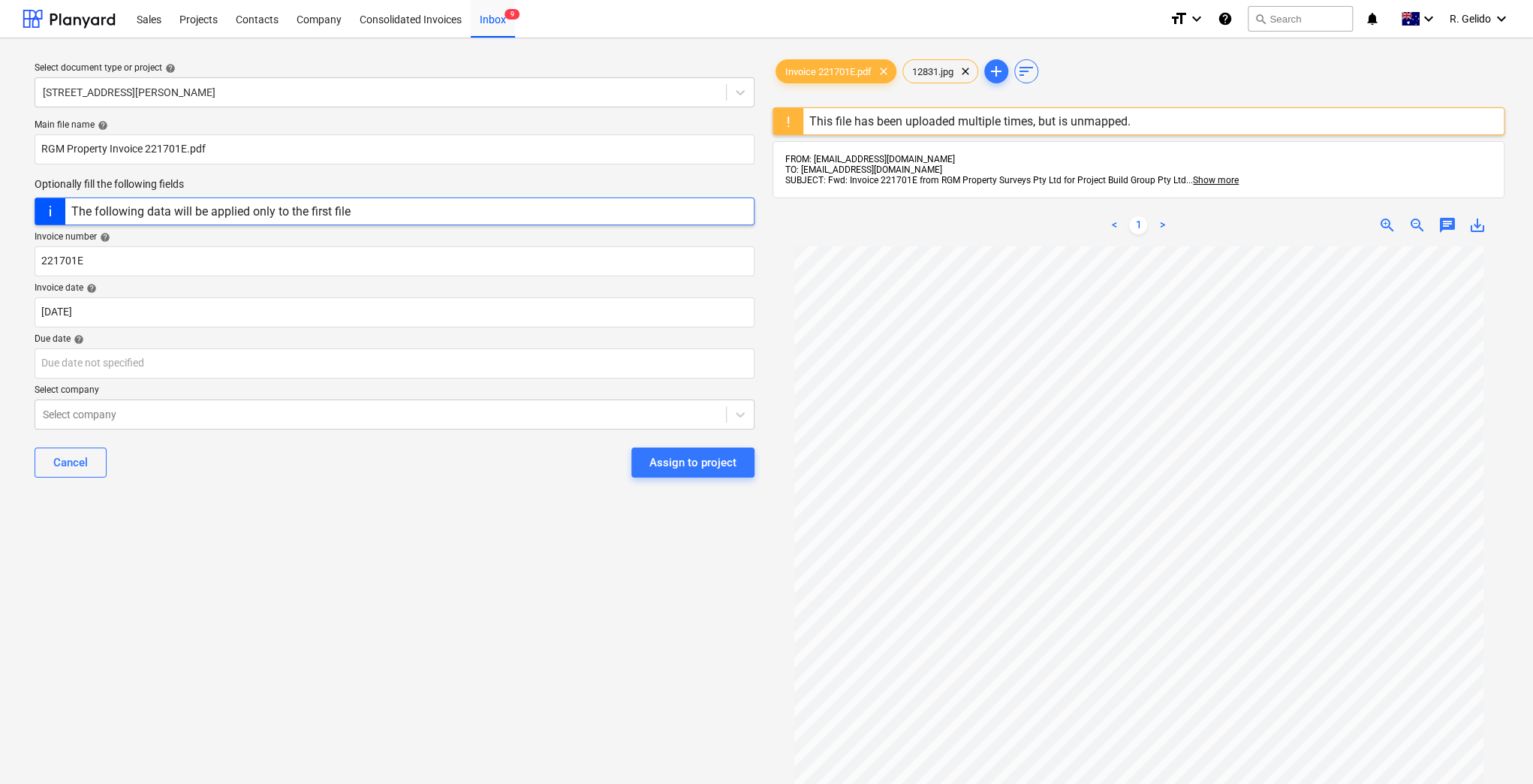
click at [257, 570] on div "Select document type or project help [STREET_ADDRESS][PERSON_NAME] file name he…" at bounding box center [395, 522] width 744 height 944
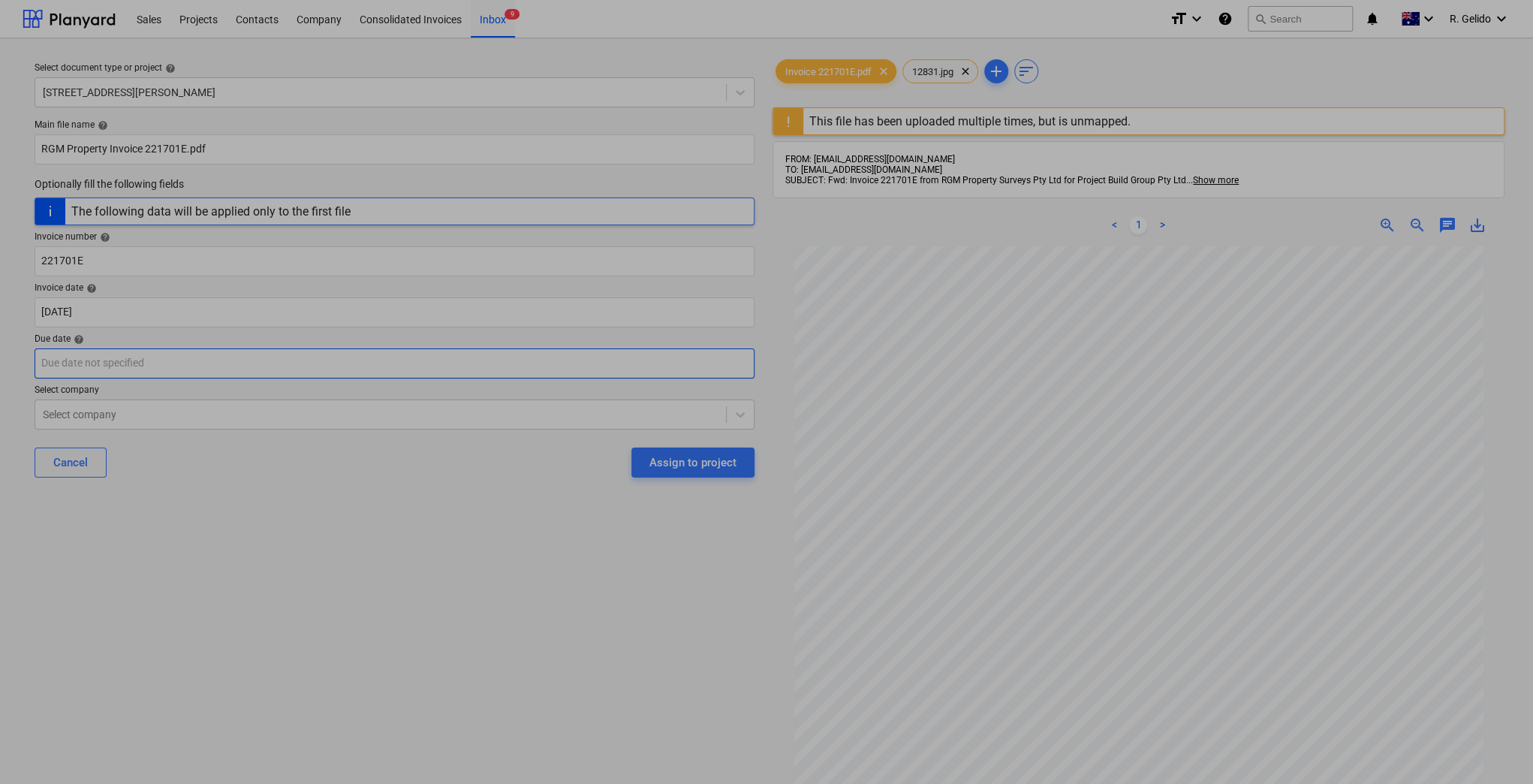
click at [138, 365] on body "Sales Projects Contacts Company Consolidated Invoices Inbox 9 format_size keybo…" at bounding box center [766, 392] width 1533 height 784
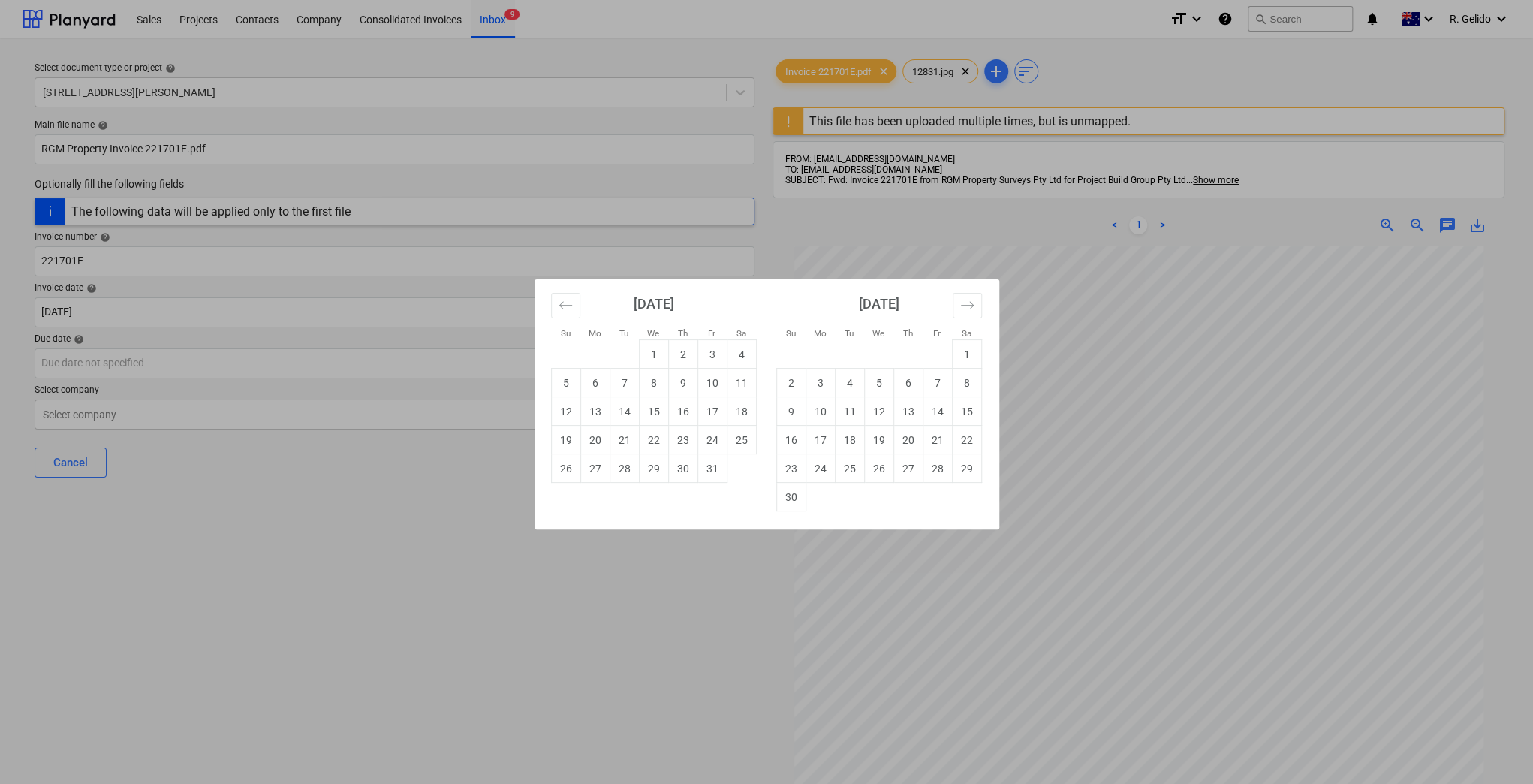
click at [261, 538] on div "Su Mo Tu We Th Fr Sa Su Mo Tu We Th Fr Sa [DATE] 1 2 3 4 5 6 7 8 9 10 11 12 13 …" at bounding box center [766, 392] width 1533 height 784
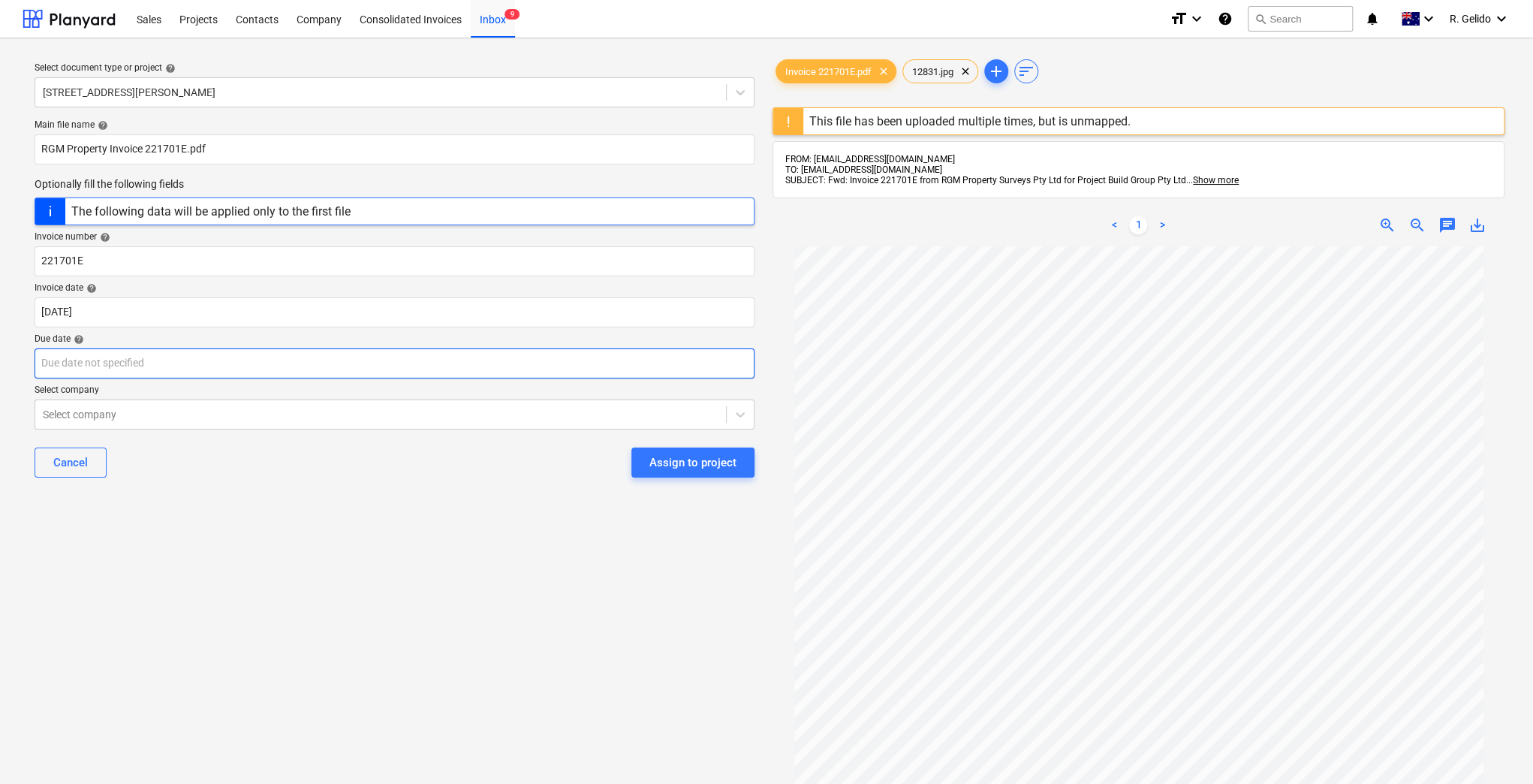
click at [171, 352] on body "Sales Projects Contacts Company Consolidated Invoices Inbox 9 format_size keybo…" at bounding box center [766, 392] width 1533 height 784
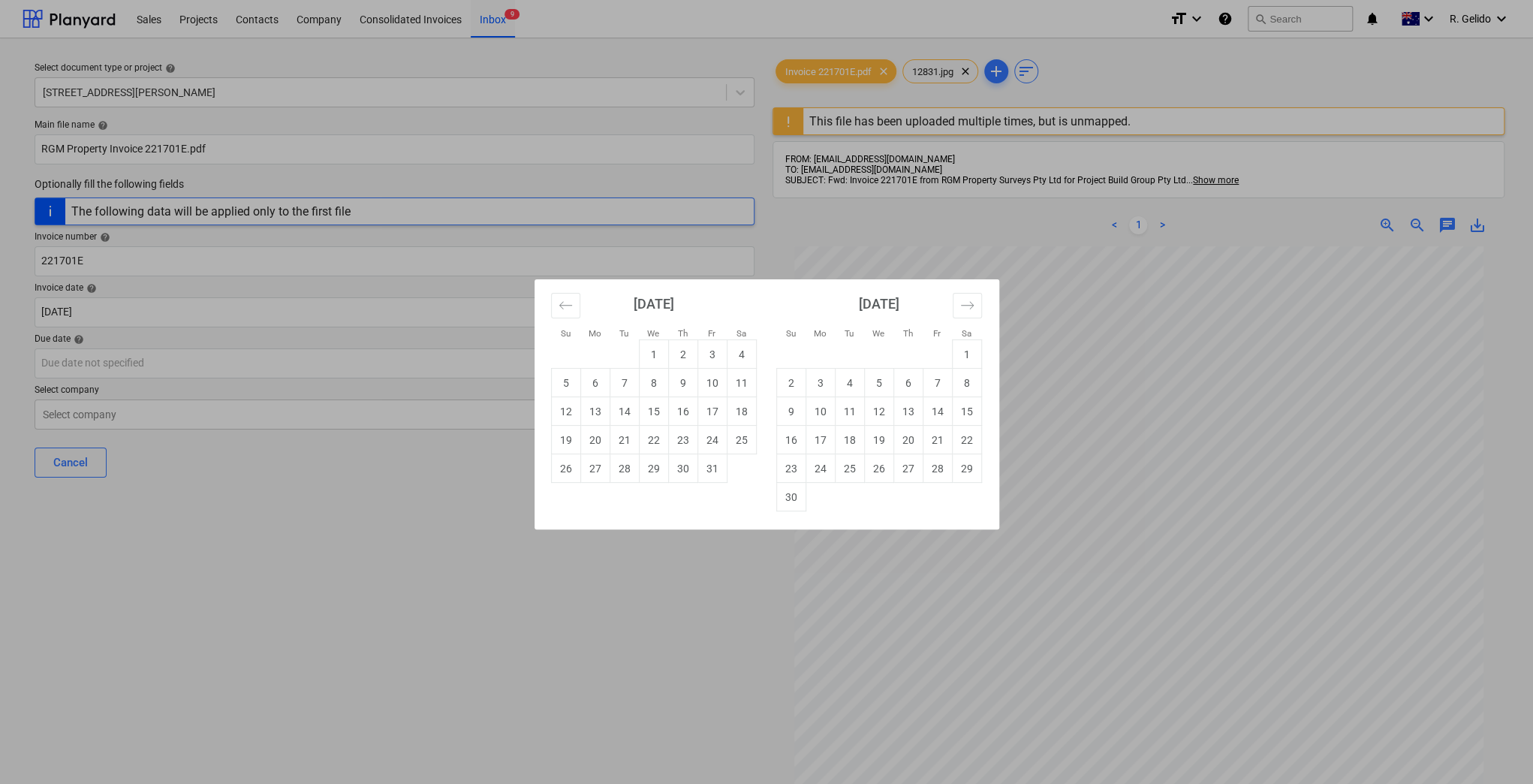
click at [340, 559] on div "Su Mo Tu We Th Fr Sa Su Mo Tu We Th Fr Sa [DATE] 1 2 3 4 5 6 7 8 9 10 11 12 13 …" at bounding box center [766, 392] width 1533 height 784
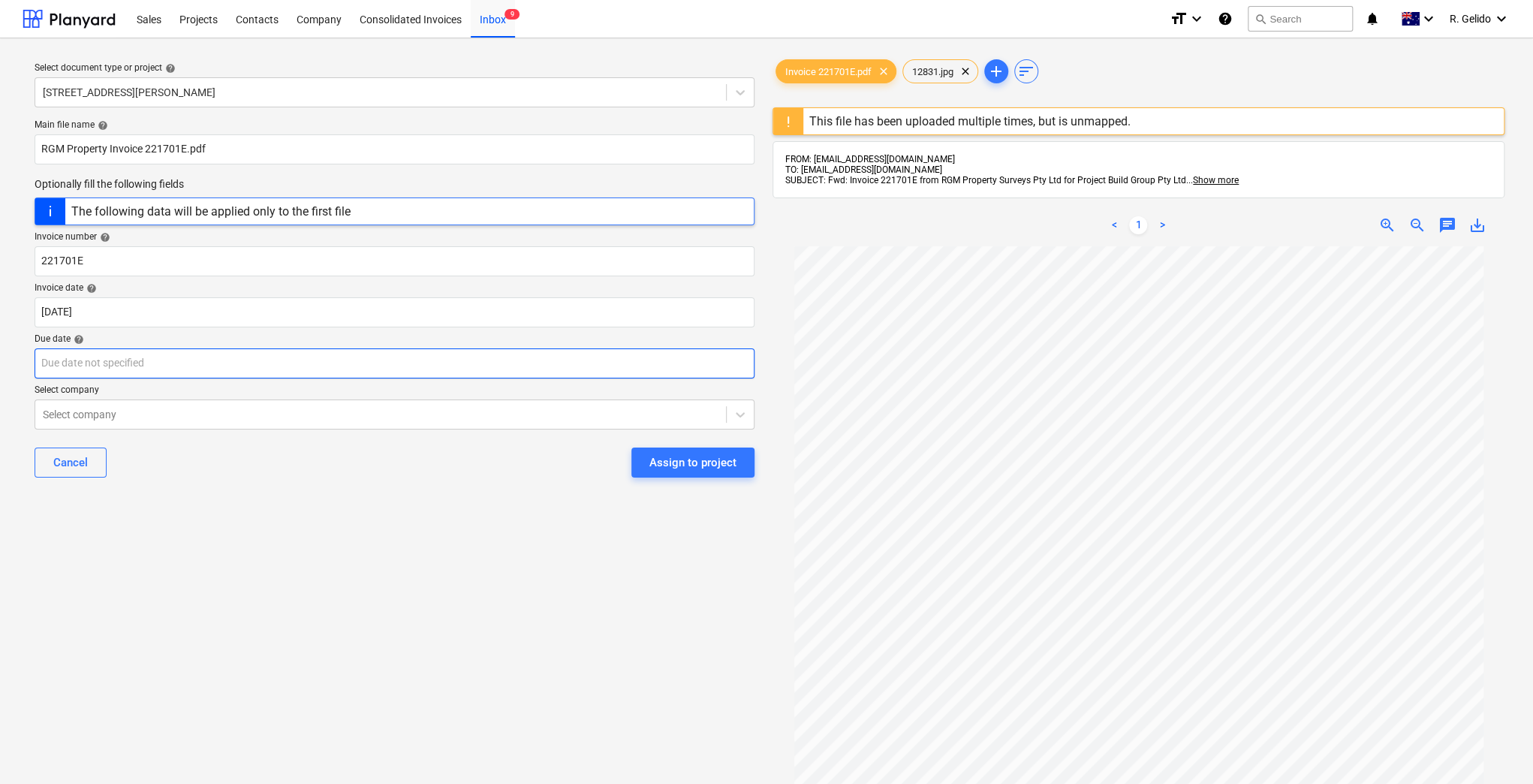
click at [82, 357] on body "Sales Projects Contacts Company Consolidated Invoices Inbox 9 format_size keybo…" at bounding box center [766, 392] width 1533 height 784
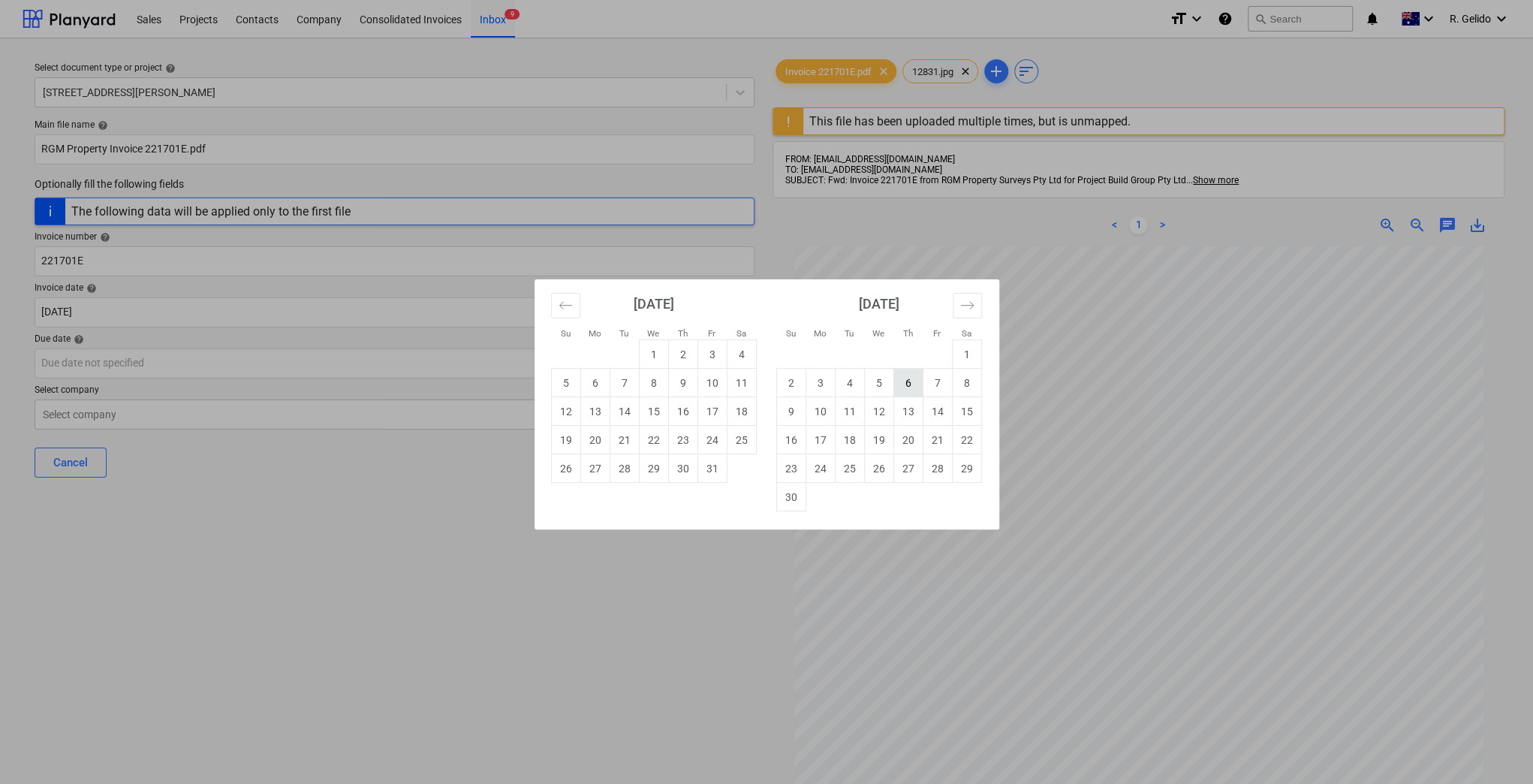
click at [908, 388] on td "6" at bounding box center [908, 383] width 29 height 29
type input "[DATE]"
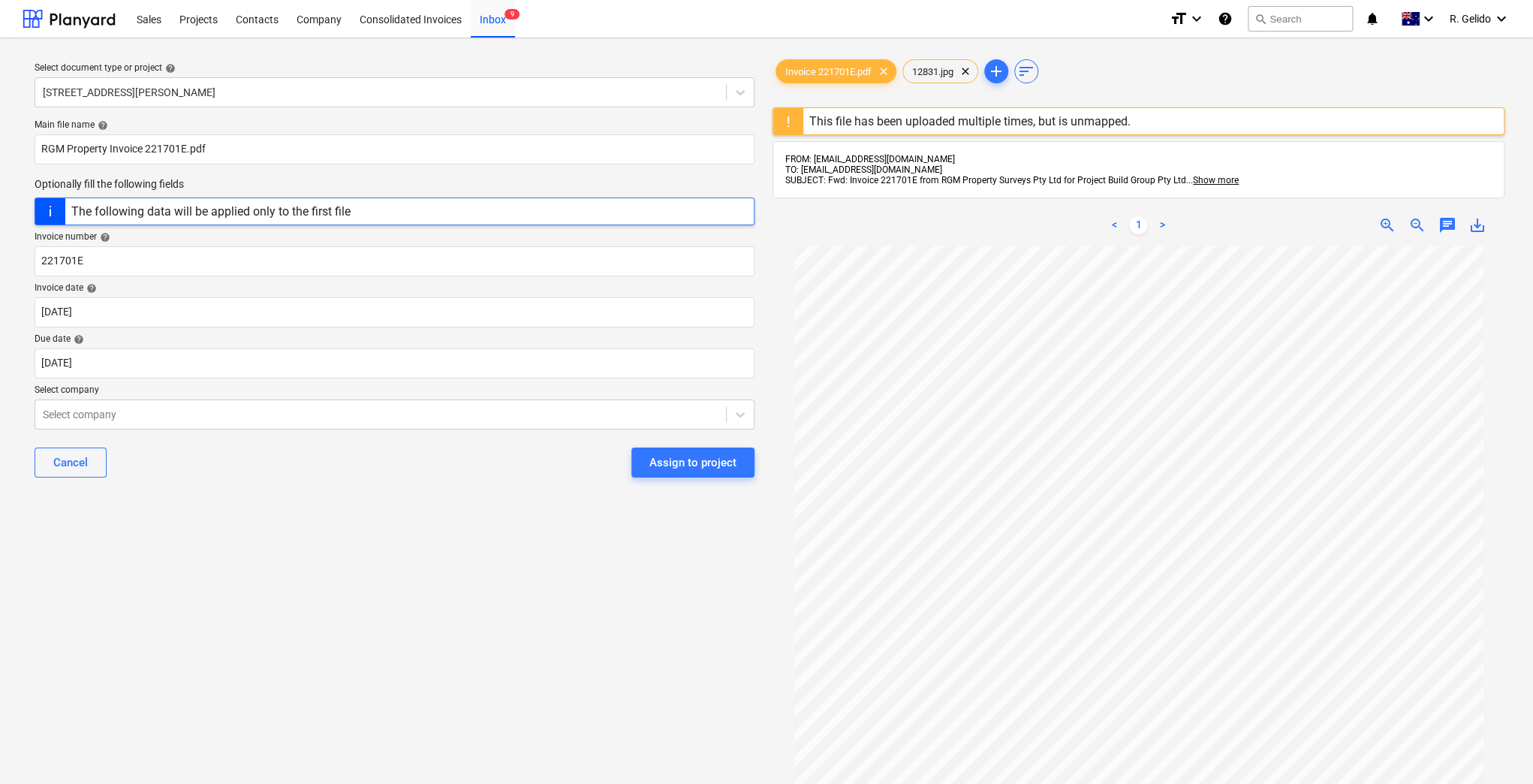
click at [293, 494] on div "Main file name help RGM Property Invoice 221701E.pdf Optionally fill the follow…" at bounding box center [394, 304] width 732 height 382
click at [298, 410] on div at bounding box center [380, 414] width 676 height 15
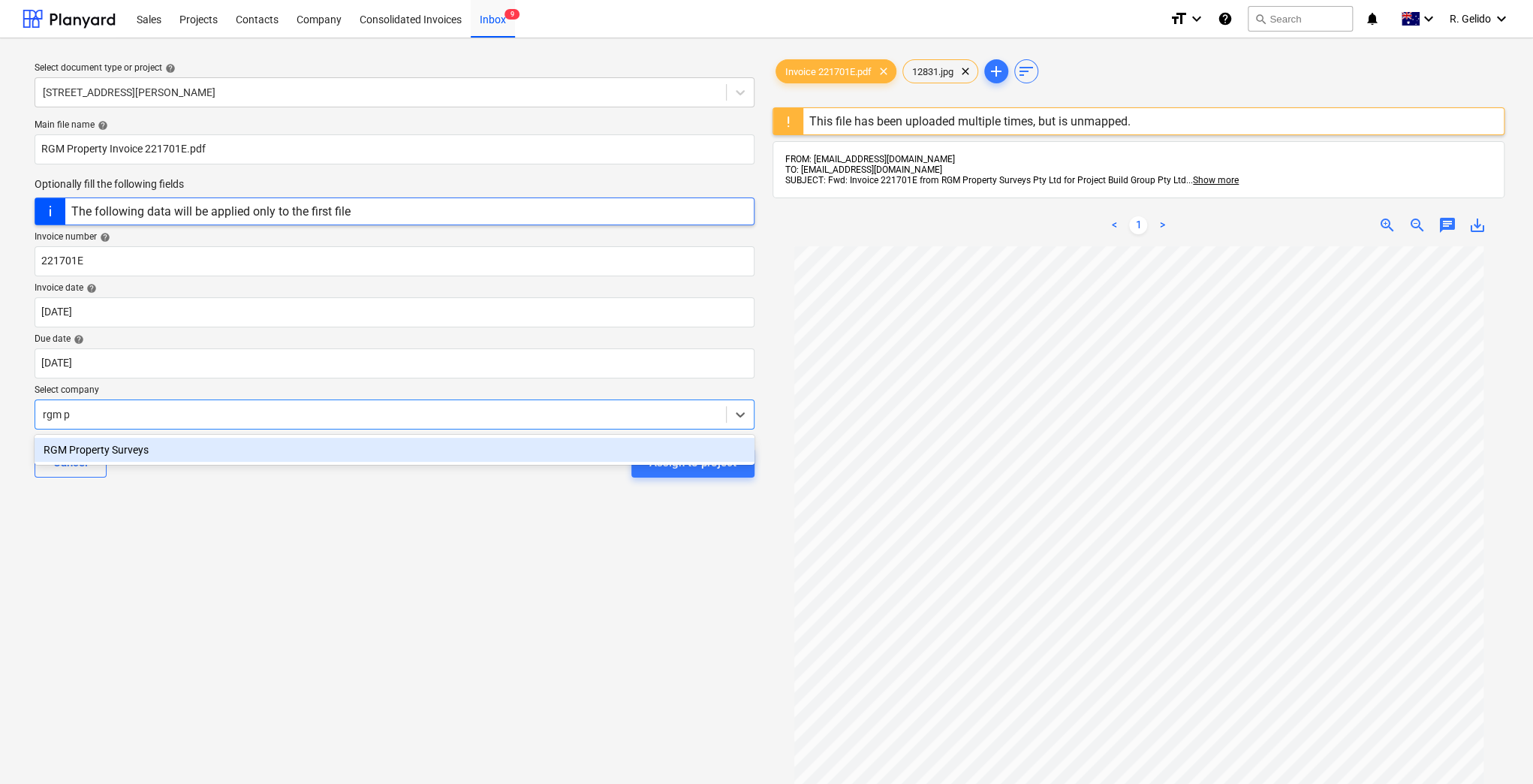
type input "rgm pr"
click at [282, 456] on div "RGM Property Surveys" at bounding box center [394, 449] width 720 height 24
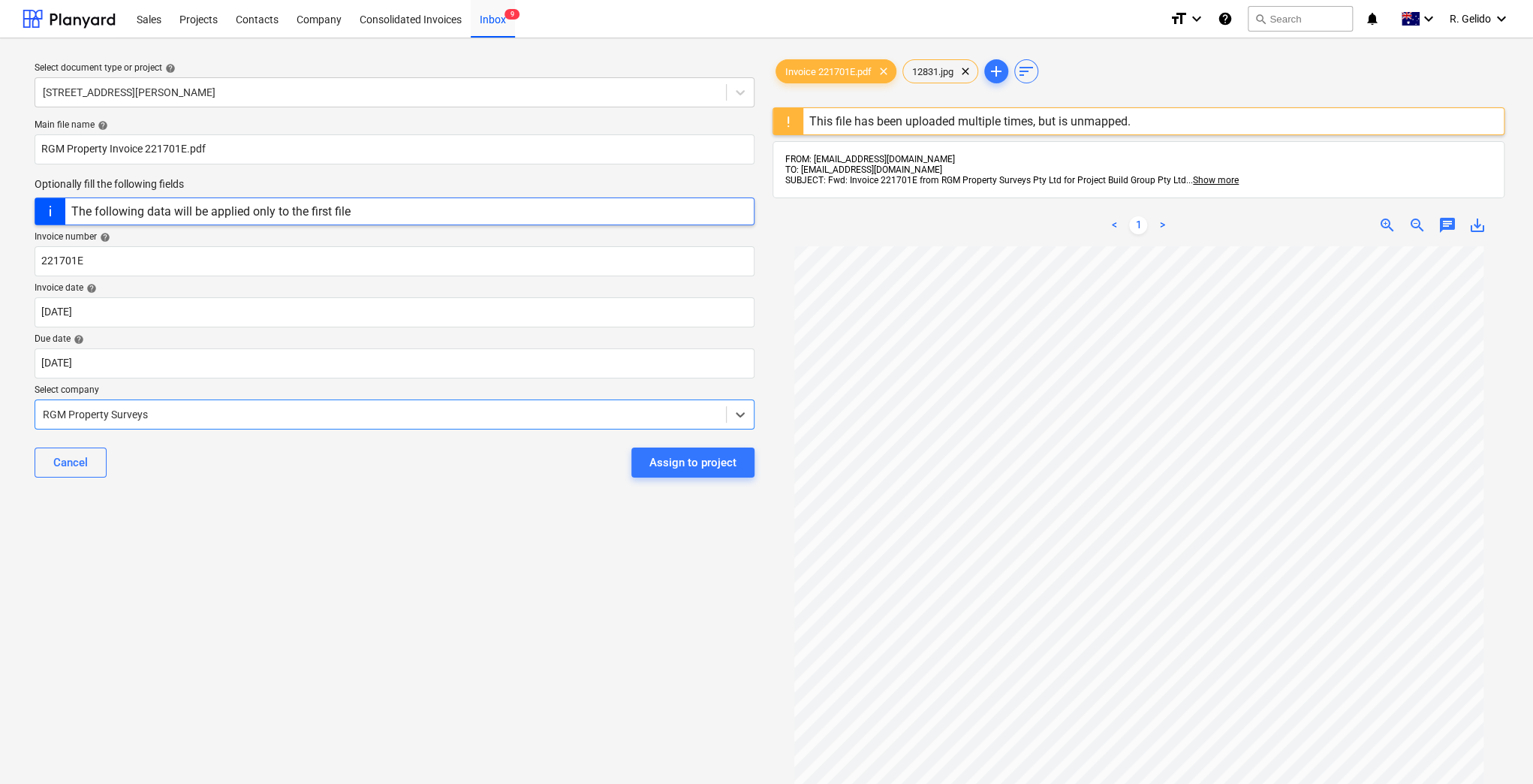
click at [312, 530] on div "Select document type or project help [STREET_ADDRESS][PERSON_NAME] file name he…" at bounding box center [395, 522] width 744 height 944
click at [676, 458] on div "Assign to project" at bounding box center [693, 463] width 87 height 20
